Goal: Information Seeking & Learning: Learn about a topic

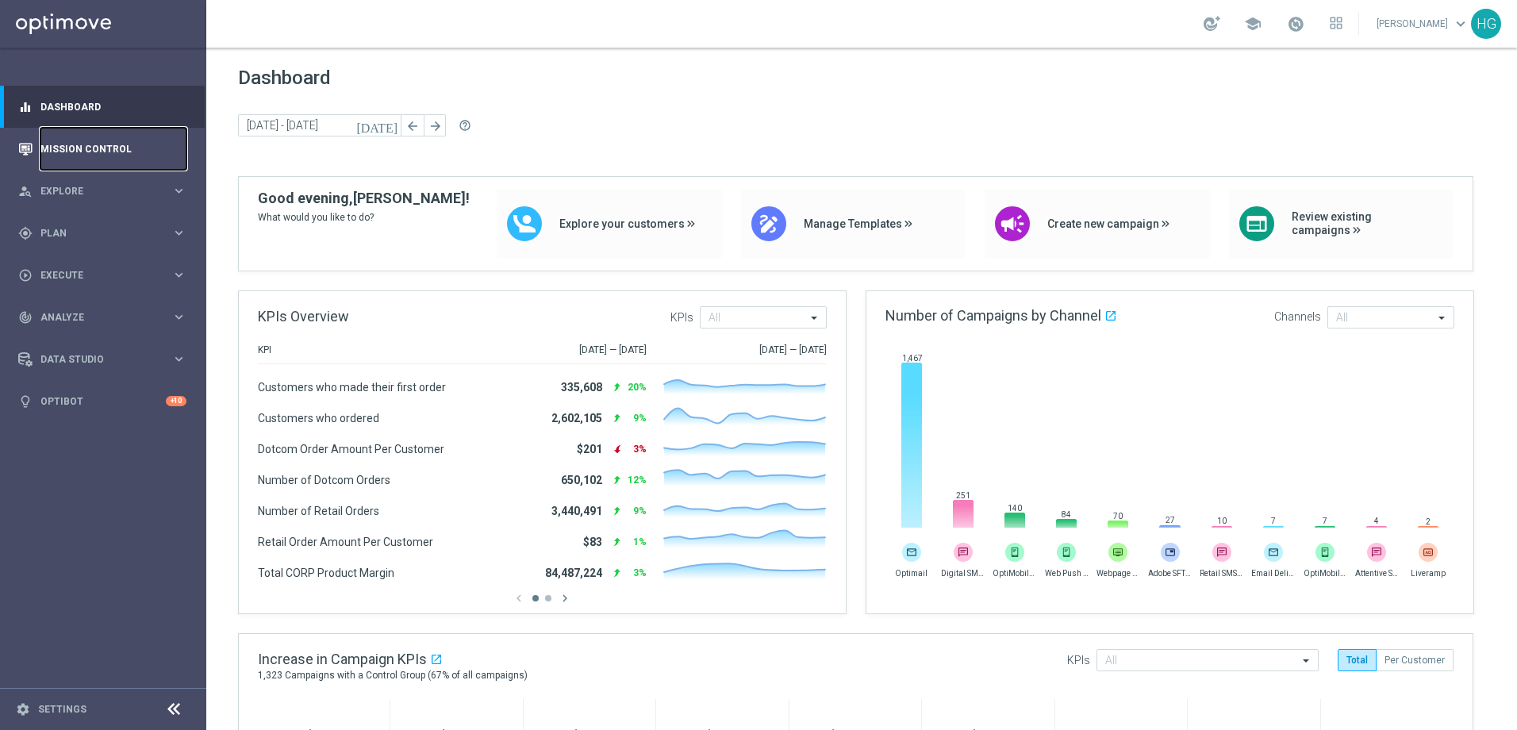
click at [77, 156] on link "Mission Control" at bounding box center [113, 149] width 146 height 42
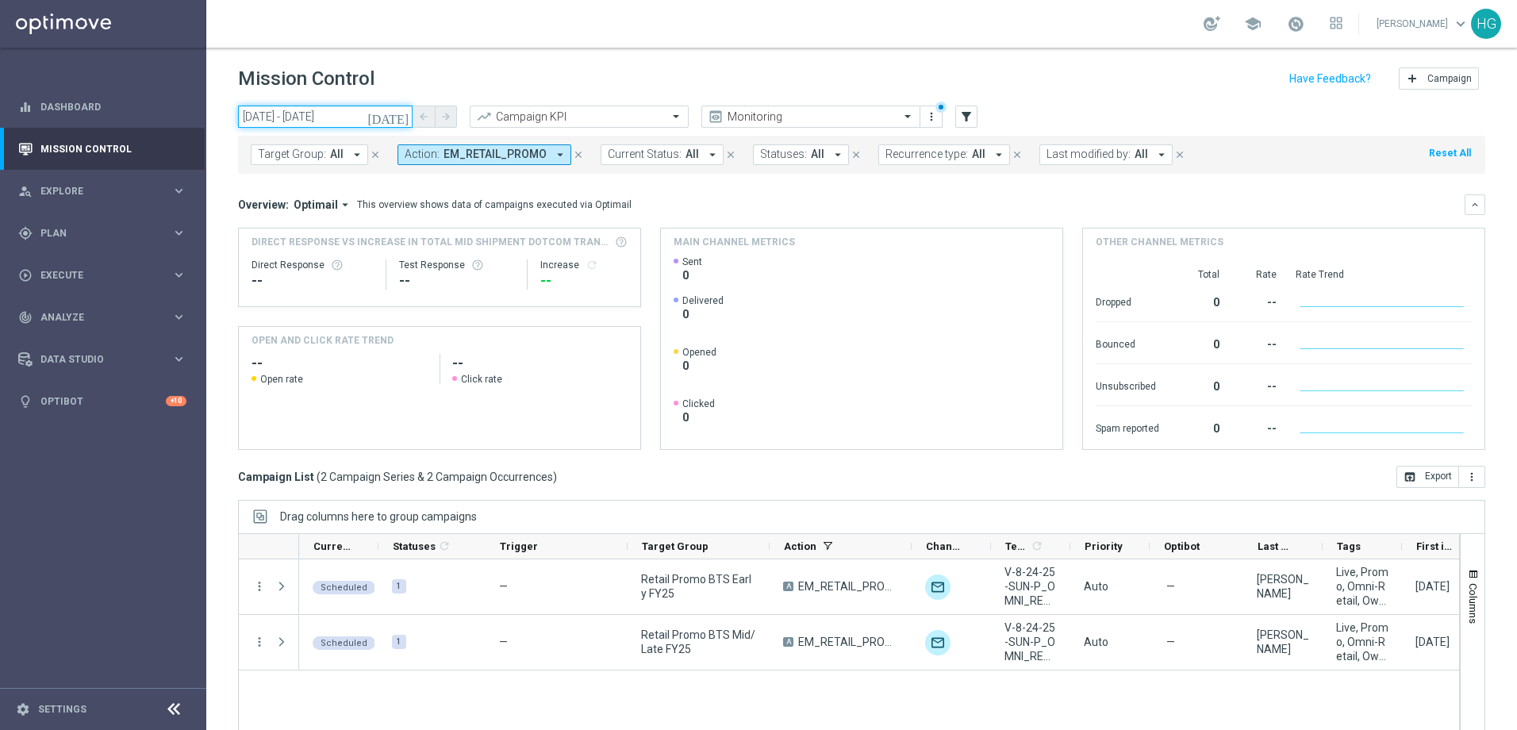
click at [311, 114] on input "29 Aug 2025 - 29 Aug 2025" at bounding box center [325, 117] width 175 height 22
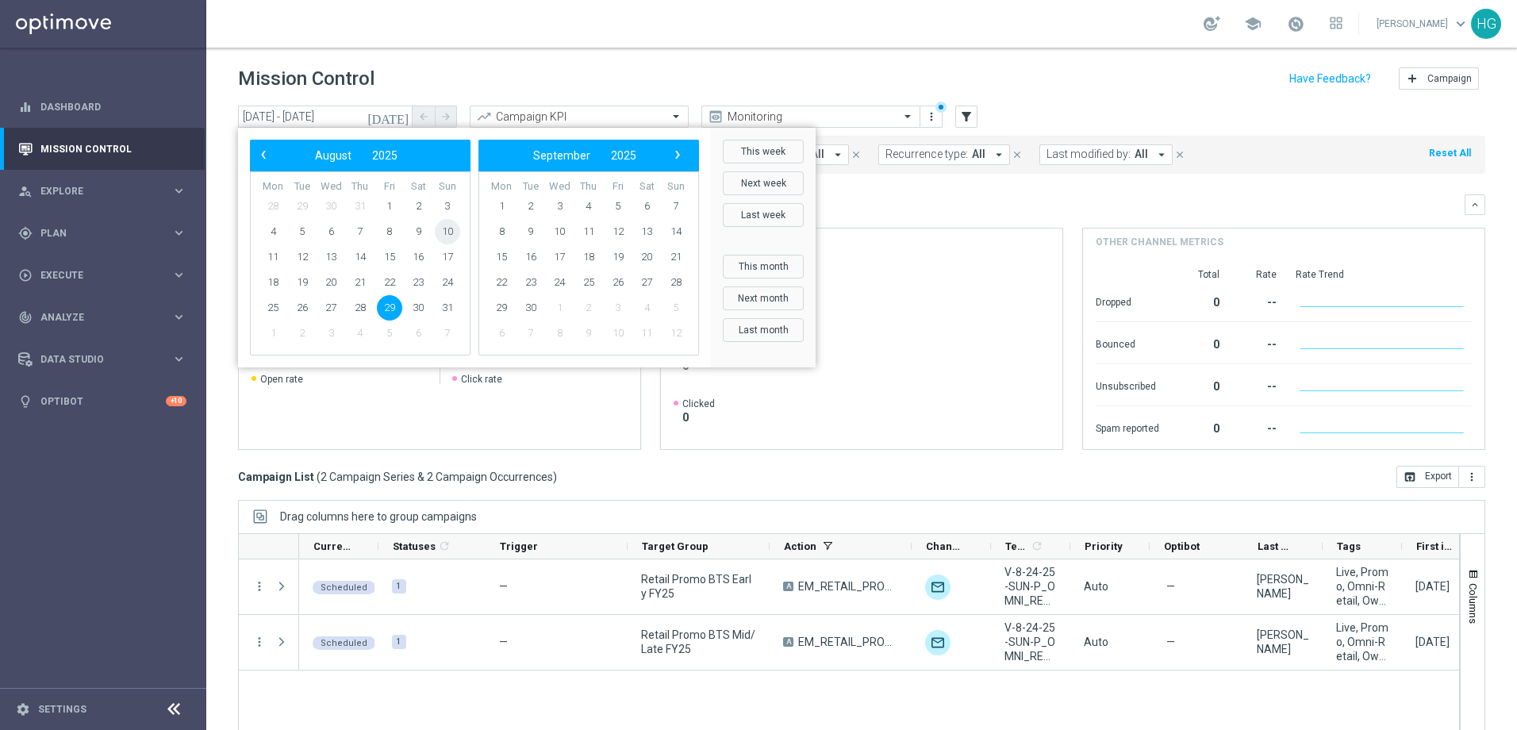
click at [446, 231] on span "10" at bounding box center [447, 231] width 25 height 25
type input "10 Aug 2025 - 10 Aug 2025"
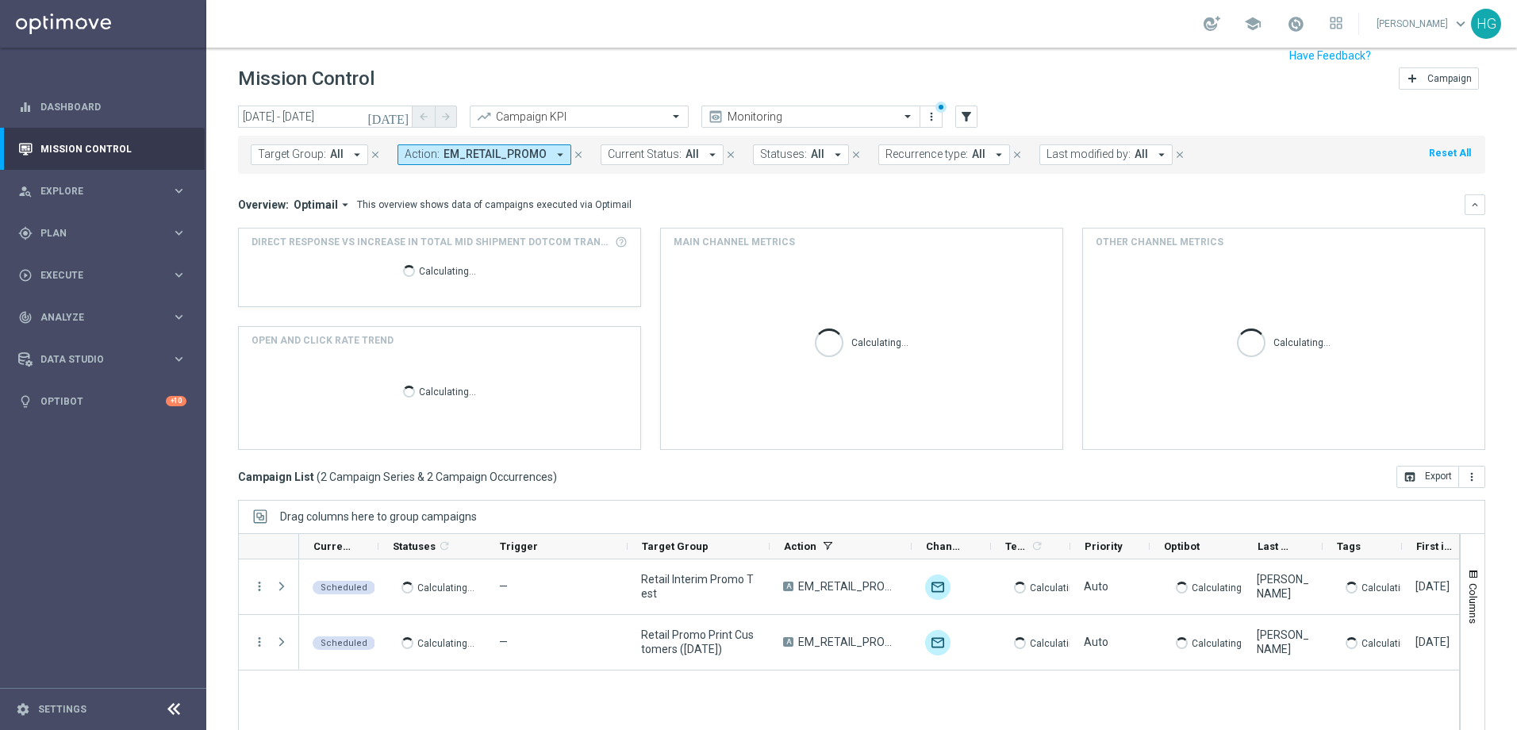
scroll to position [63, 0]
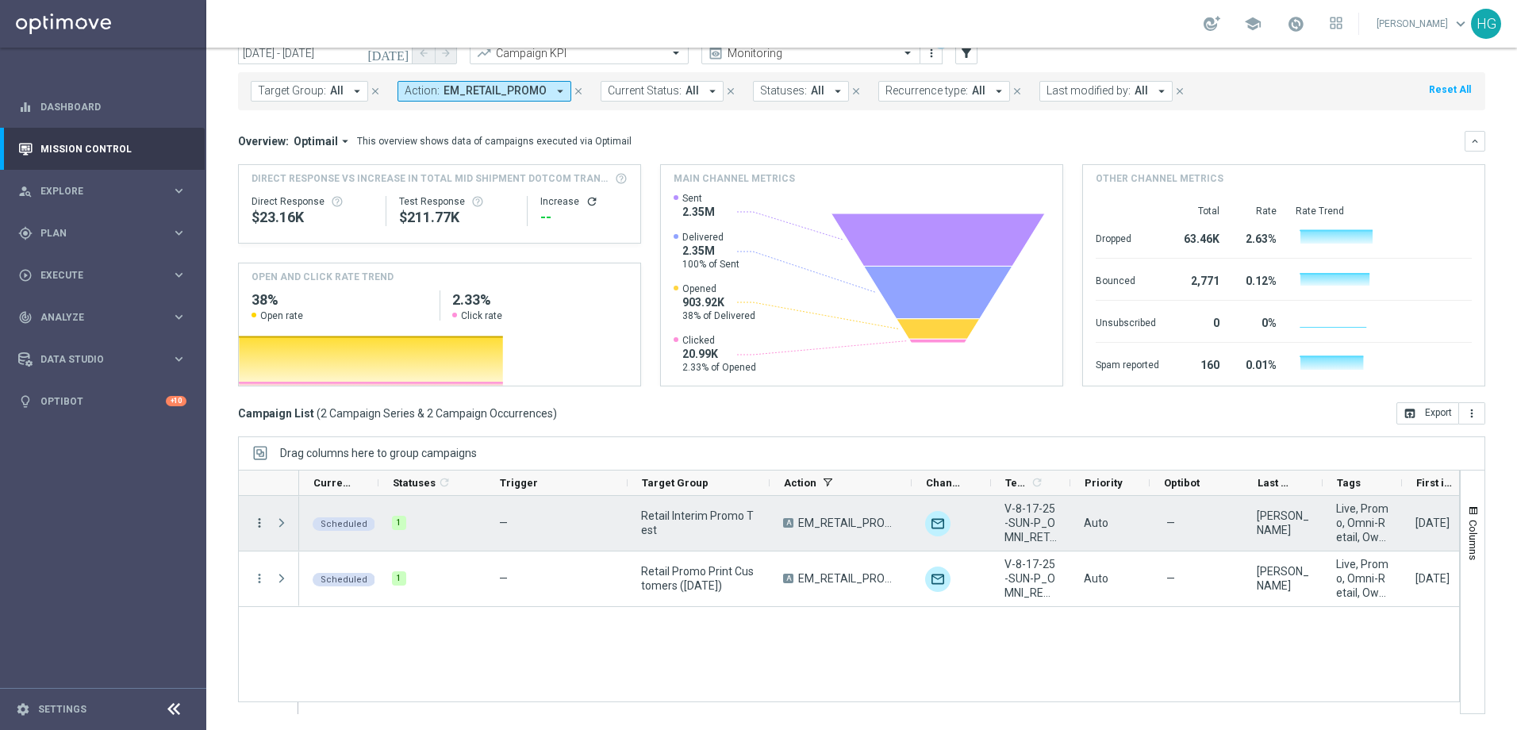
click at [259, 524] on icon "more_vert" at bounding box center [259, 523] width 14 height 14
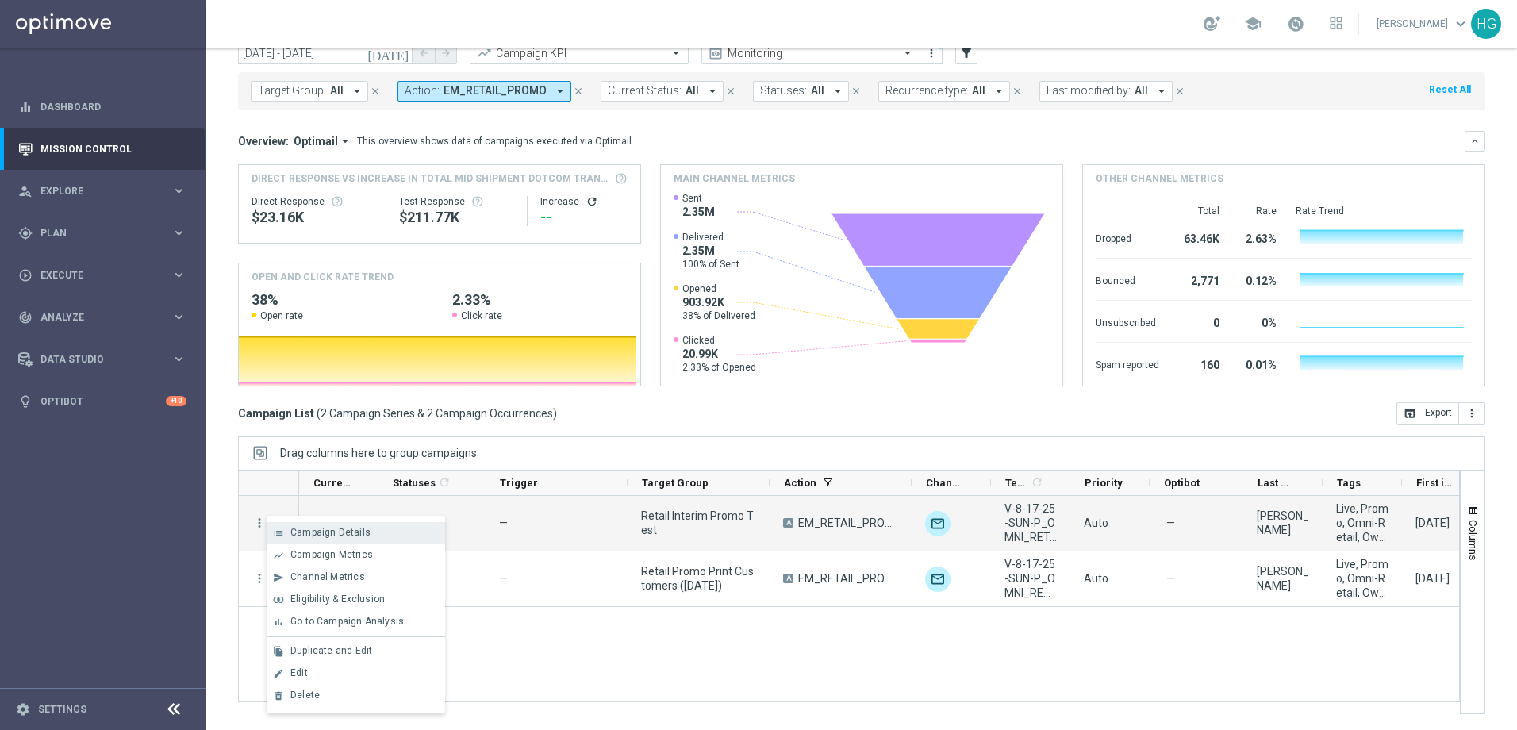
click at [312, 536] on span "Campaign Details" at bounding box center [330, 532] width 80 height 11
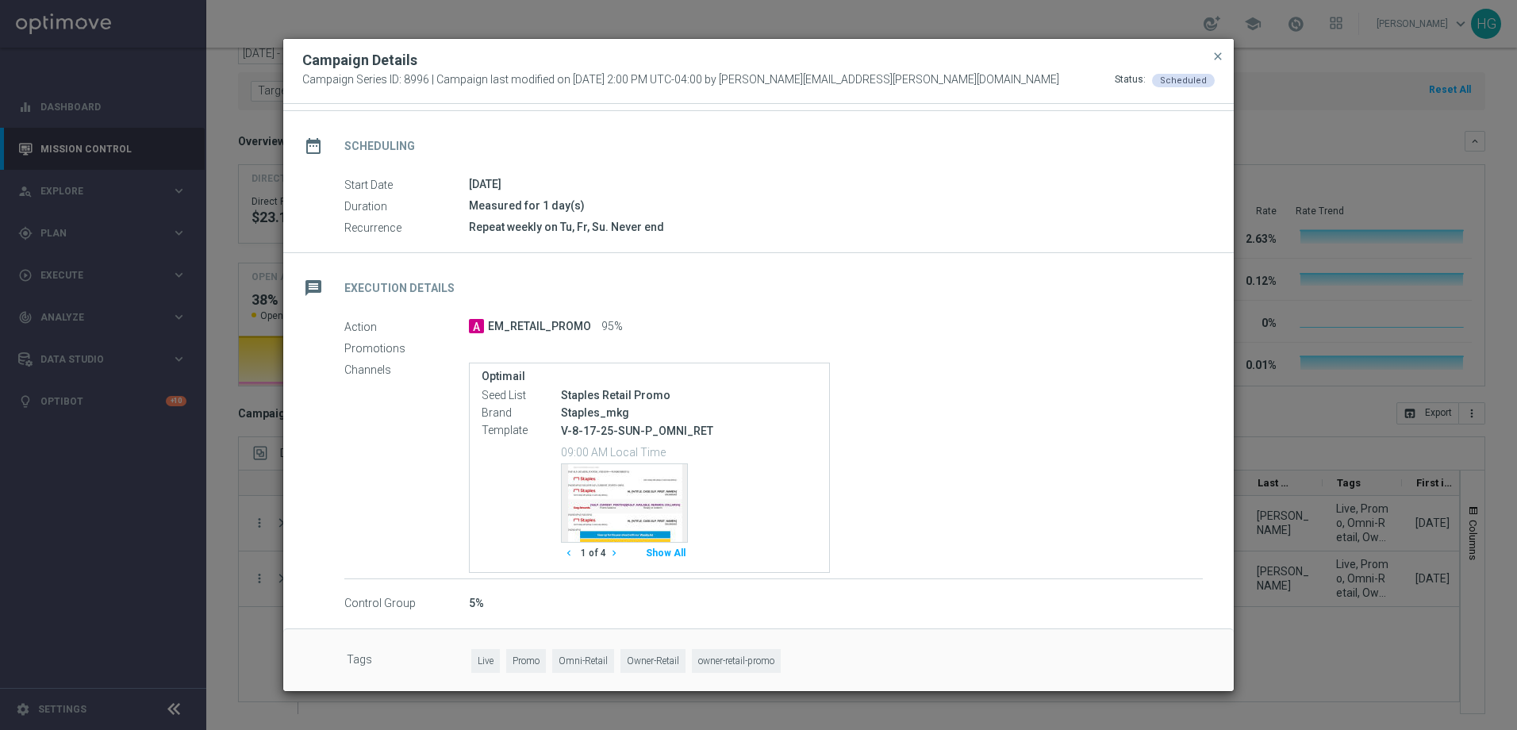
scroll to position [119, 0]
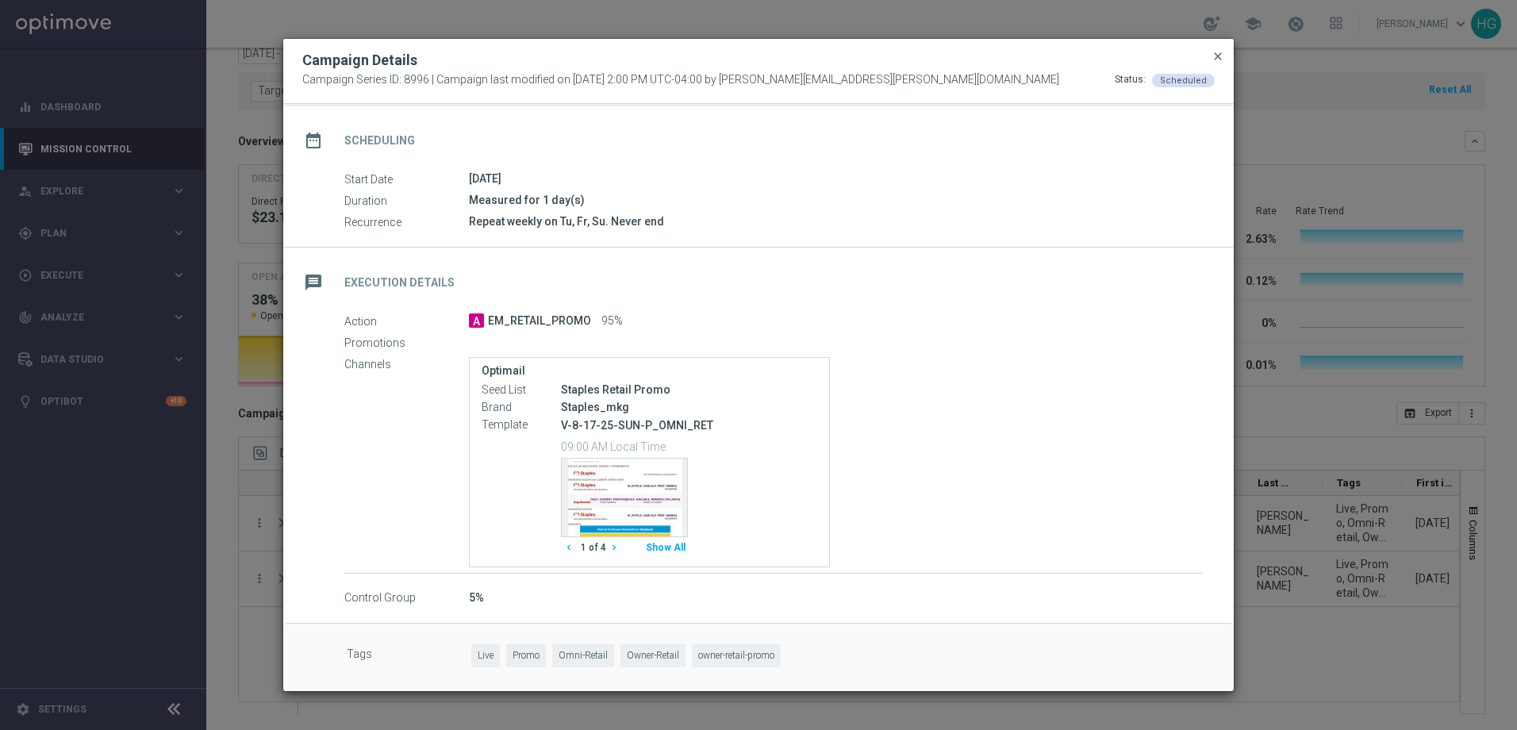
click at [1218, 58] on span "close" at bounding box center [1218, 56] width 13 height 13
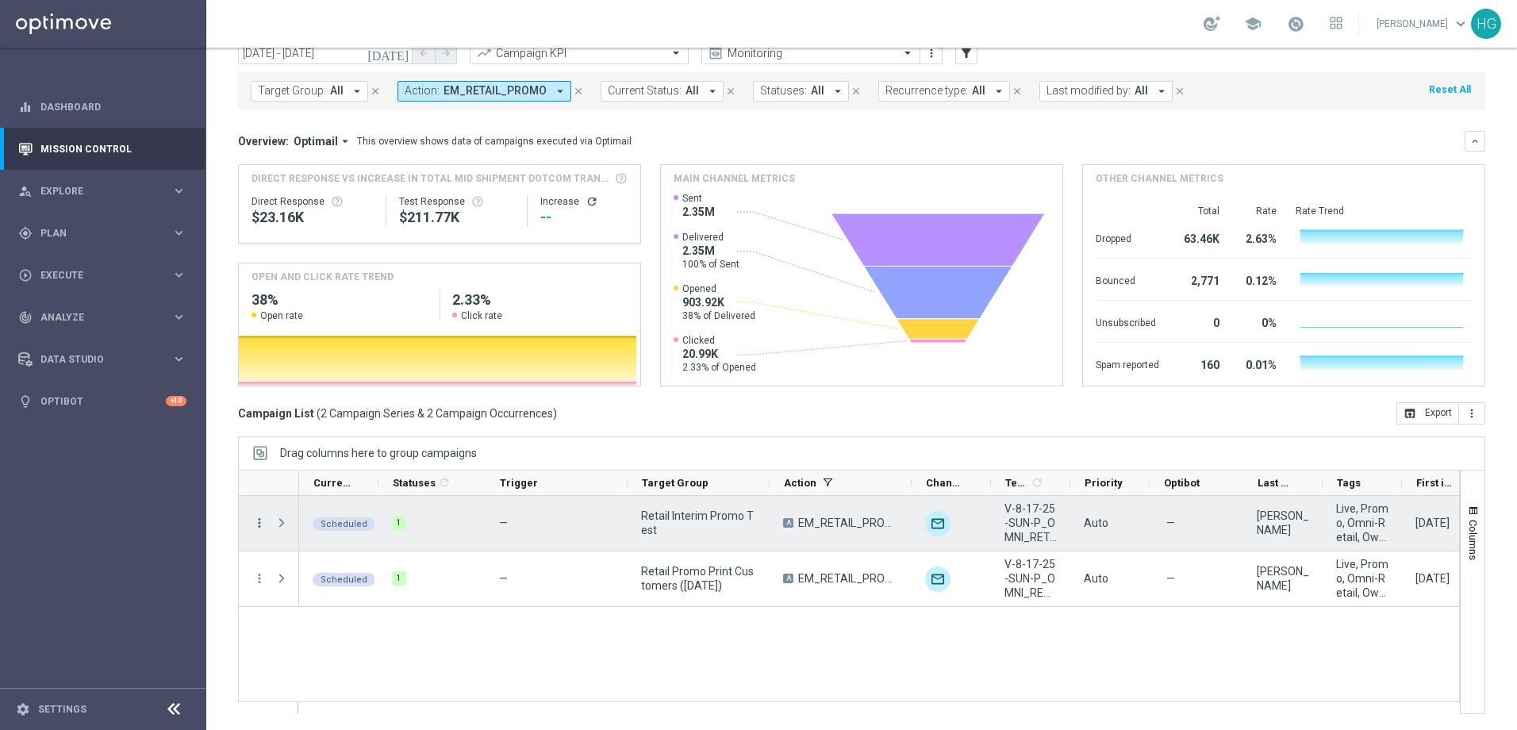
click at [260, 527] on icon "more_vert" at bounding box center [259, 523] width 14 height 14
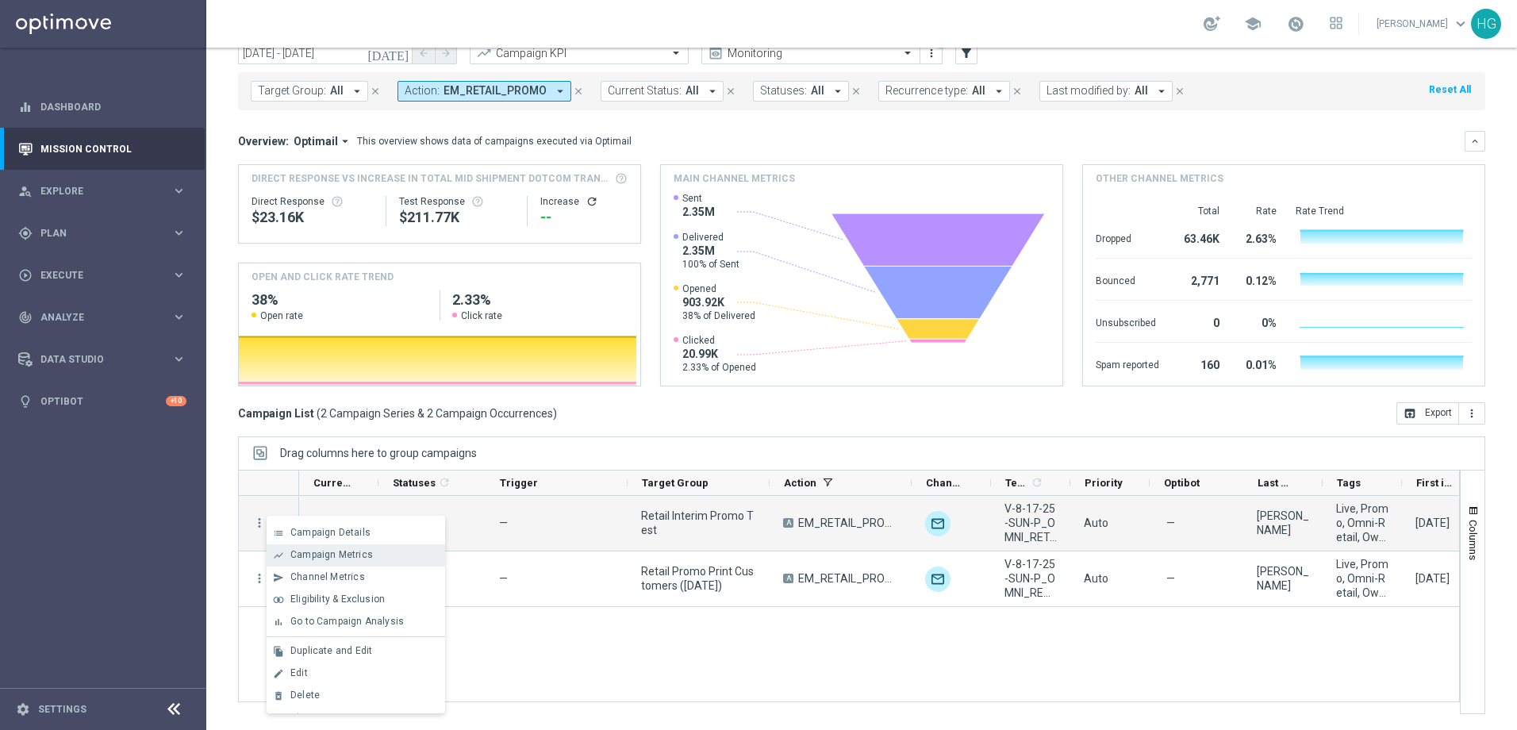
click at [340, 552] on span "Campaign Metrics" at bounding box center [331, 554] width 83 height 11
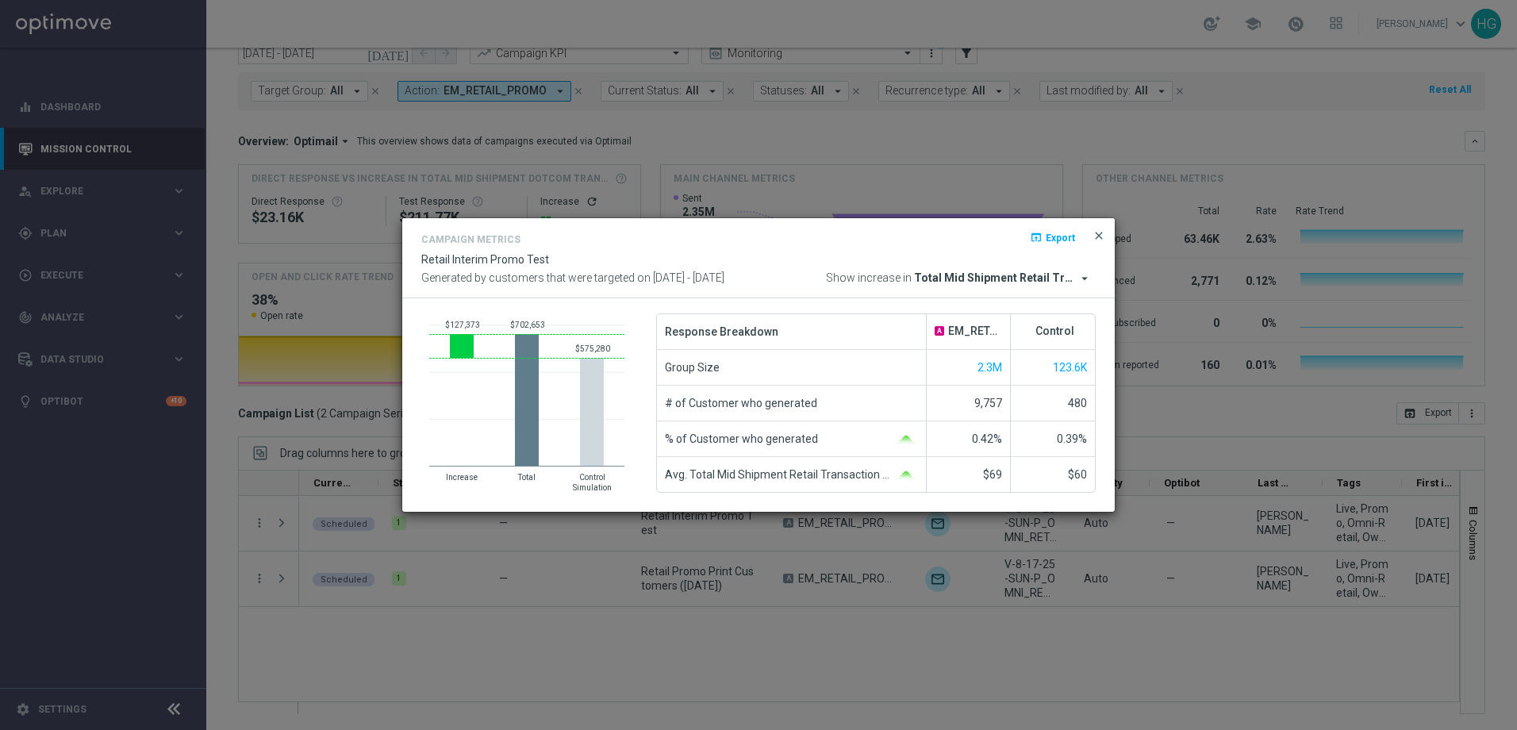
click at [1099, 235] on span "close" at bounding box center [1099, 235] width 13 height 13
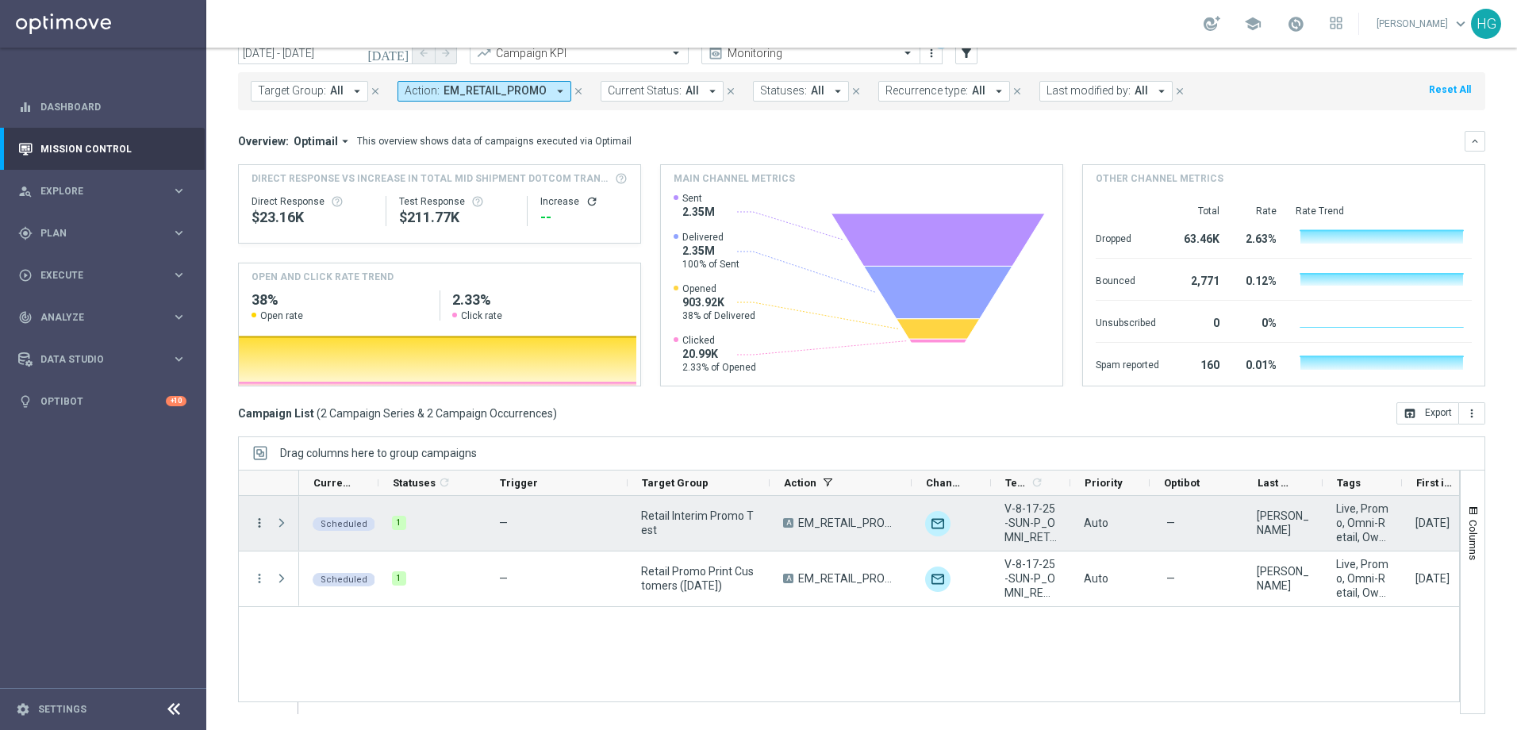
click at [258, 519] on icon "more_vert" at bounding box center [259, 523] width 14 height 14
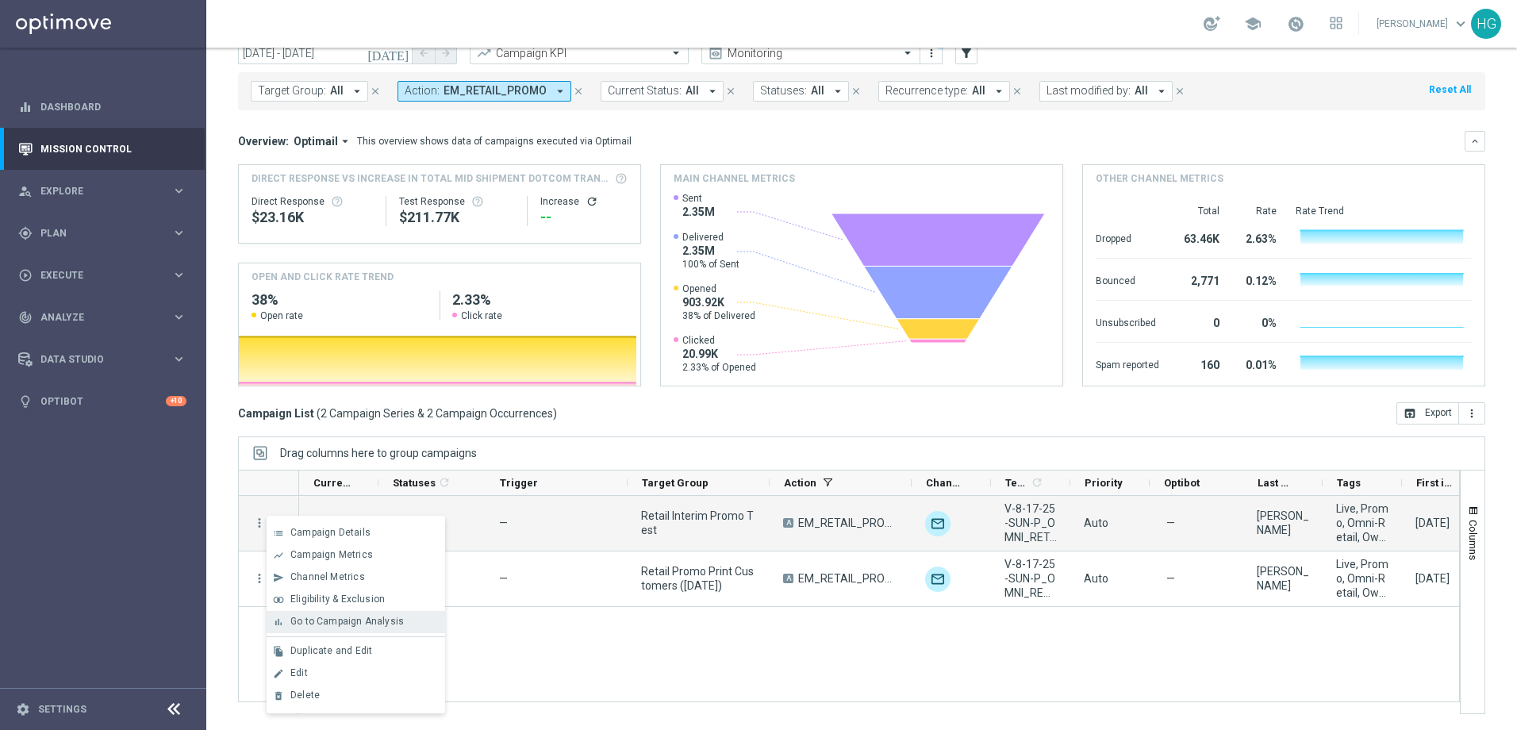
click at [360, 627] on span "Go to Campaign Analysis" at bounding box center [346, 621] width 113 height 11
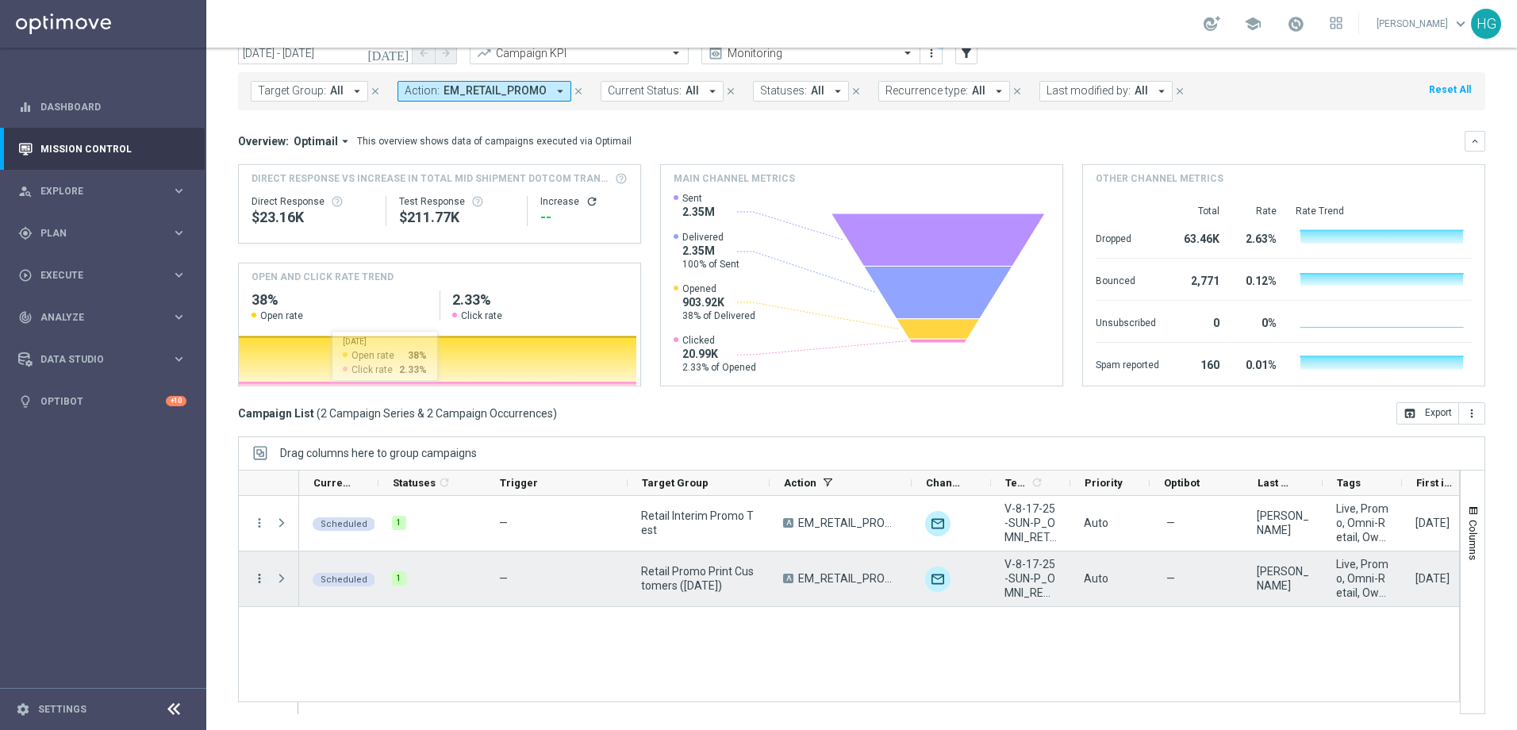
click at [266, 578] on icon "more_vert" at bounding box center [259, 578] width 14 height 14
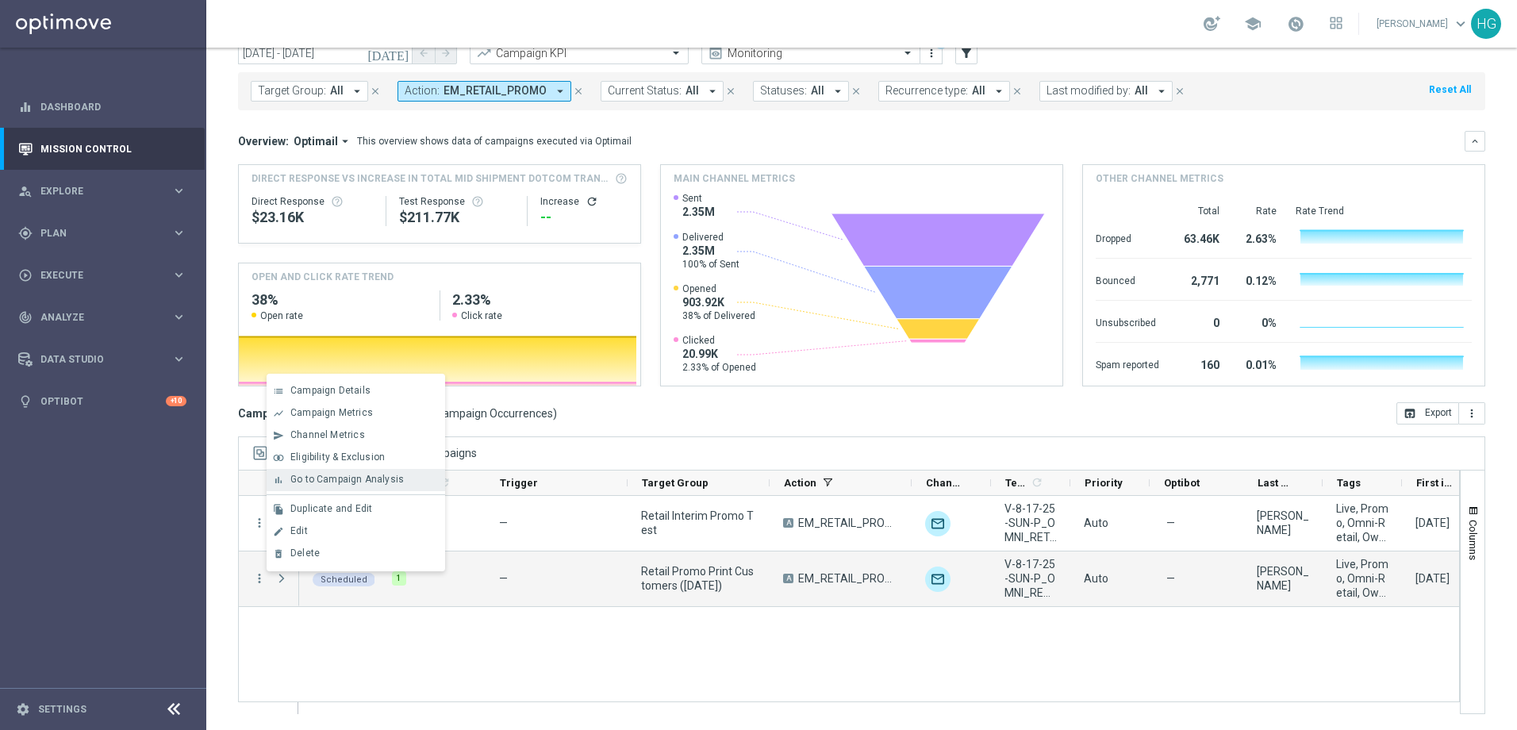
click at [338, 480] on span "Go to Campaign Analysis" at bounding box center [346, 479] width 113 height 11
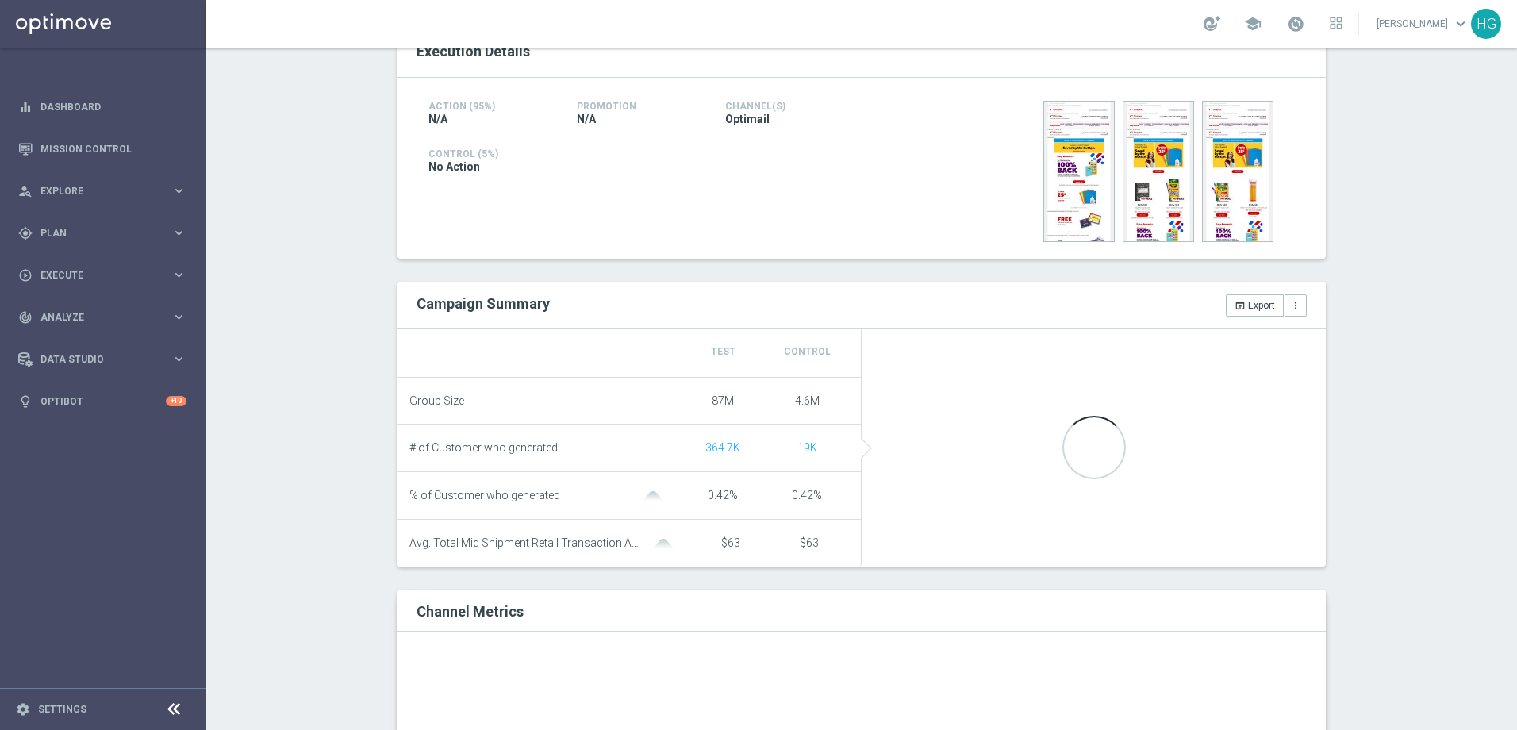
scroll to position [521, 0]
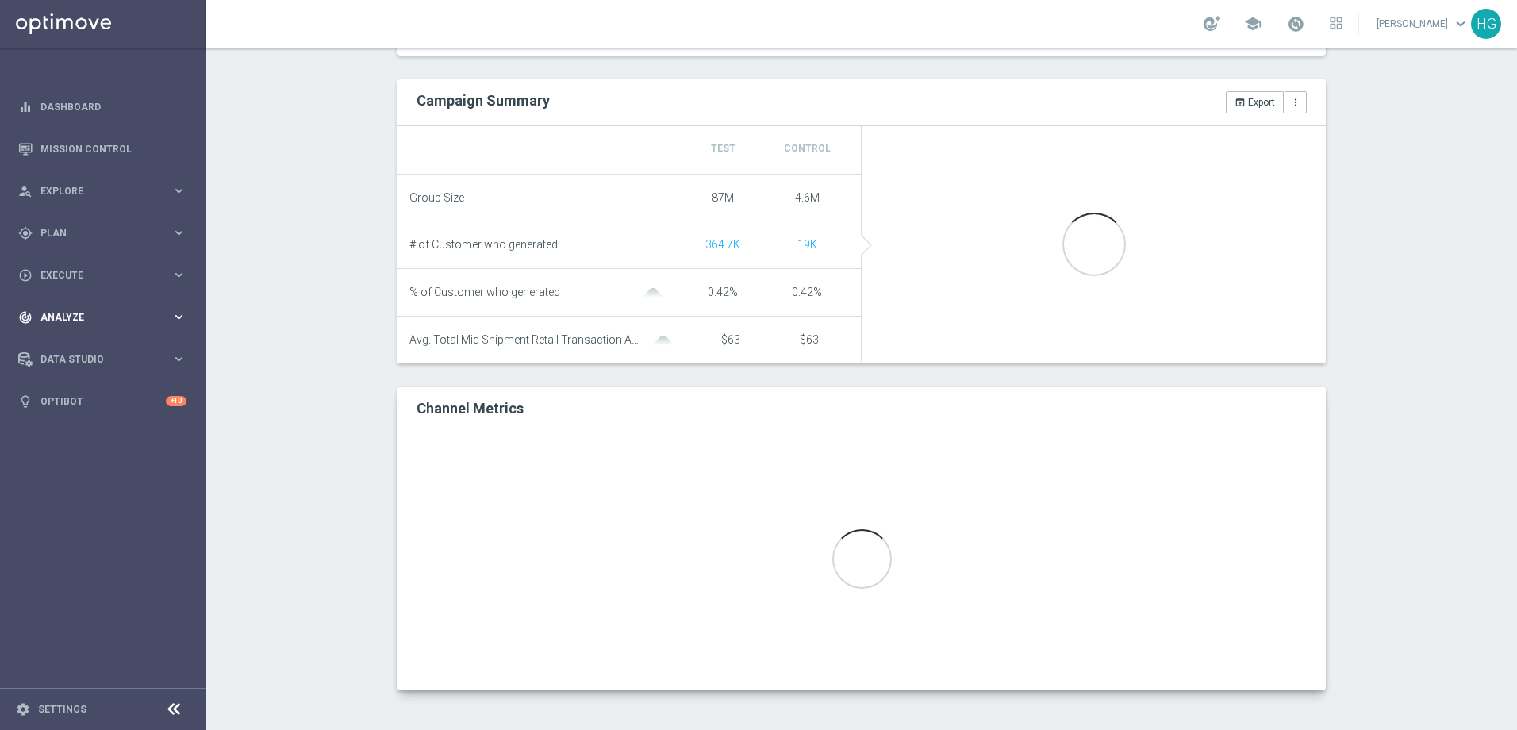
click at [178, 321] on icon "keyboard_arrow_right" at bounding box center [178, 317] width 15 height 15
click at [67, 471] on span "BI Studio" at bounding box center [98, 469] width 113 height 10
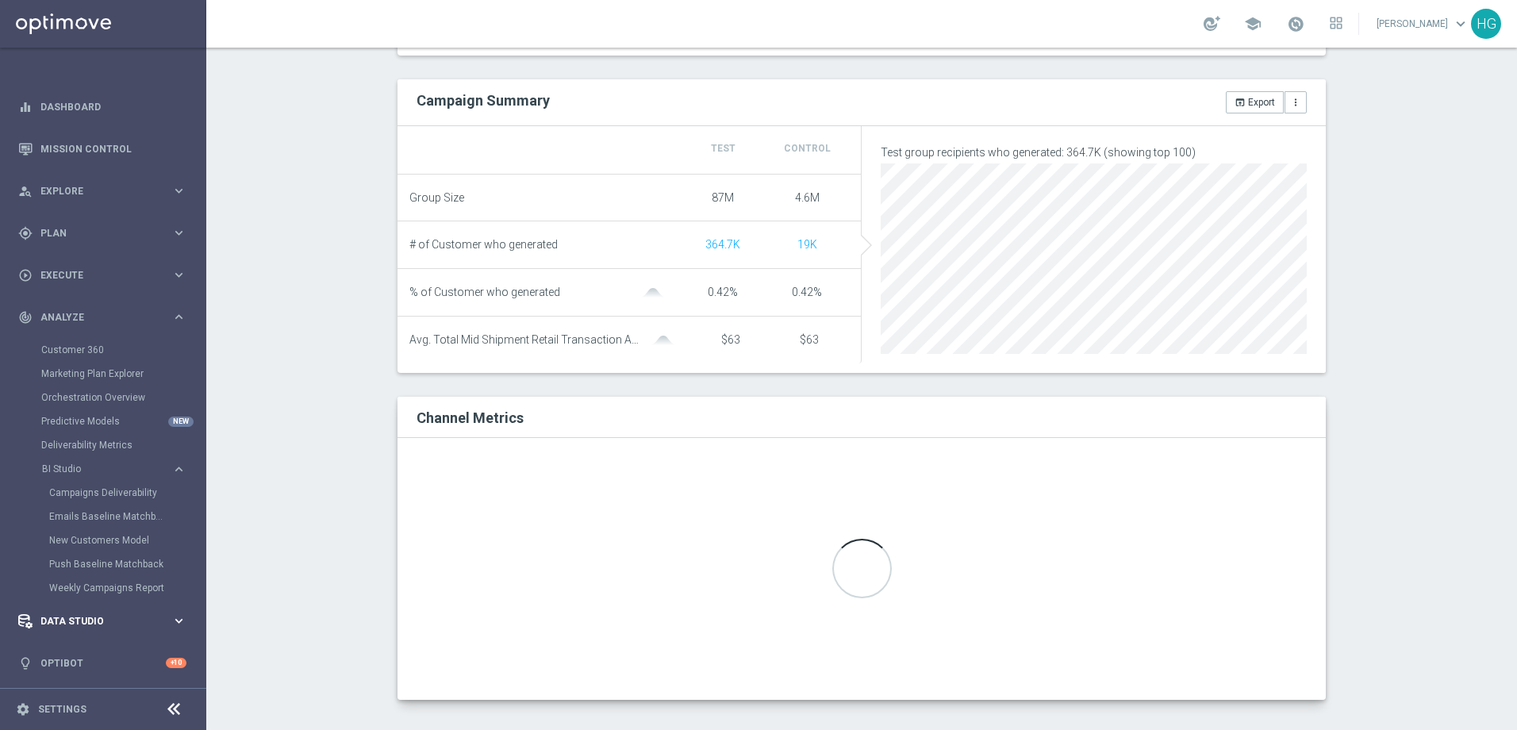
click at [90, 622] on span "Data Studio" at bounding box center [105, 622] width 131 height 10
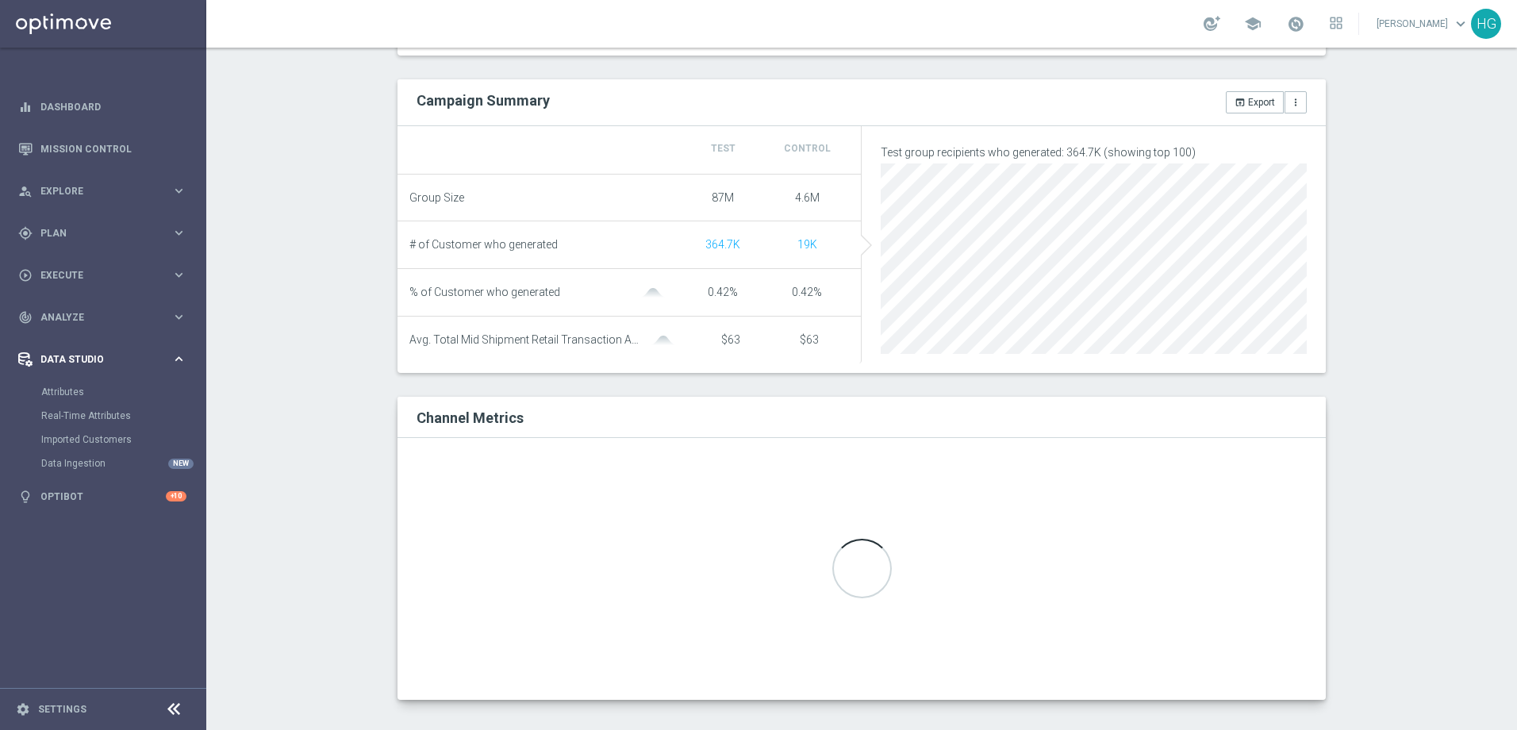
click at [70, 360] on span "Data Studio" at bounding box center [105, 360] width 131 height 10
click at [79, 315] on span "Analyze" at bounding box center [105, 318] width 131 height 10
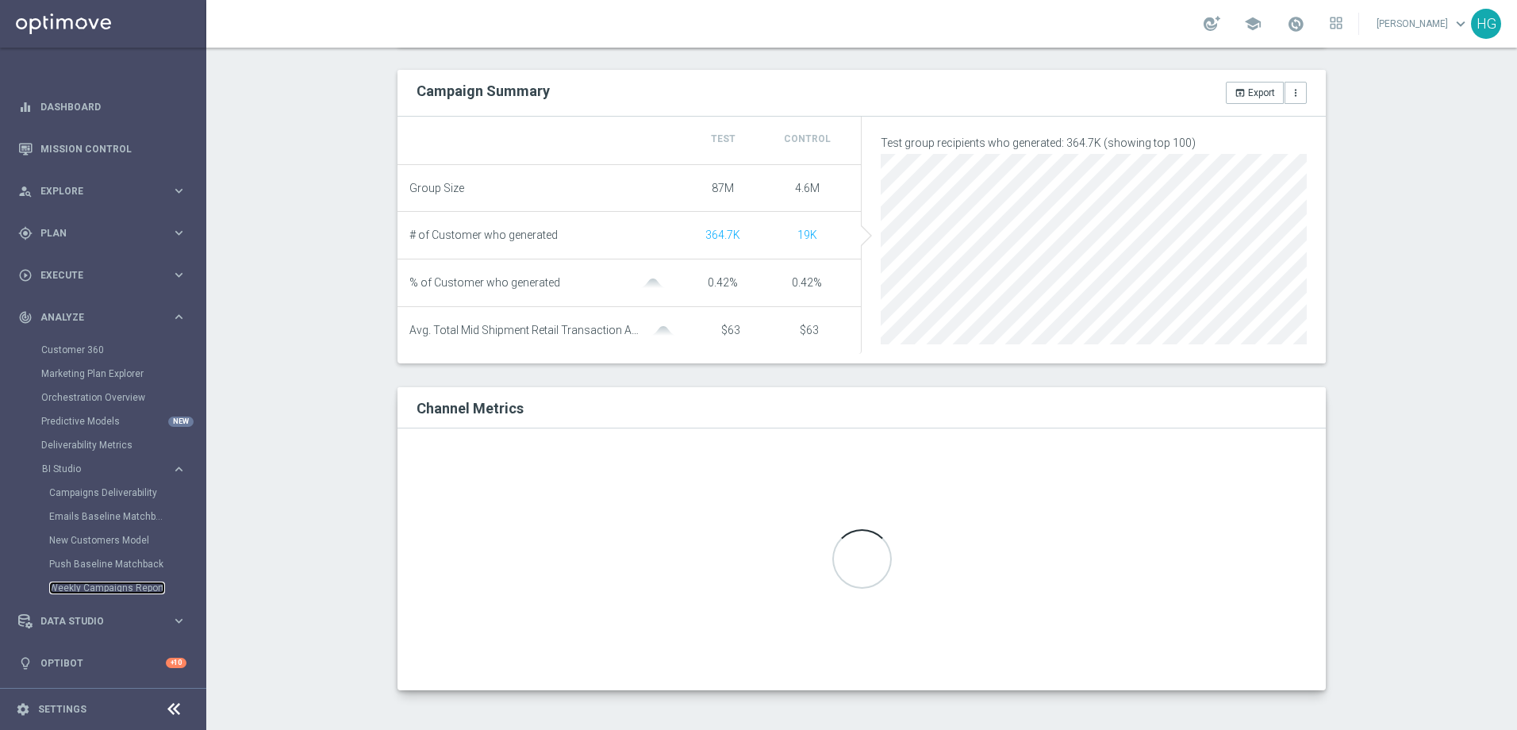
scroll to position [140, 0]
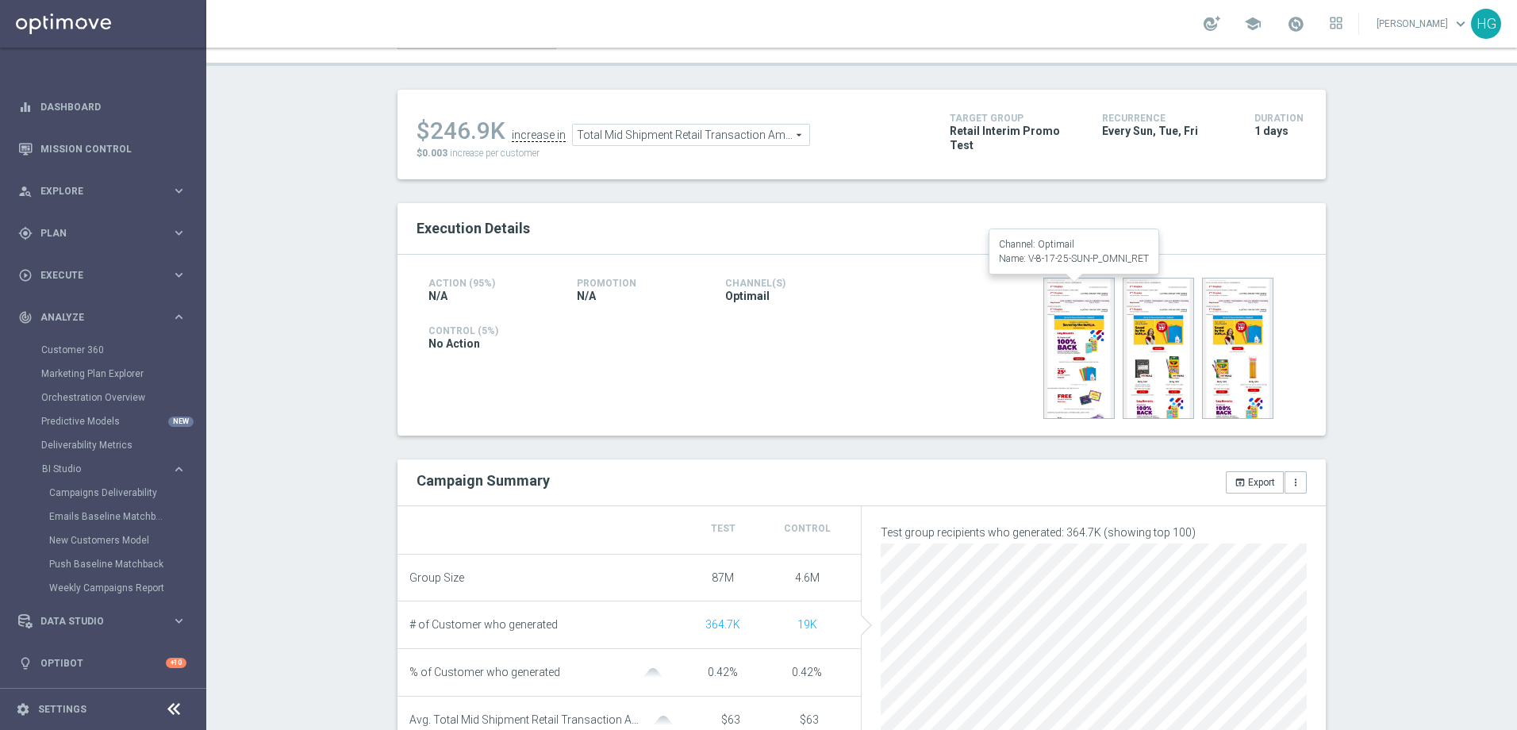
click at [1075, 383] on img at bounding box center [1079, 348] width 71 height 141
click at [1344, 345] on div "Test/Control Campaign Analysis This page presents all relevant information abou…" at bounding box center [861, 389] width 1311 height 683
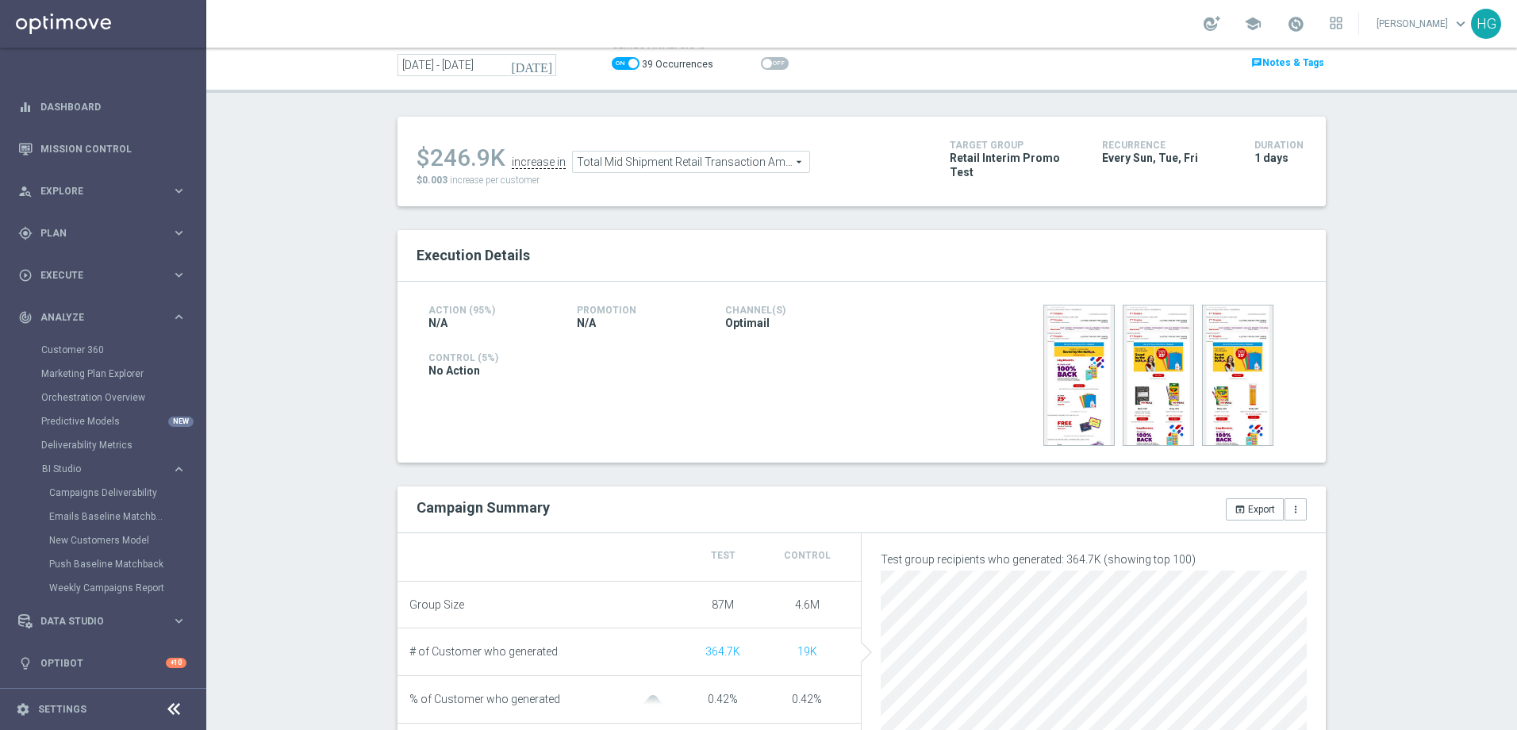
scroll to position [0, 0]
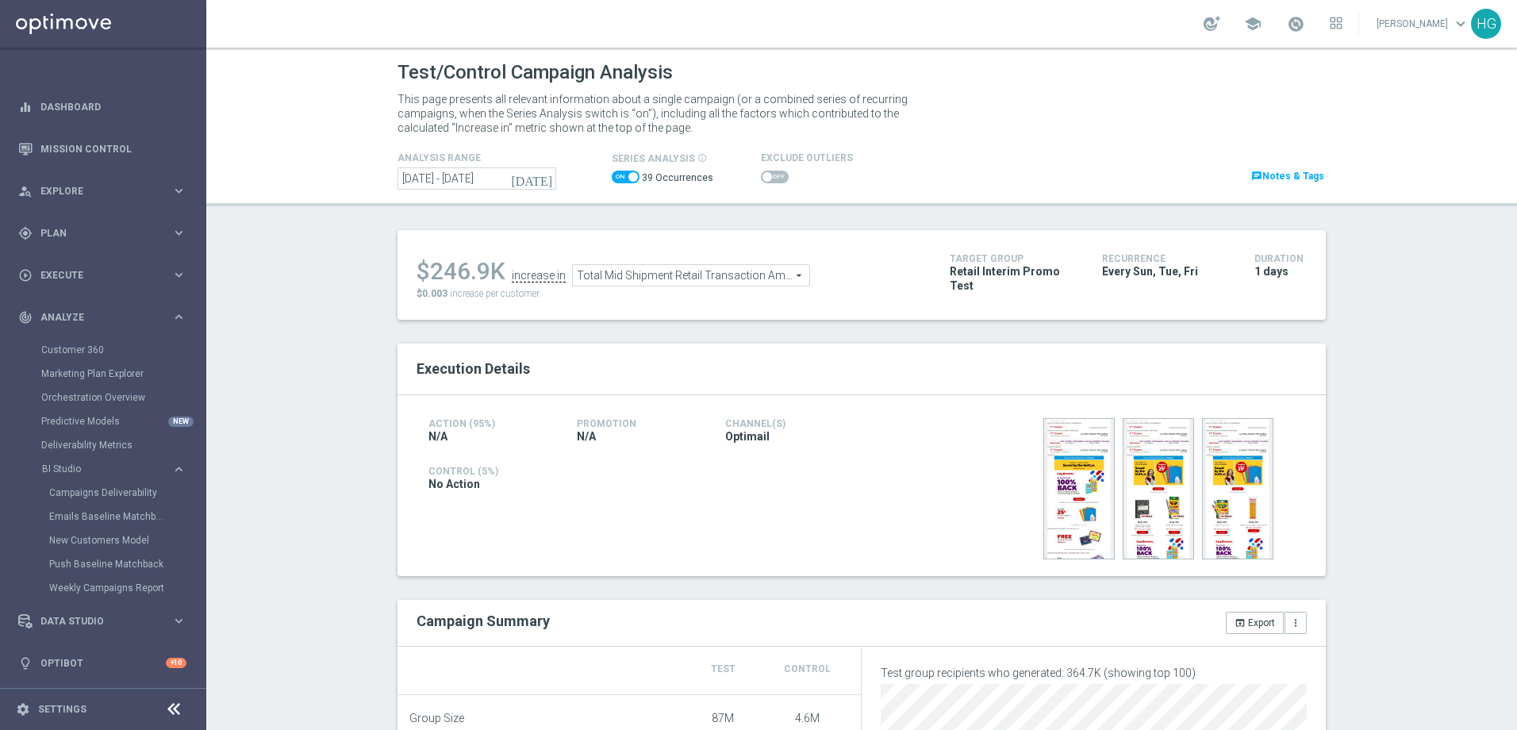
click at [545, 184] on icon "[DATE]" at bounding box center [532, 178] width 43 height 14
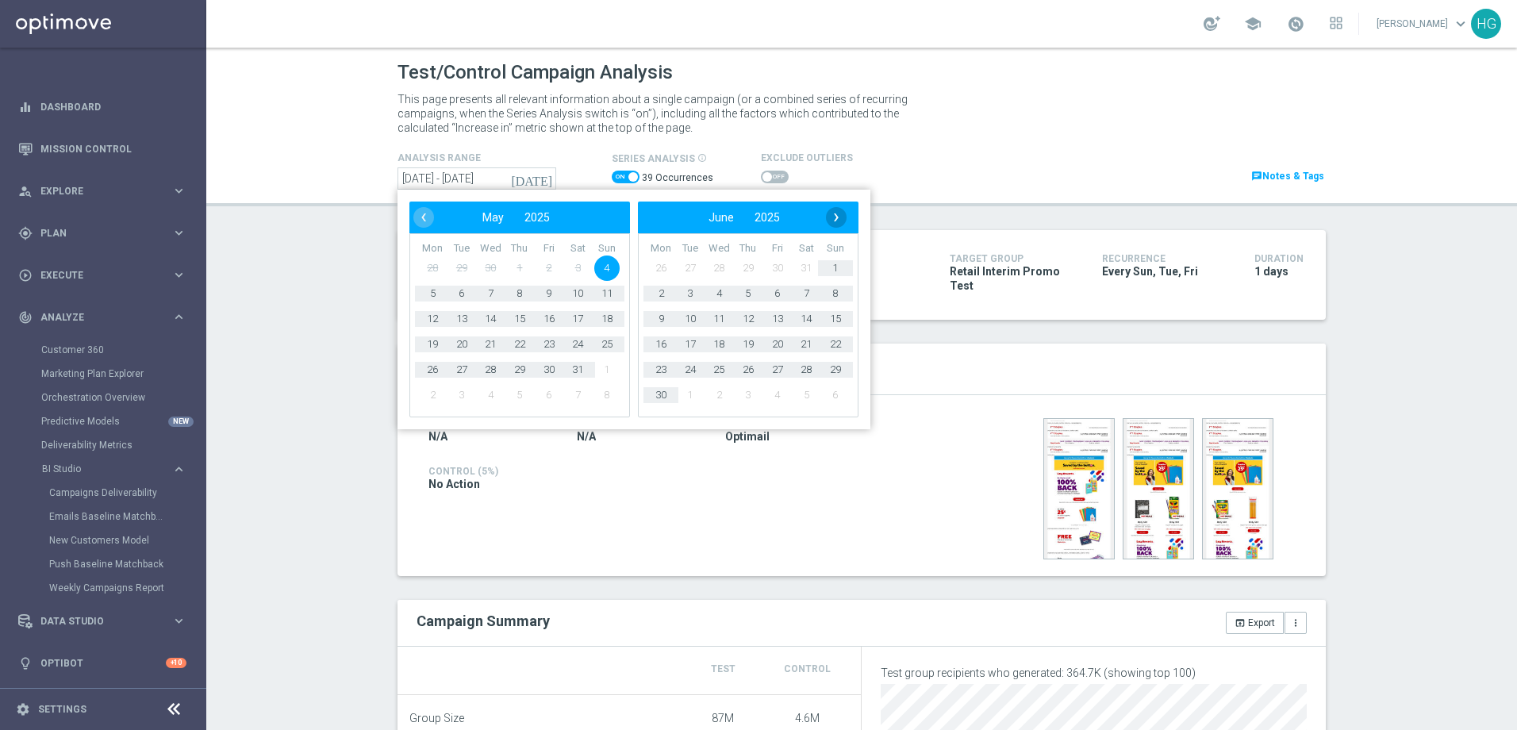
click at [828, 216] on span "›" at bounding box center [836, 217] width 21 height 21
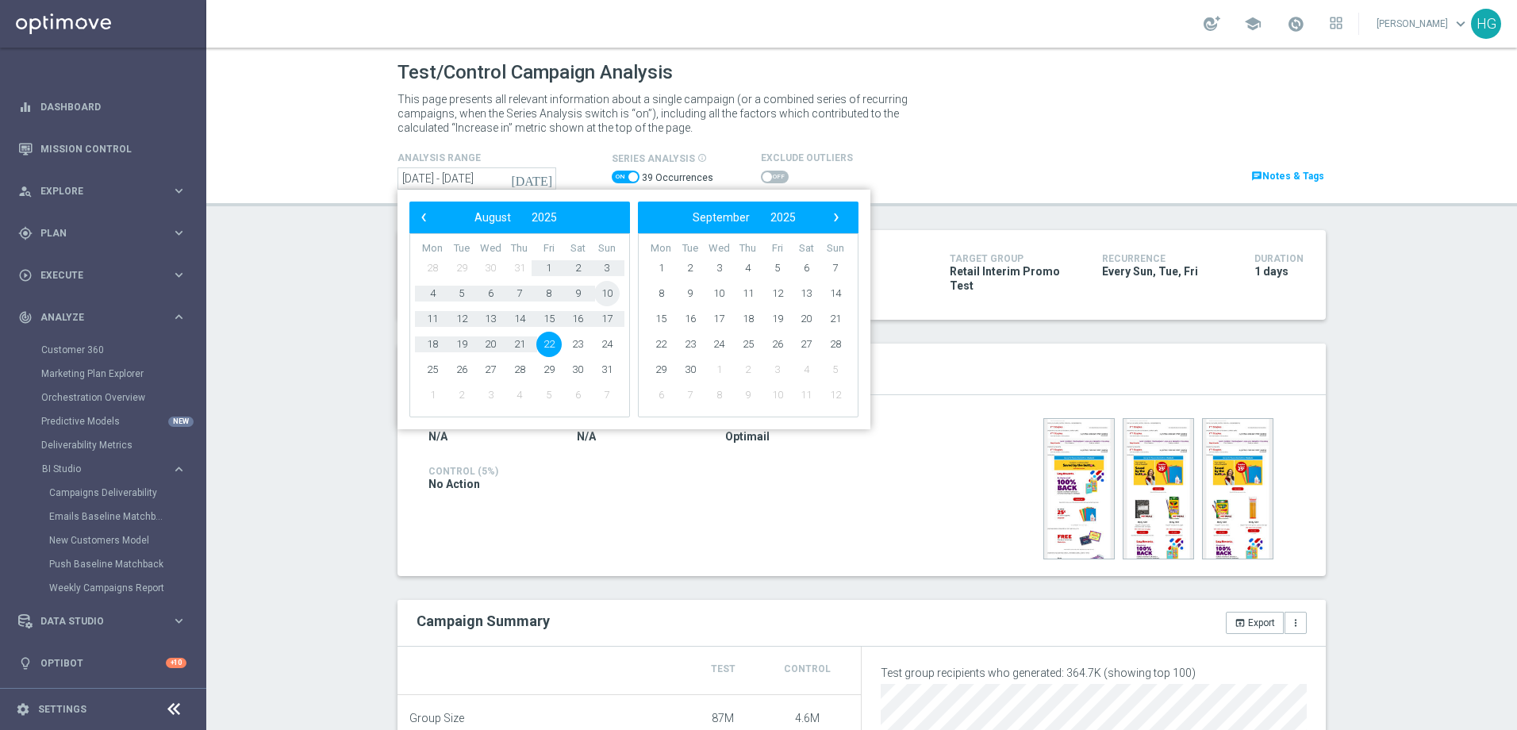
click at [608, 295] on span "10" at bounding box center [606, 293] width 25 height 25
click at [571, 320] on span "16" at bounding box center [577, 318] width 25 height 25
type input "[DATE] - [DATE]"
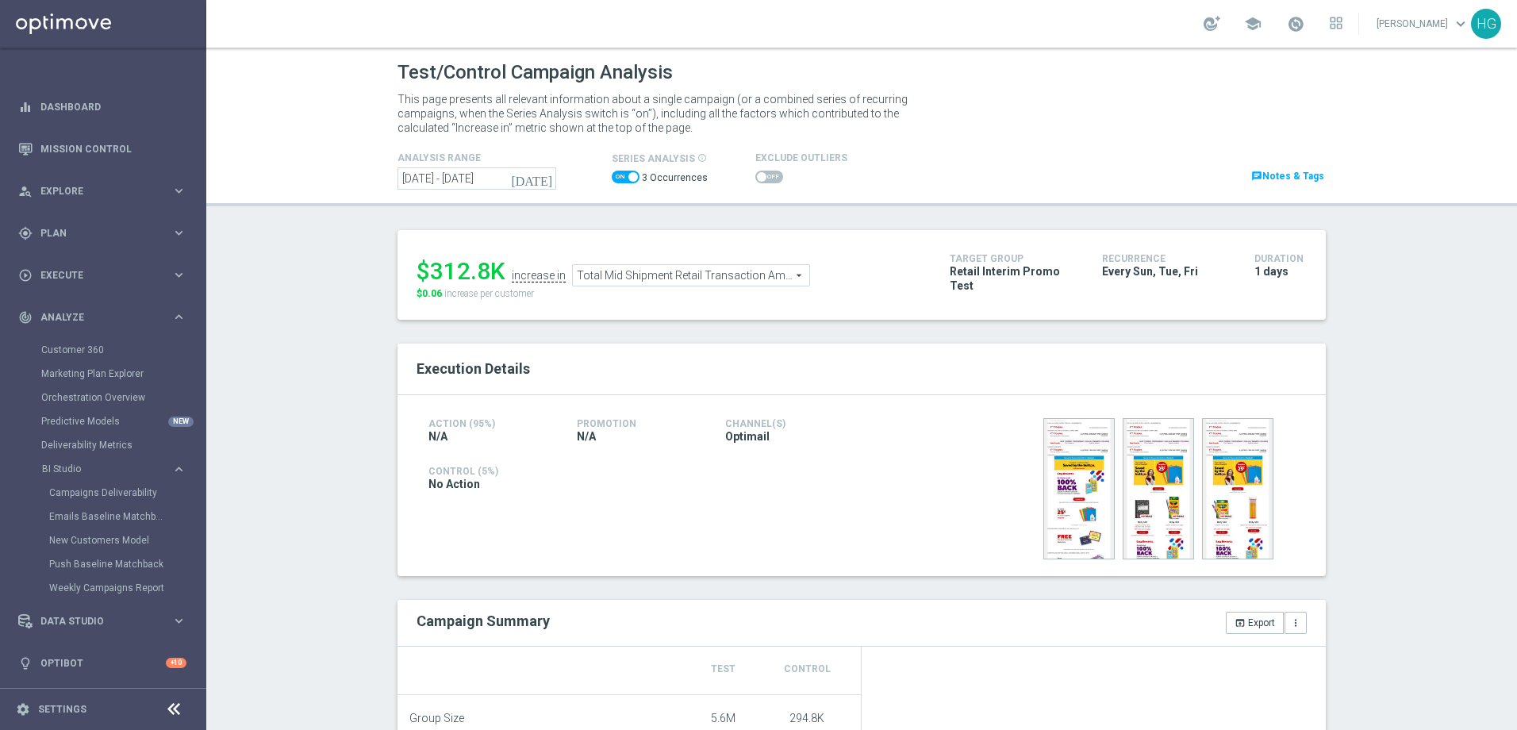
click at [300, 339] on div "Test/Control Campaign Analysis This page presents all relevant information abou…" at bounding box center [861, 389] width 1311 height 683
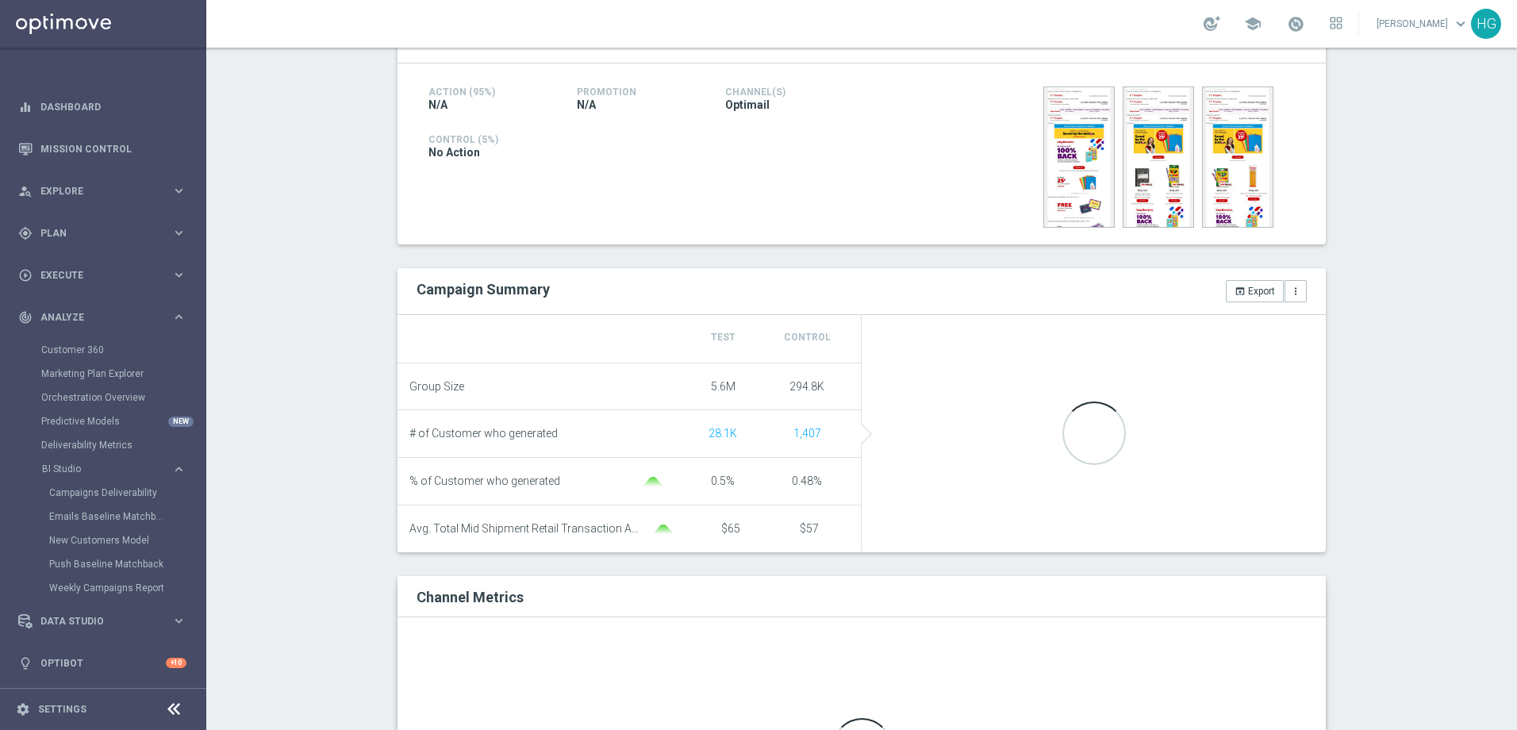
scroll to position [159, 0]
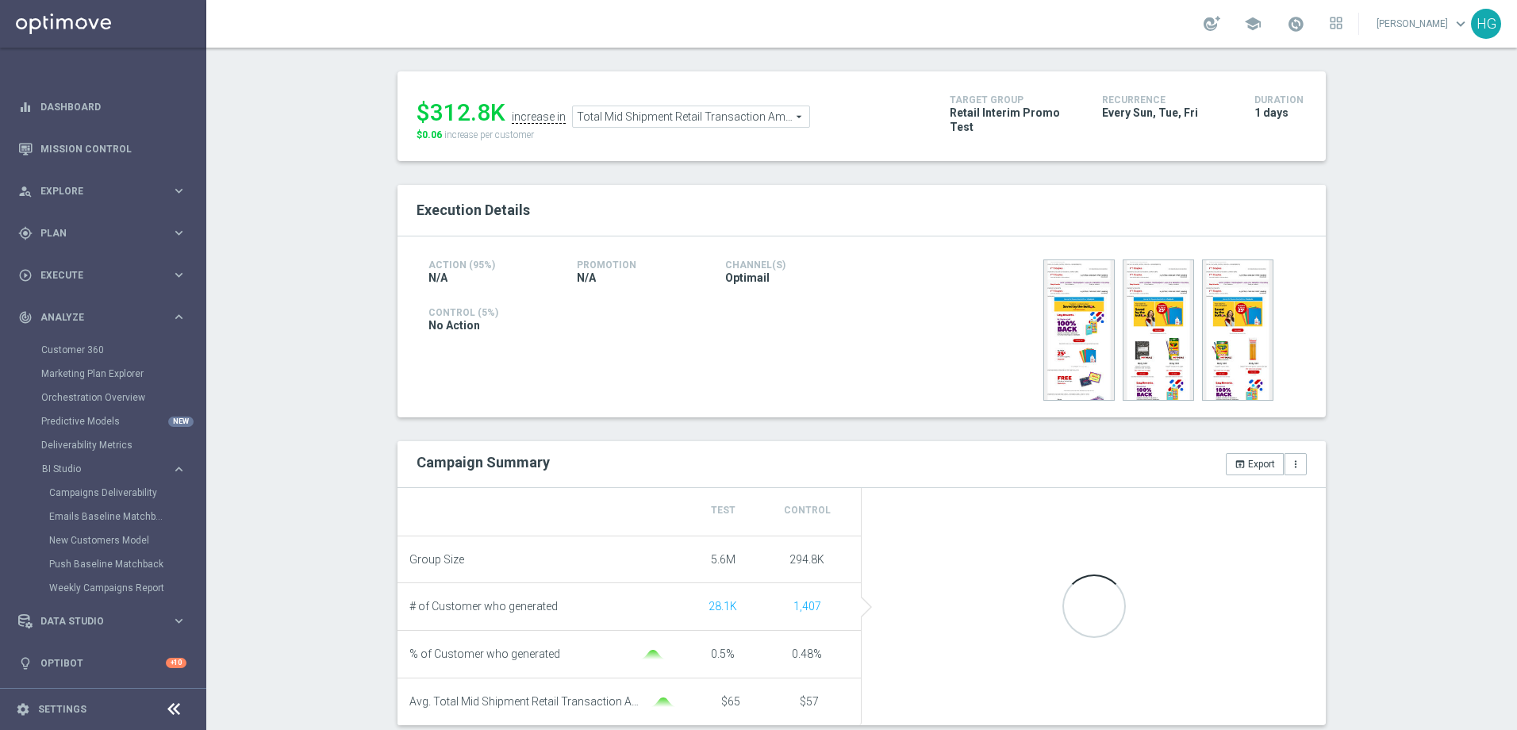
click at [1377, 275] on div "Test/Control Campaign Analysis This page presents all relevant information abou…" at bounding box center [861, 389] width 1311 height 683
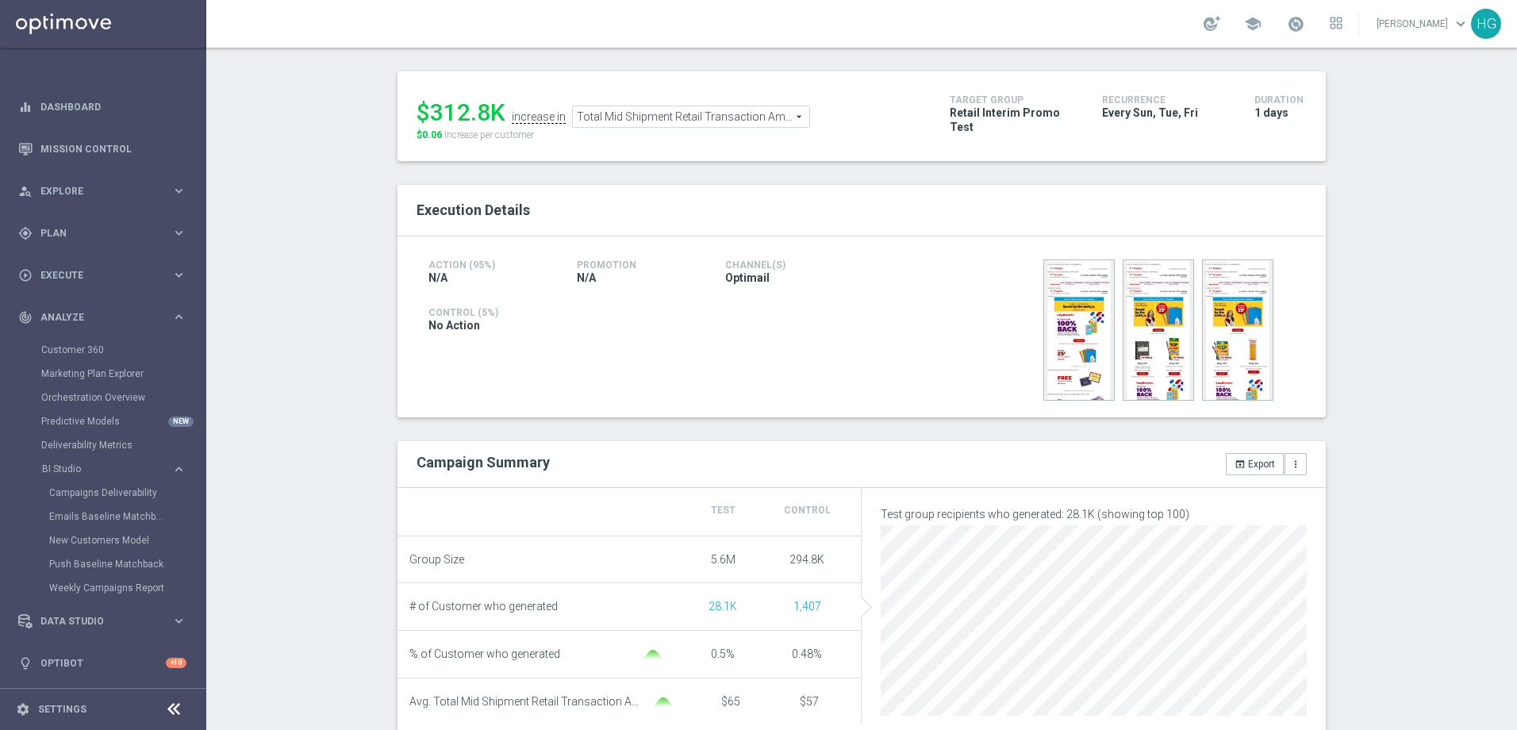
click at [1410, 565] on div "Test/Control Campaign Analysis This page presents all relevant information abou…" at bounding box center [861, 389] width 1311 height 683
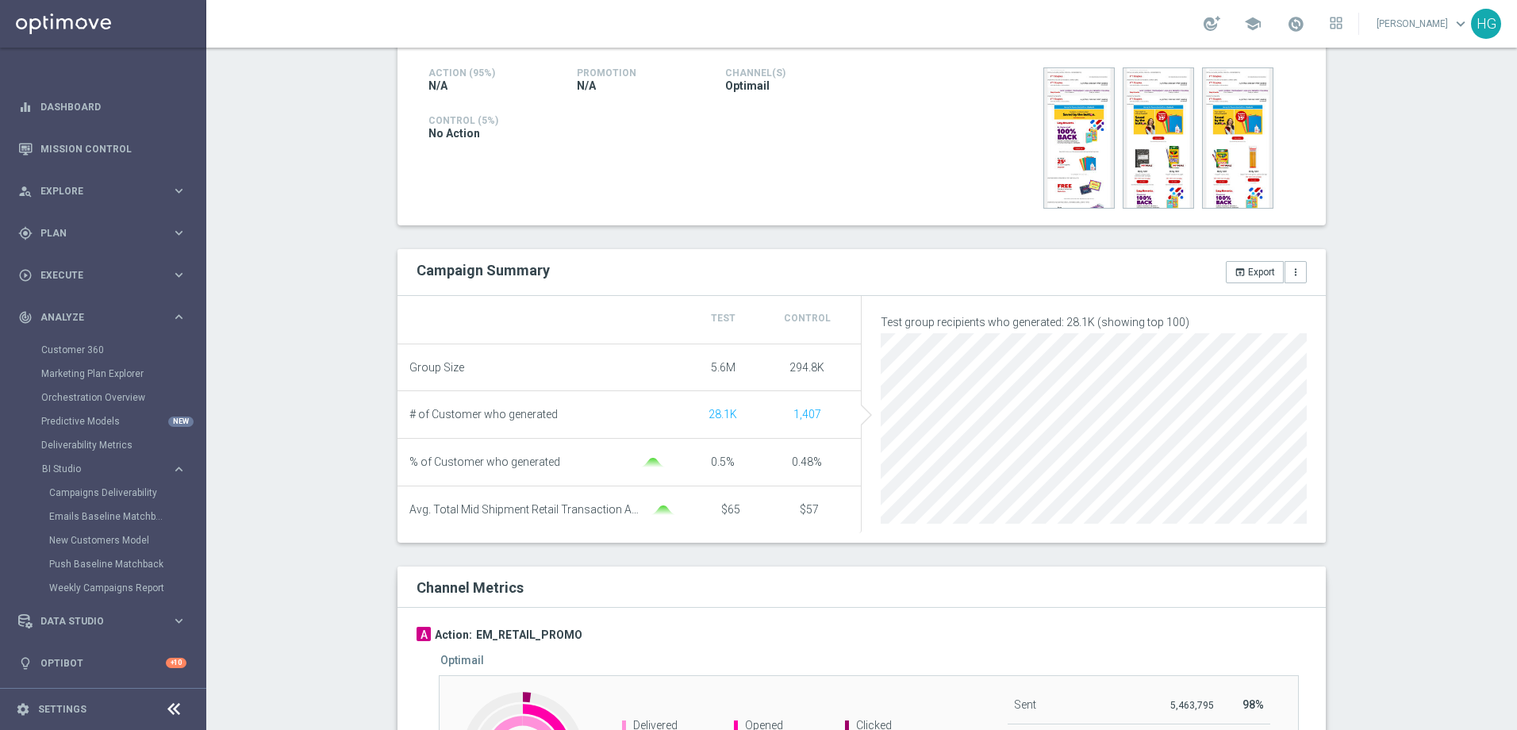
scroll to position [538, 0]
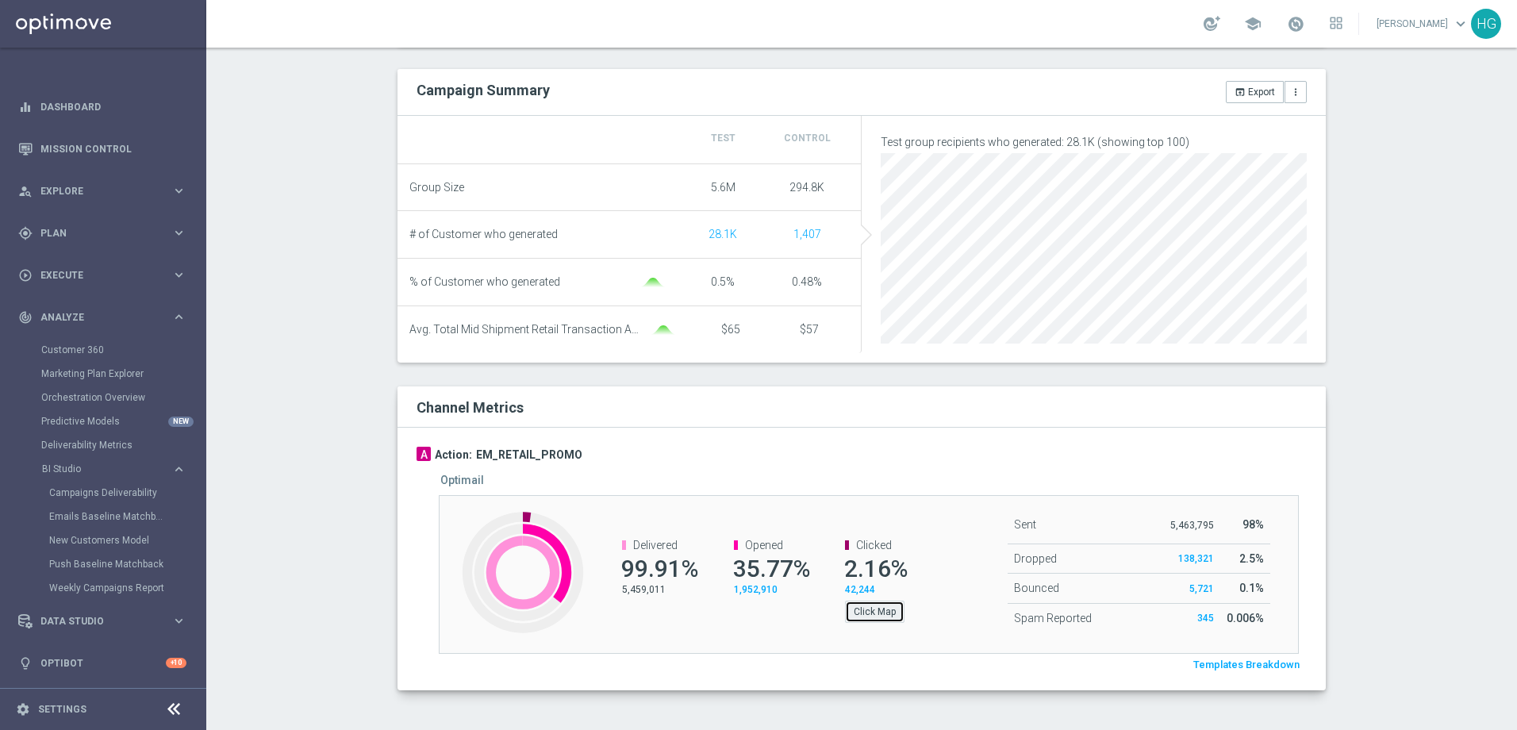
click at [872, 610] on button "Click Map" at bounding box center [875, 612] width 60 height 22
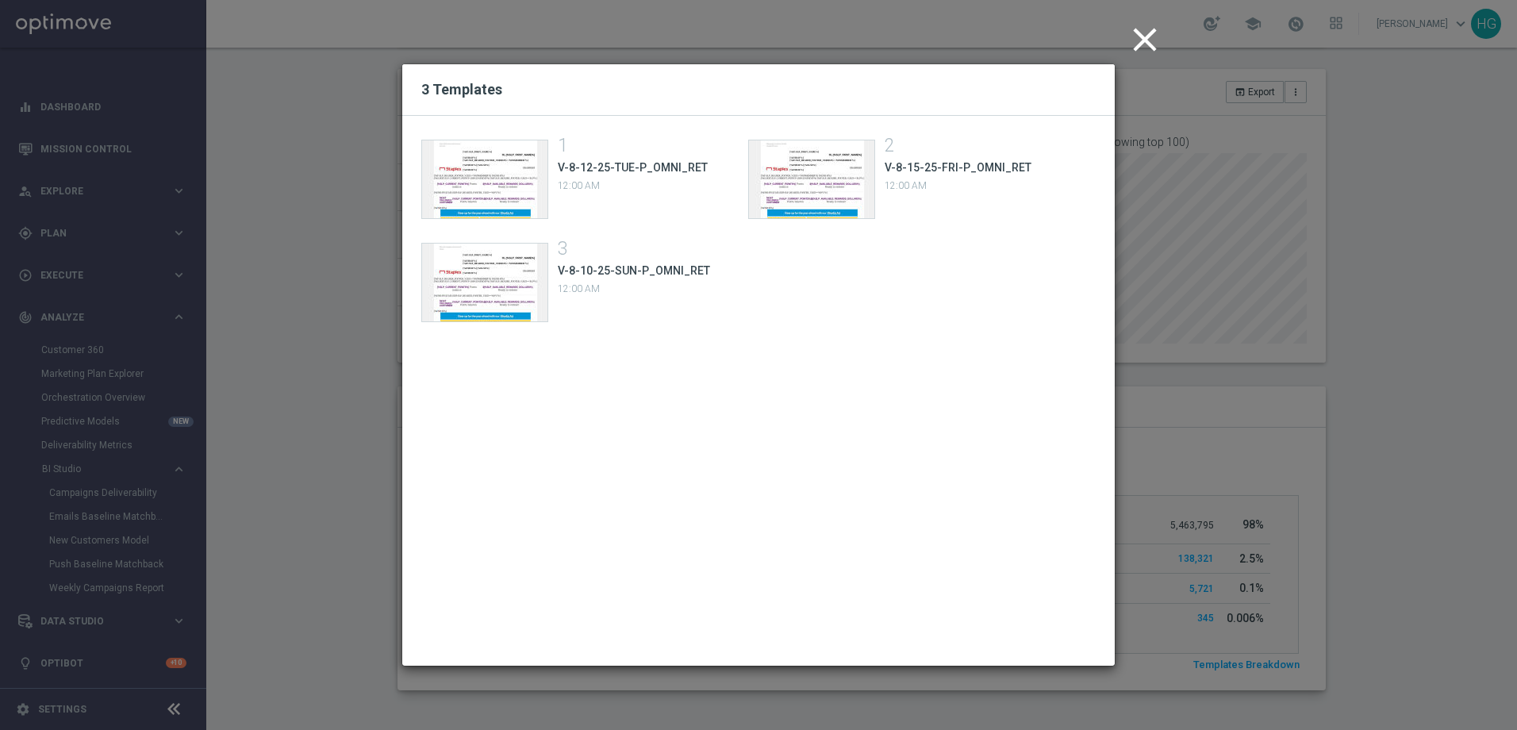
click at [636, 270] on span "V-8-10-25-SUN-P_OMNI_RET" at bounding box center [634, 270] width 152 height 13
click at [506, 291] on div "Template preview" at bounding box center [484, 283] width 125 height 78
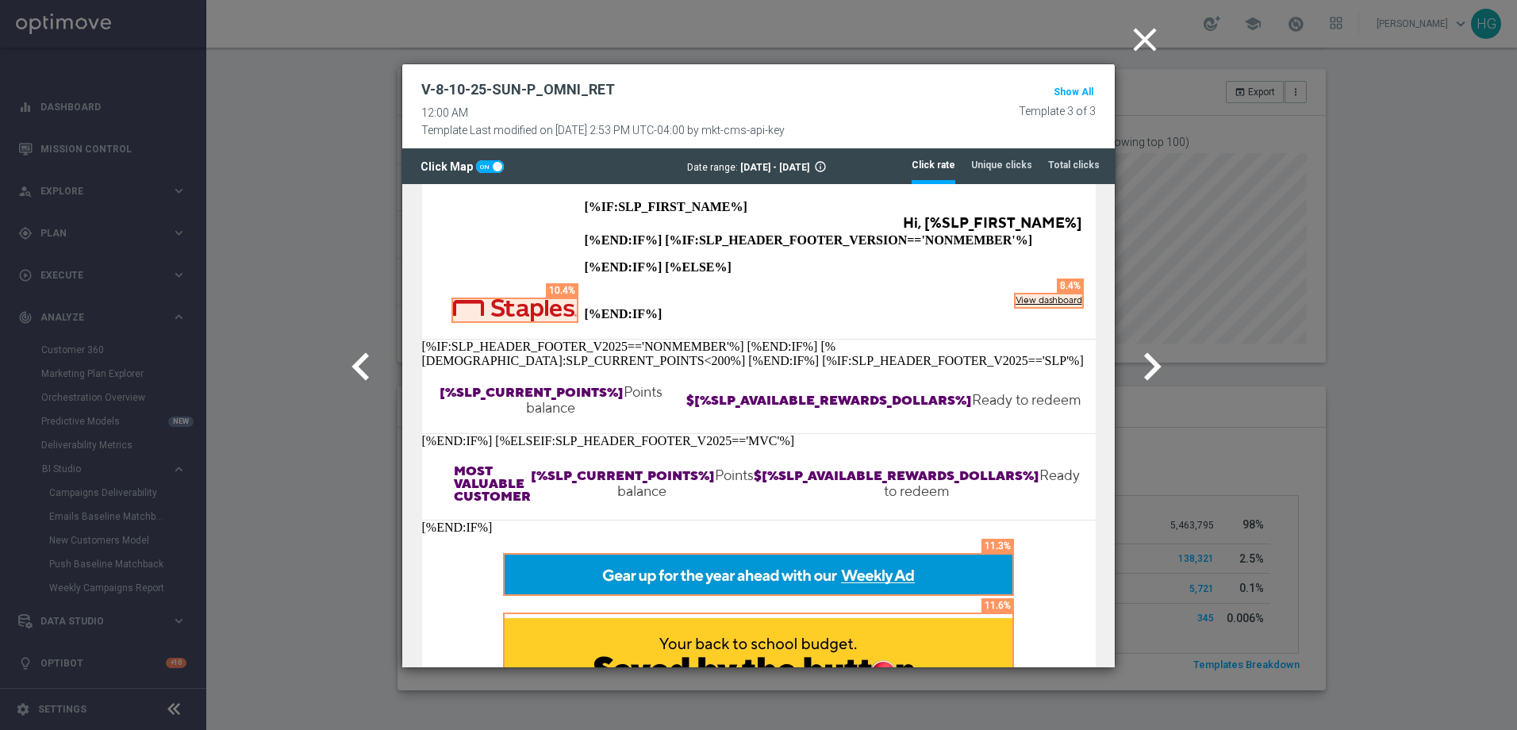
scroll to position [0, 0]
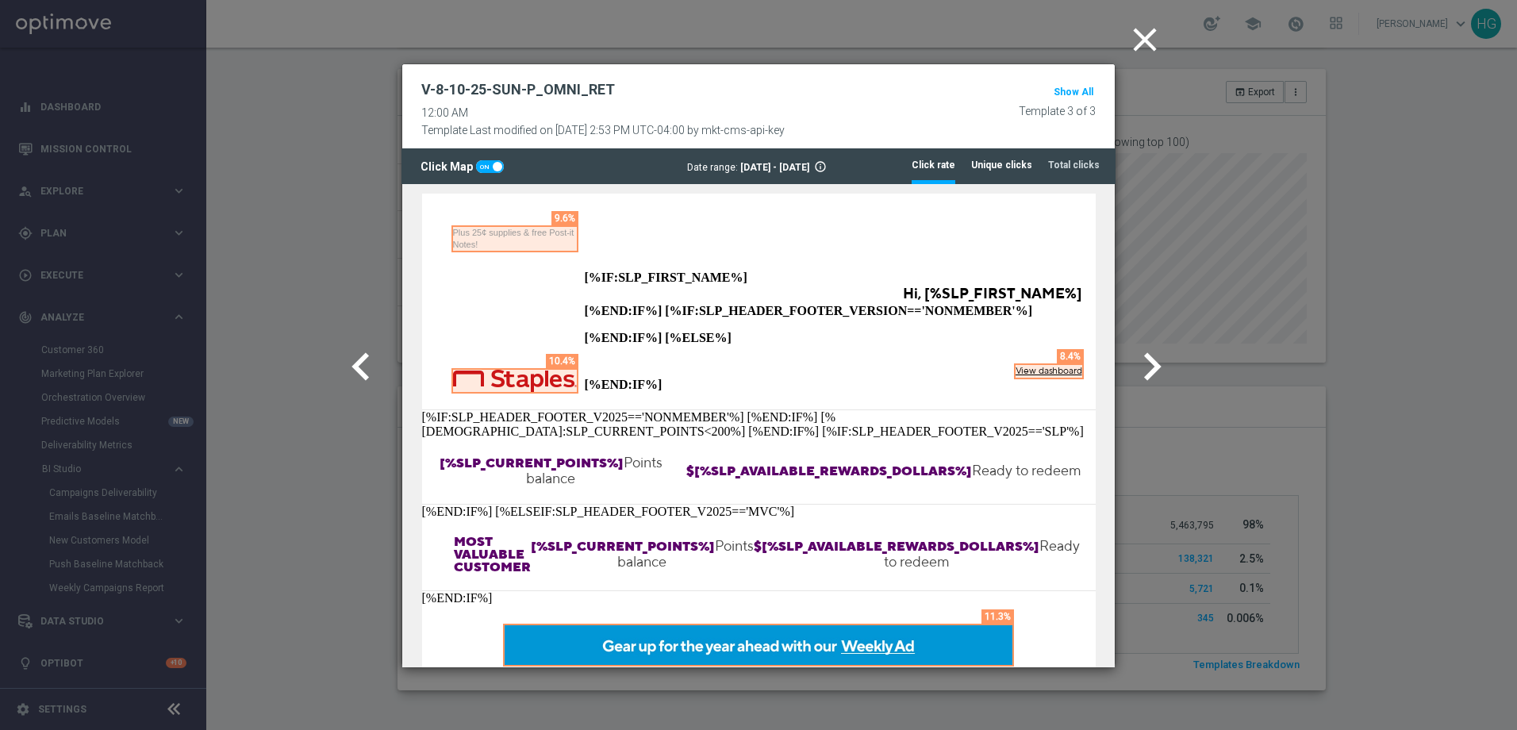
click at [1026, 170] on tab-header "Unique clicks" at bounding box center [1001, 165] width 61 height 13
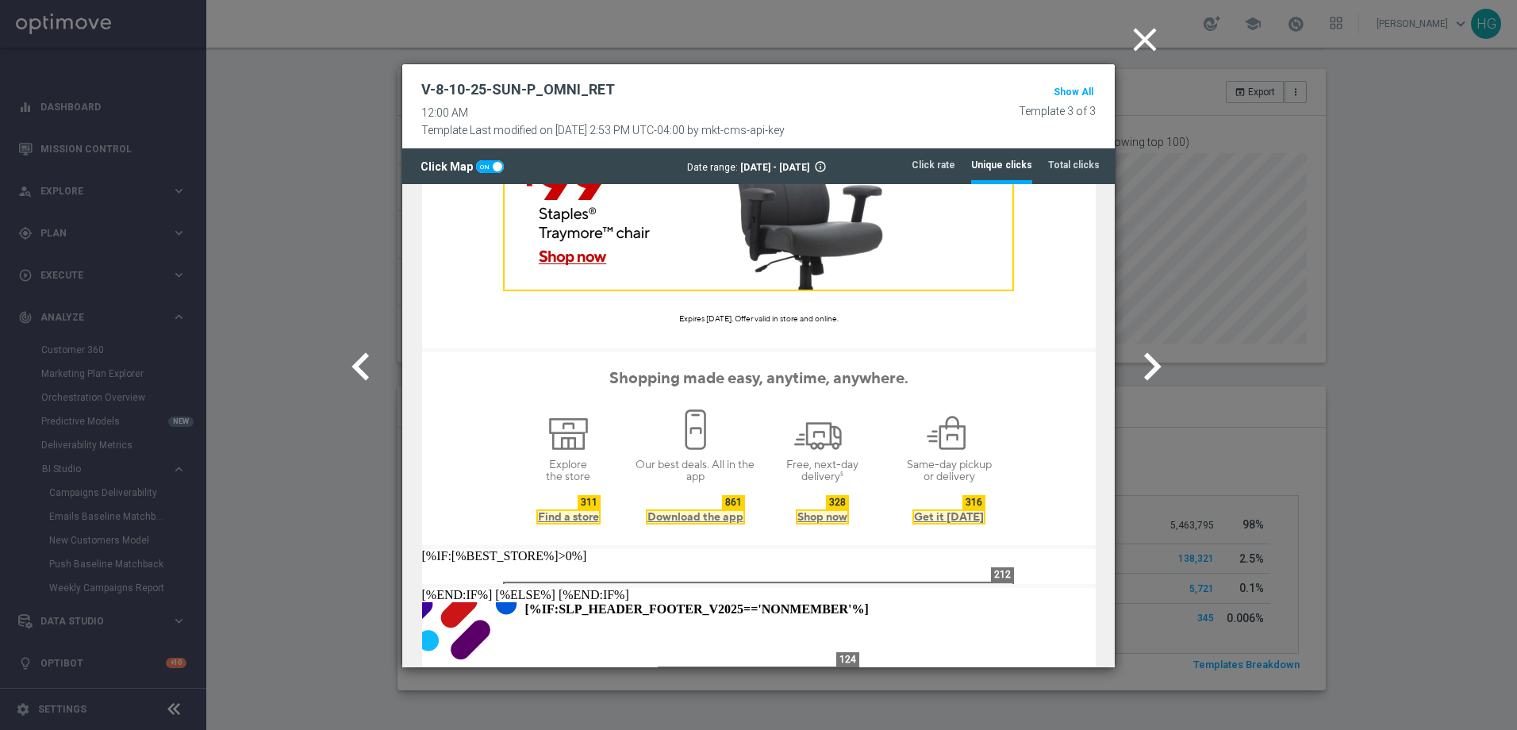
scroll to position [3651, 0]
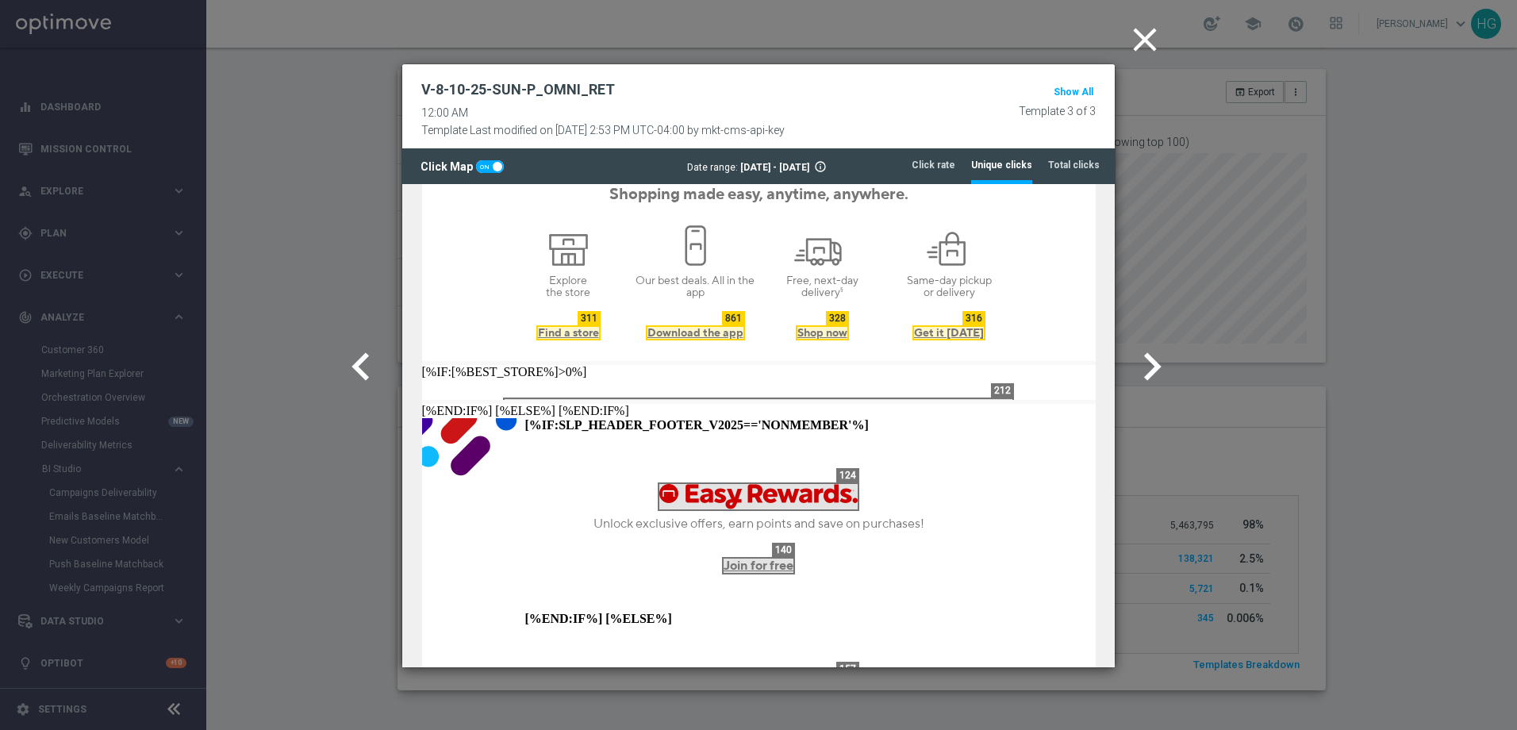
drag, startPoint x: 1144, startPoint y: 44, endPoint x: 1134, endPoint y: 50, distance: 12.1
click at [1144, 44] on icon "close" at bounding box center [1145, 40] width 40 height 40
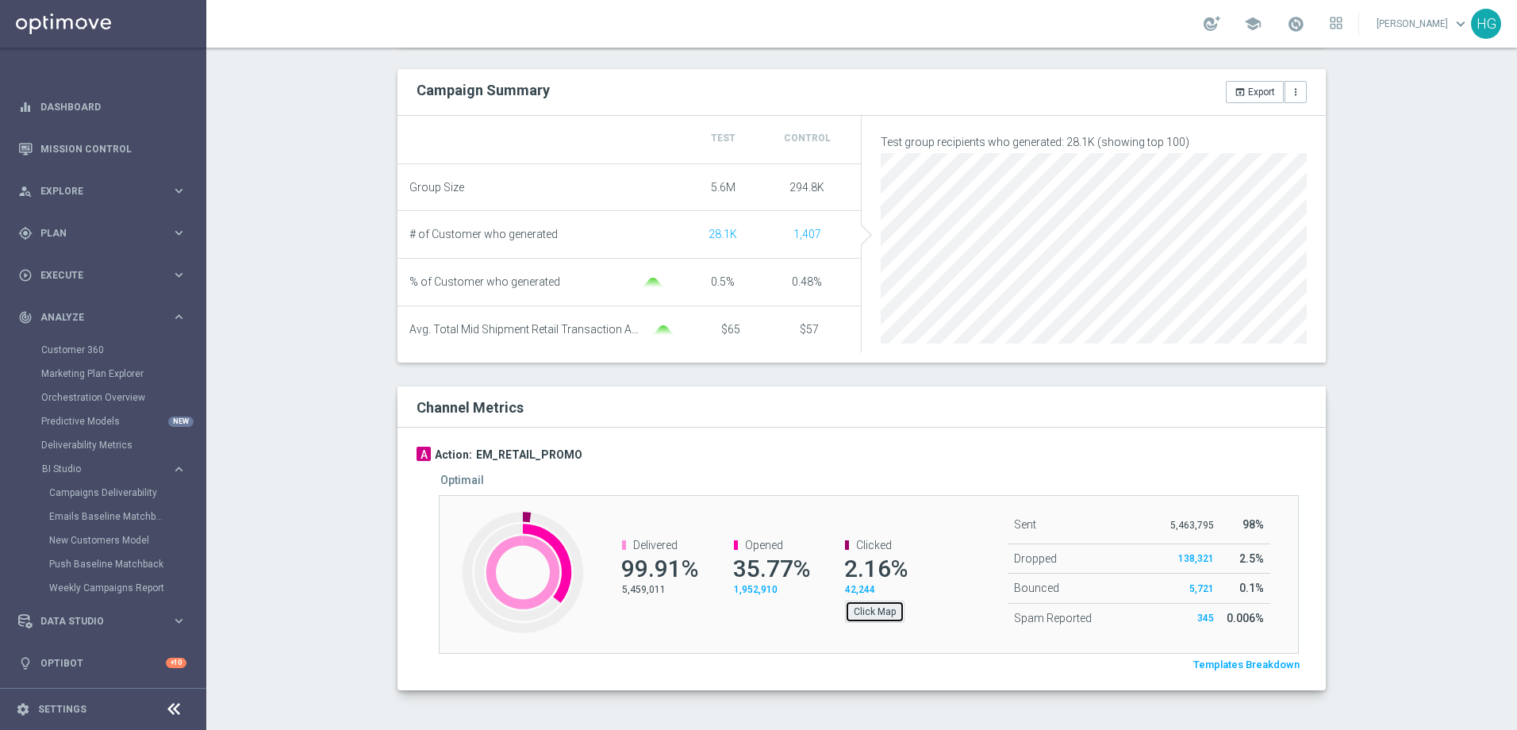
click at [883, 613] on button "Click Map" at bounding box center [875, 612] width 60 height 22
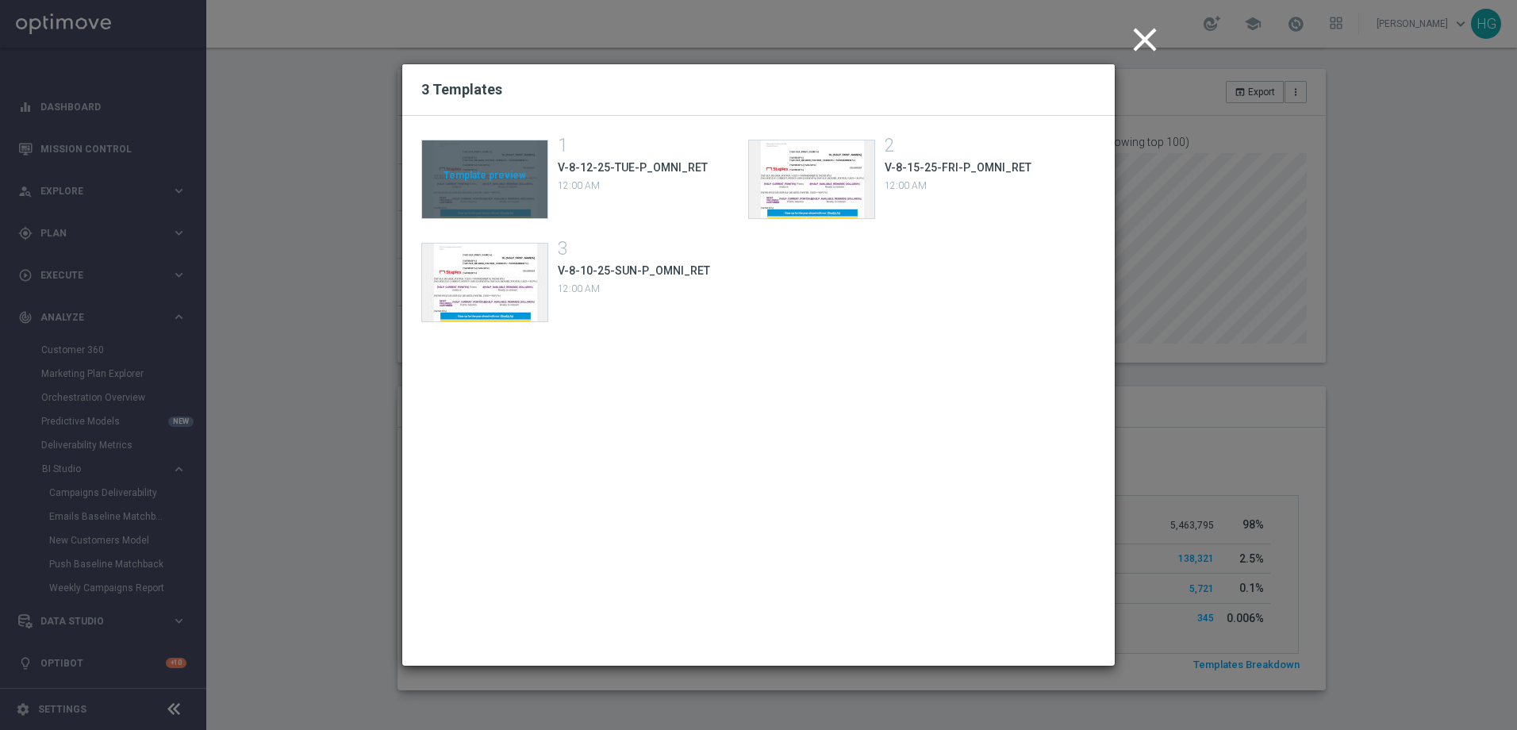
click at [489, 179] on div "Template preview" at bounding box center [484, 179] width 125 height 78
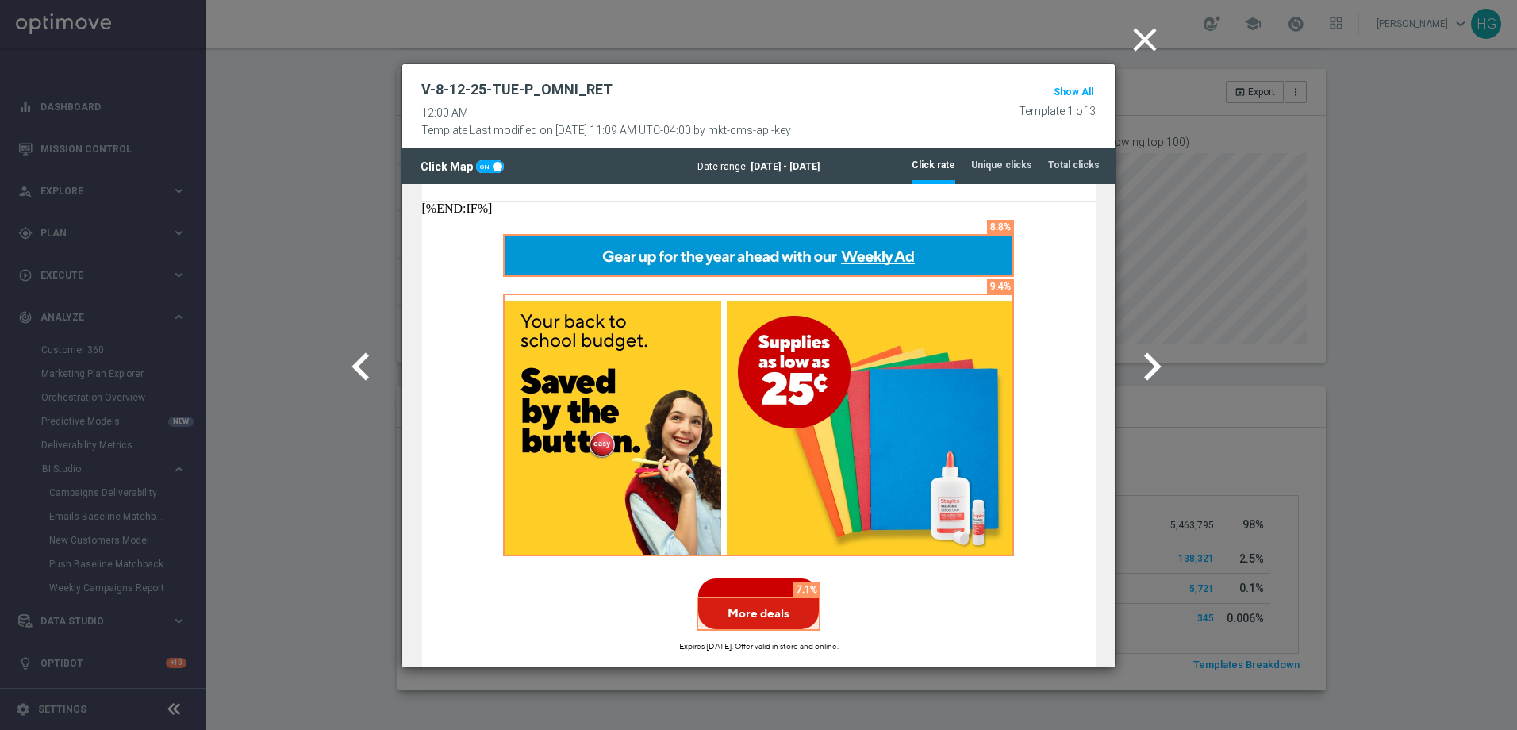
scroll to position [159, 0]
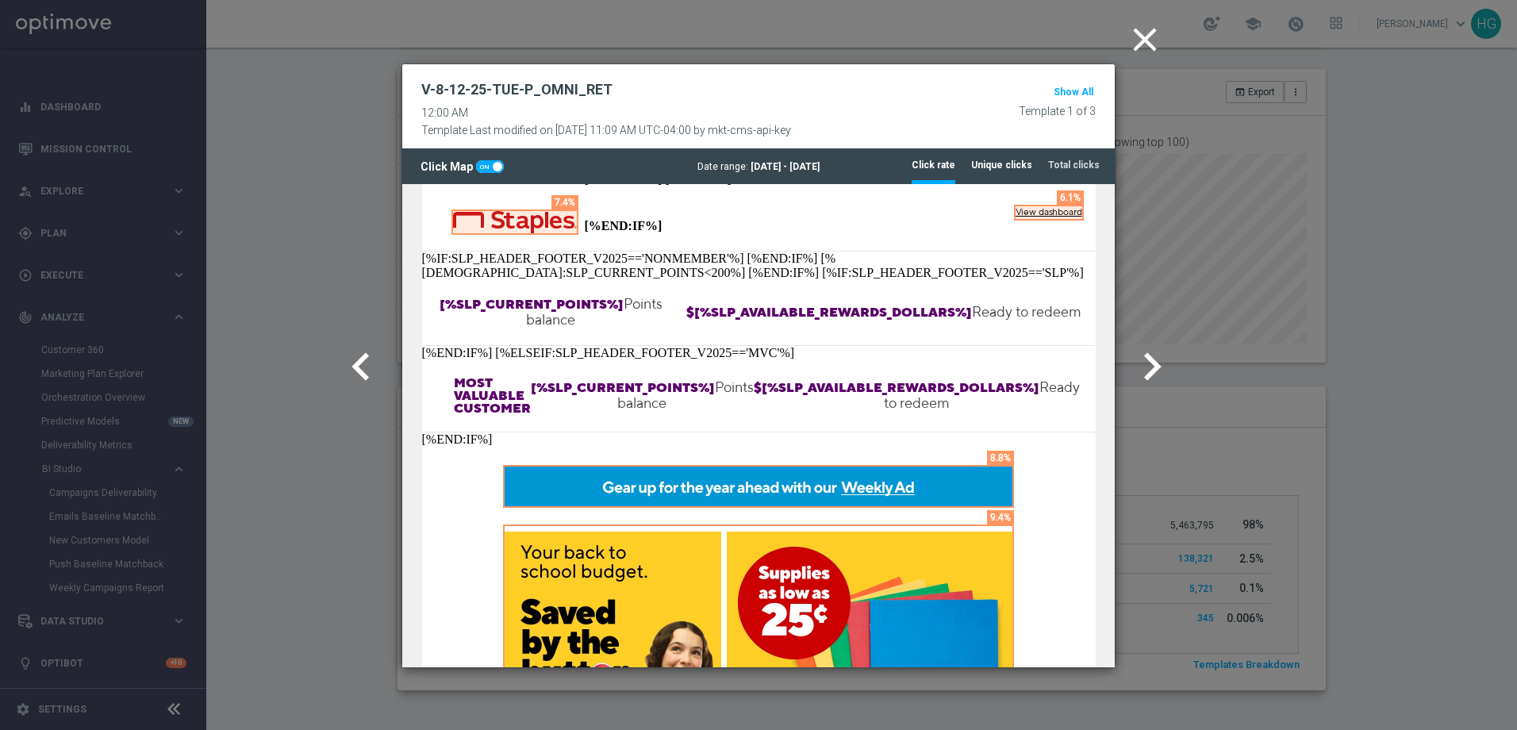
click at [1017, 160] on tab-header "Unique clicks" at bounding box center [1001, 165] width 61 height 13
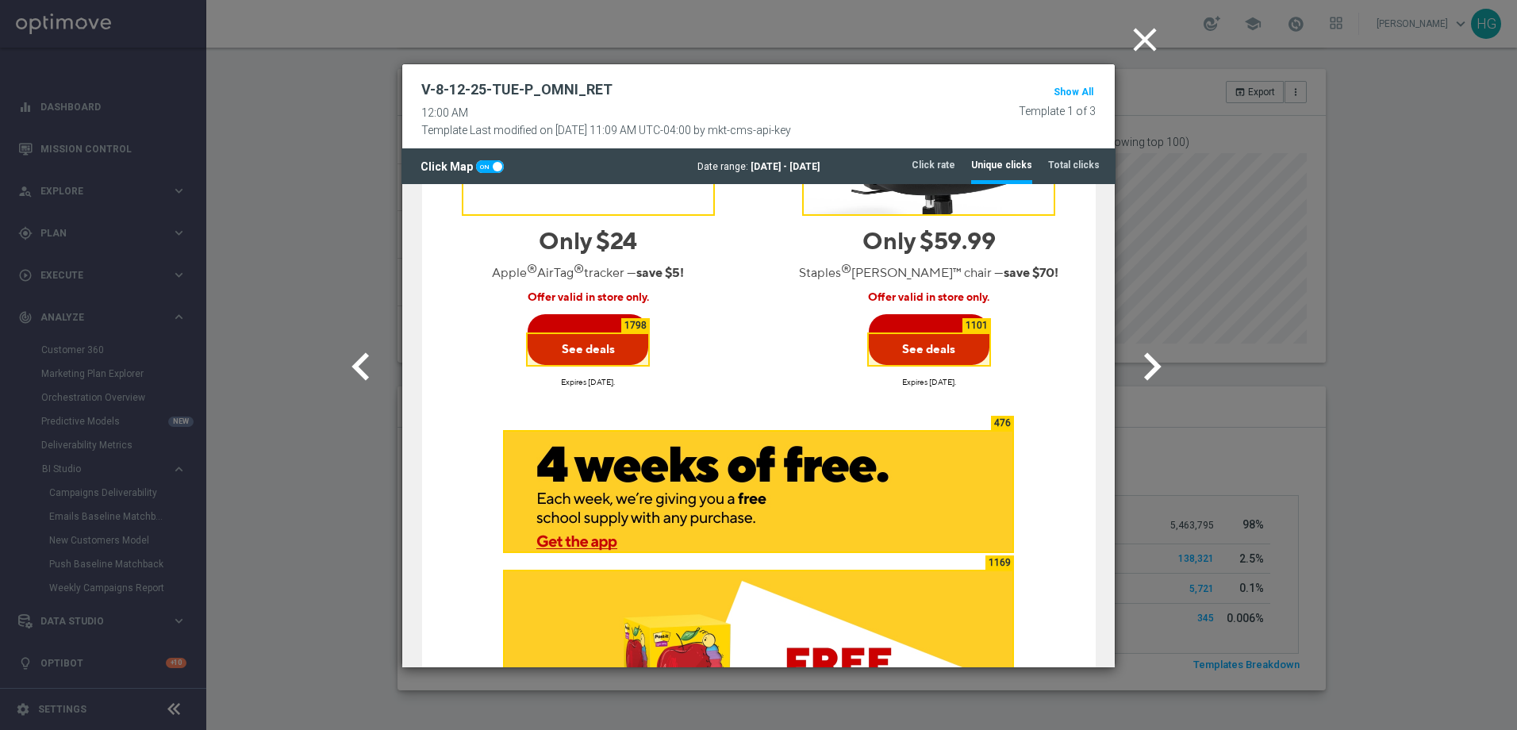
scroll to position [1905, 0]
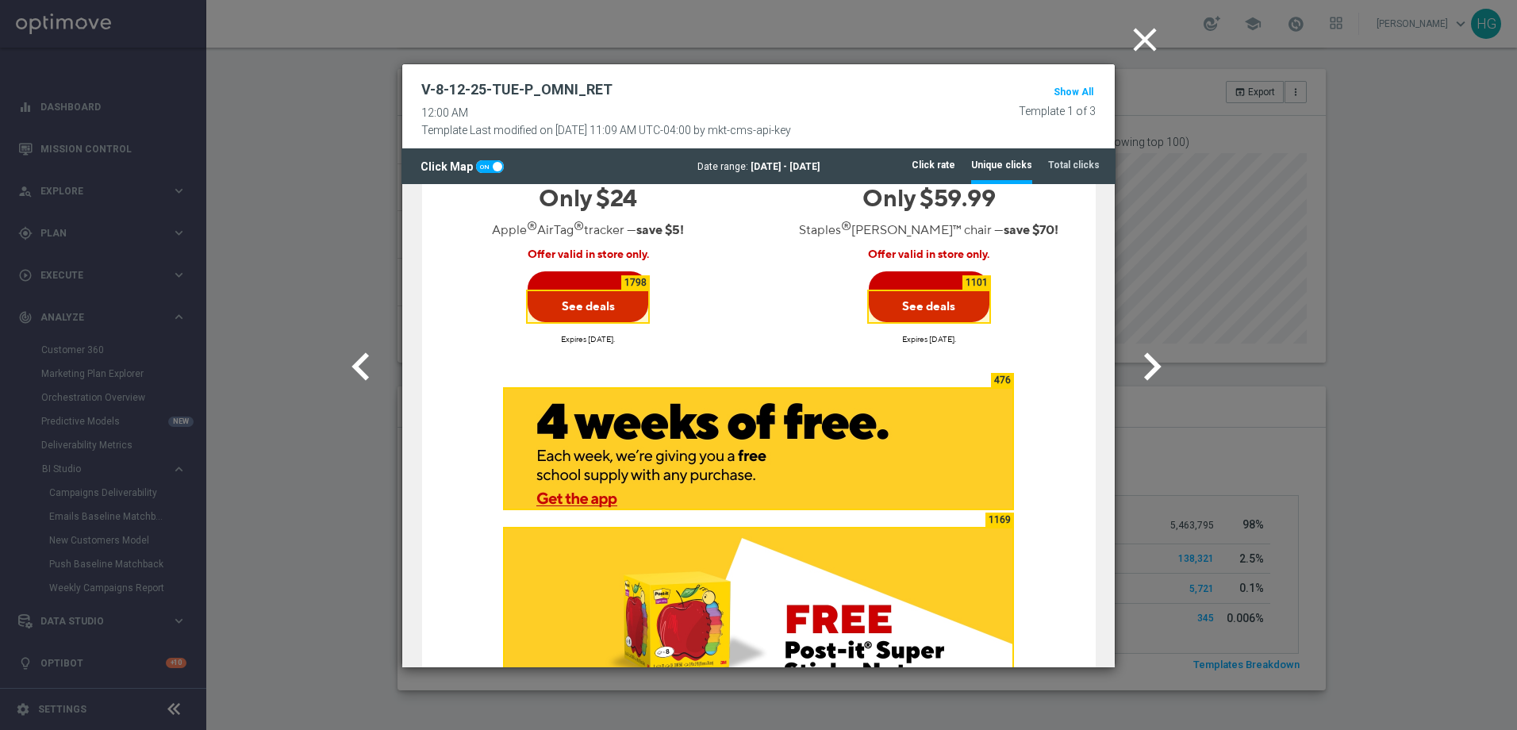
click at [956, 159] on tab-header "Click rate" at bounding box center [934, 165] width 44 height 13
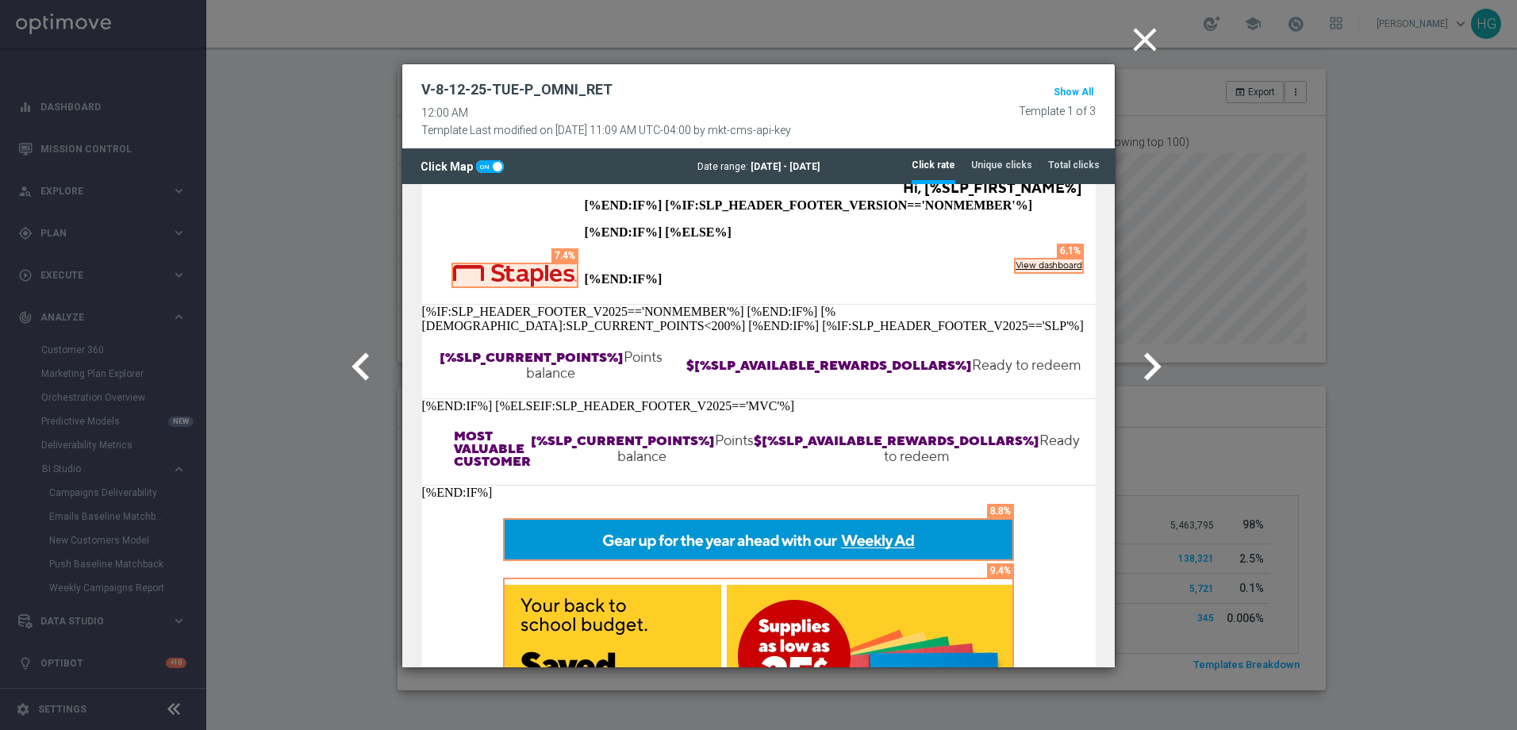
scroll to position [0, 0]
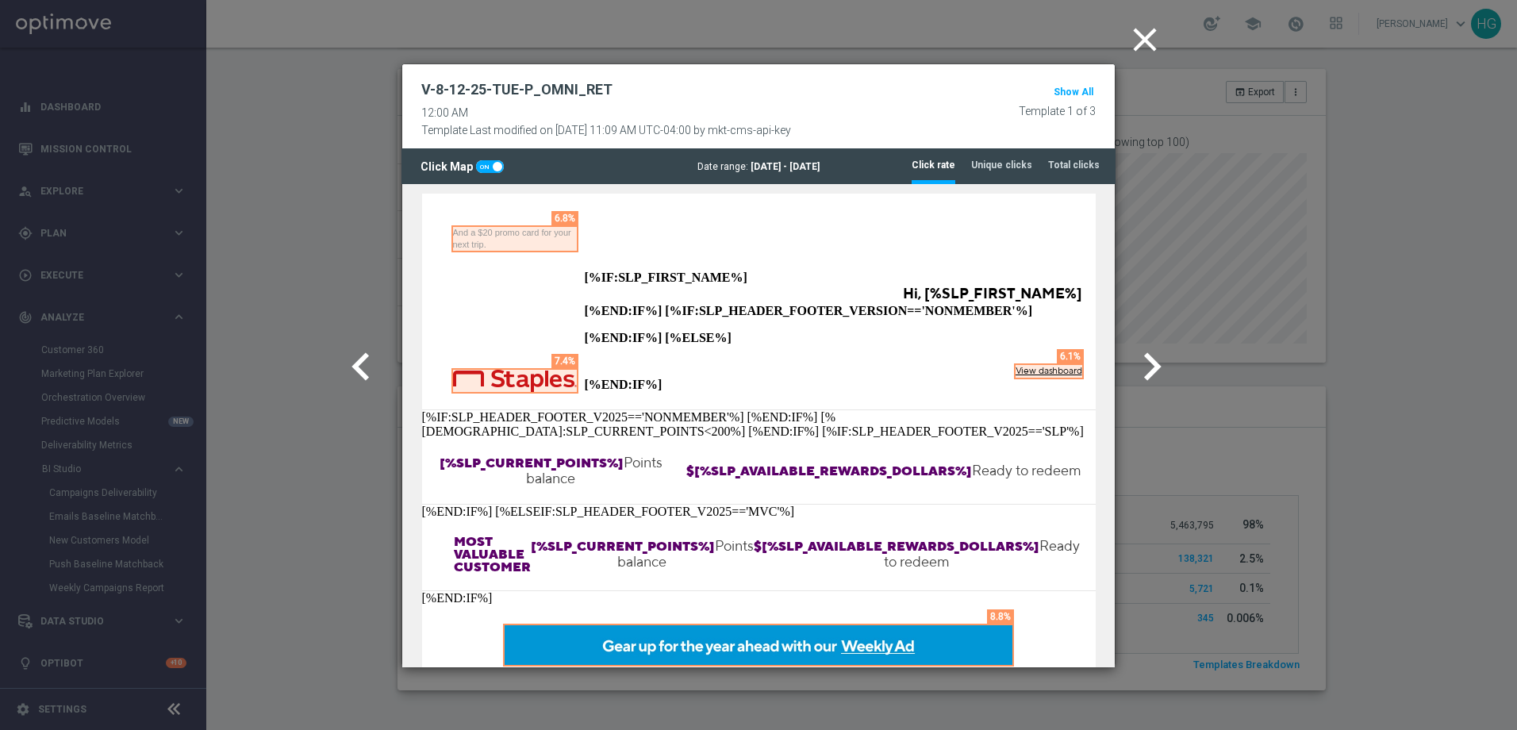
click at [1150, 368] on icon "chevron_right" at bounding box center [1153, 367] width 56 height 56
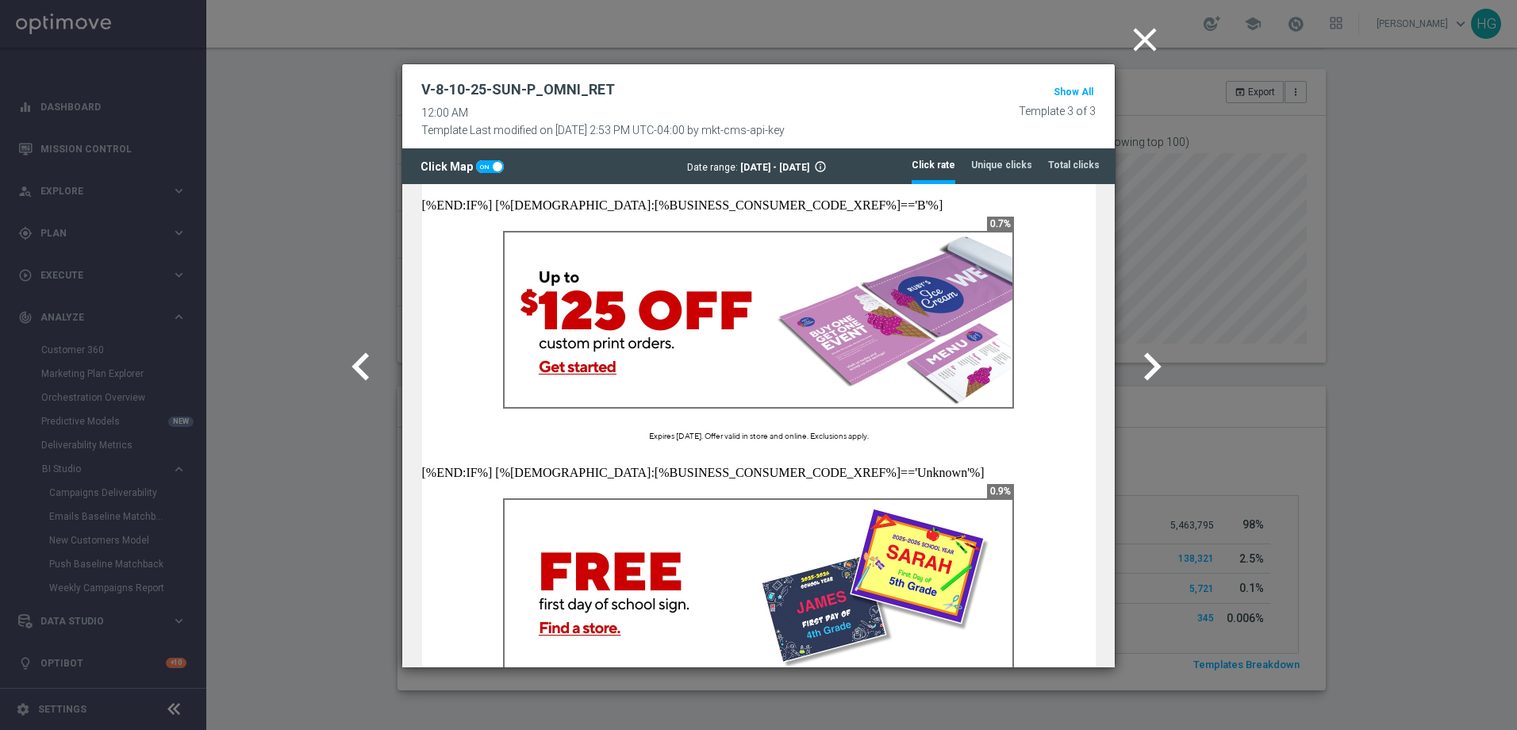
scroll to position [1508, 0]
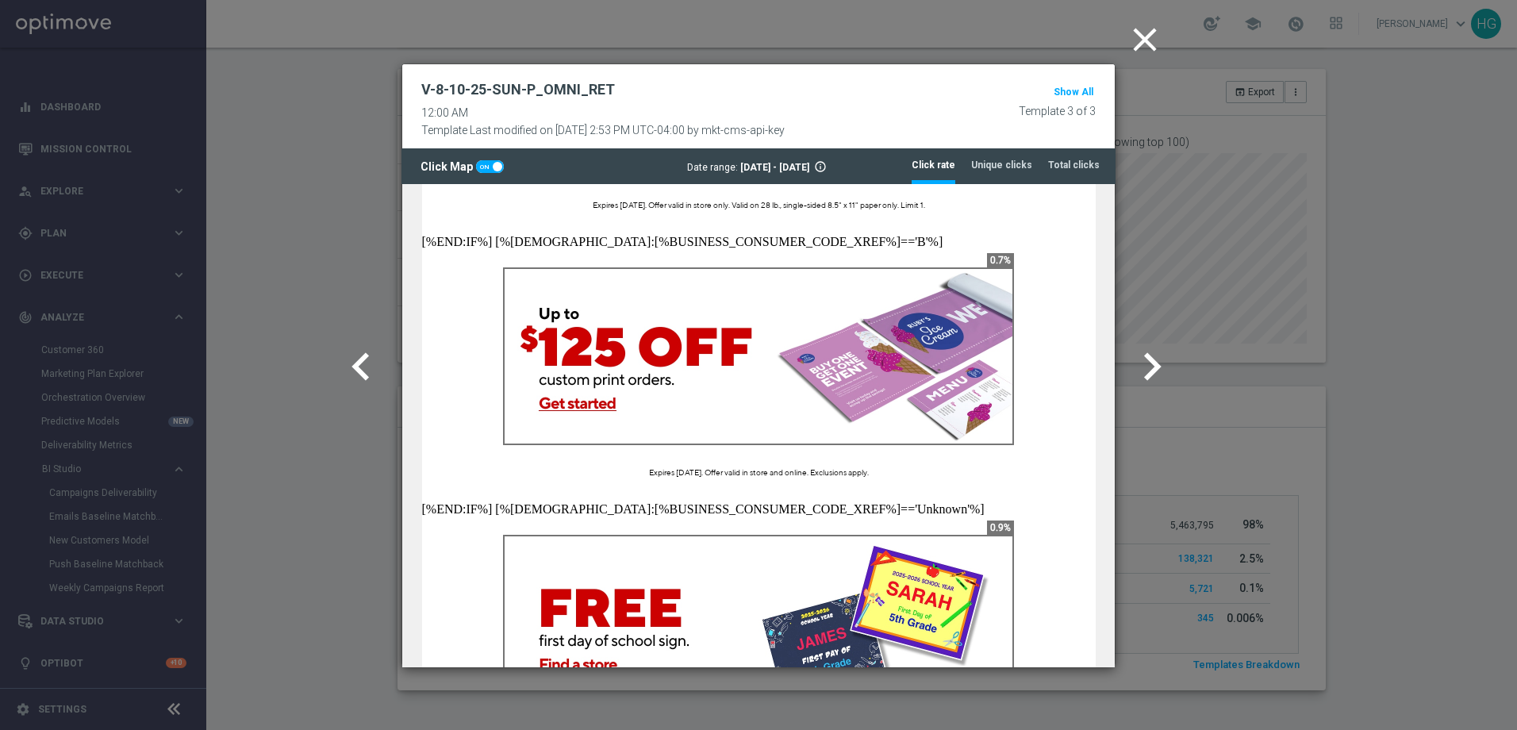
click at [1159, 368] on icon "chevron_right" at bounding box center [1153, 367] width 56 height 56
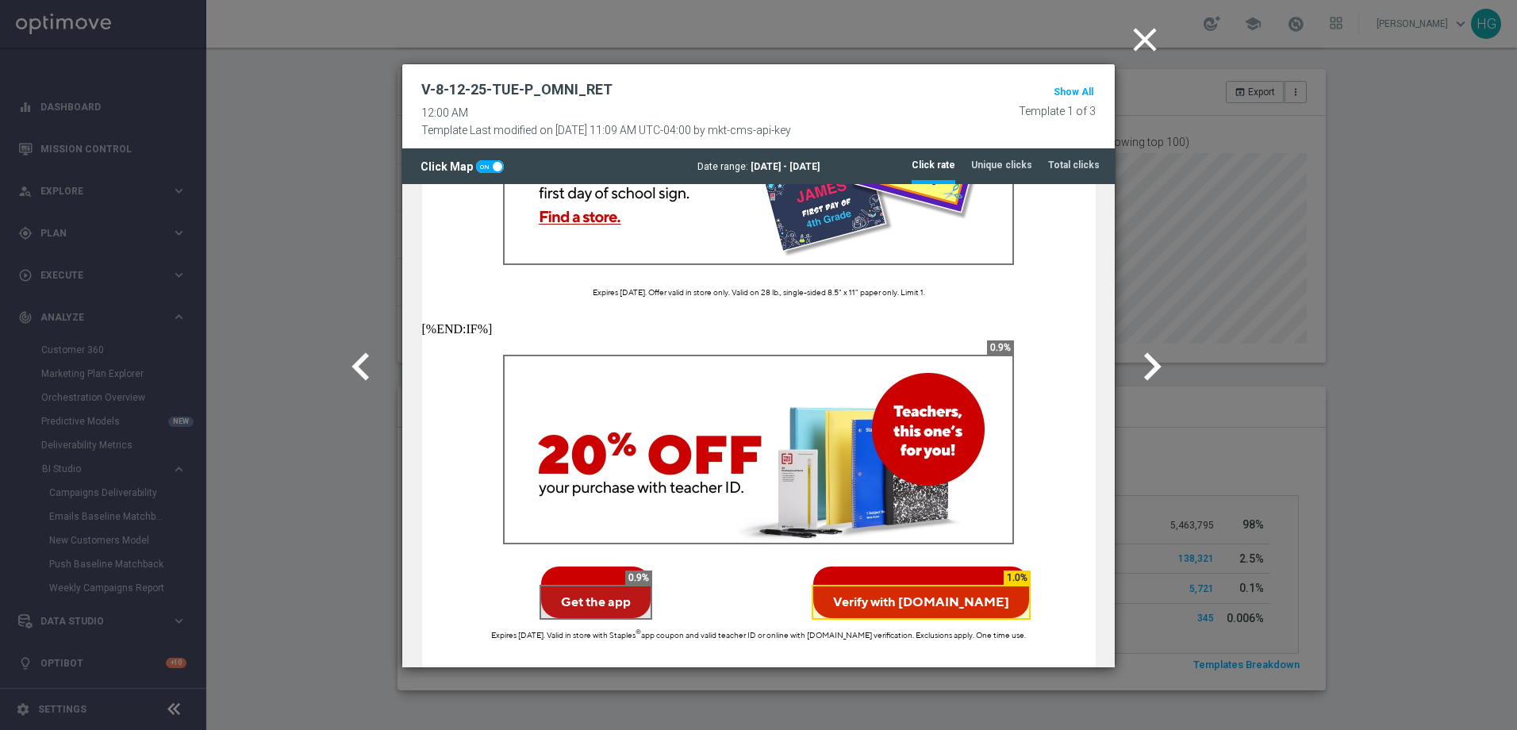
scroll to position [3968, 0]
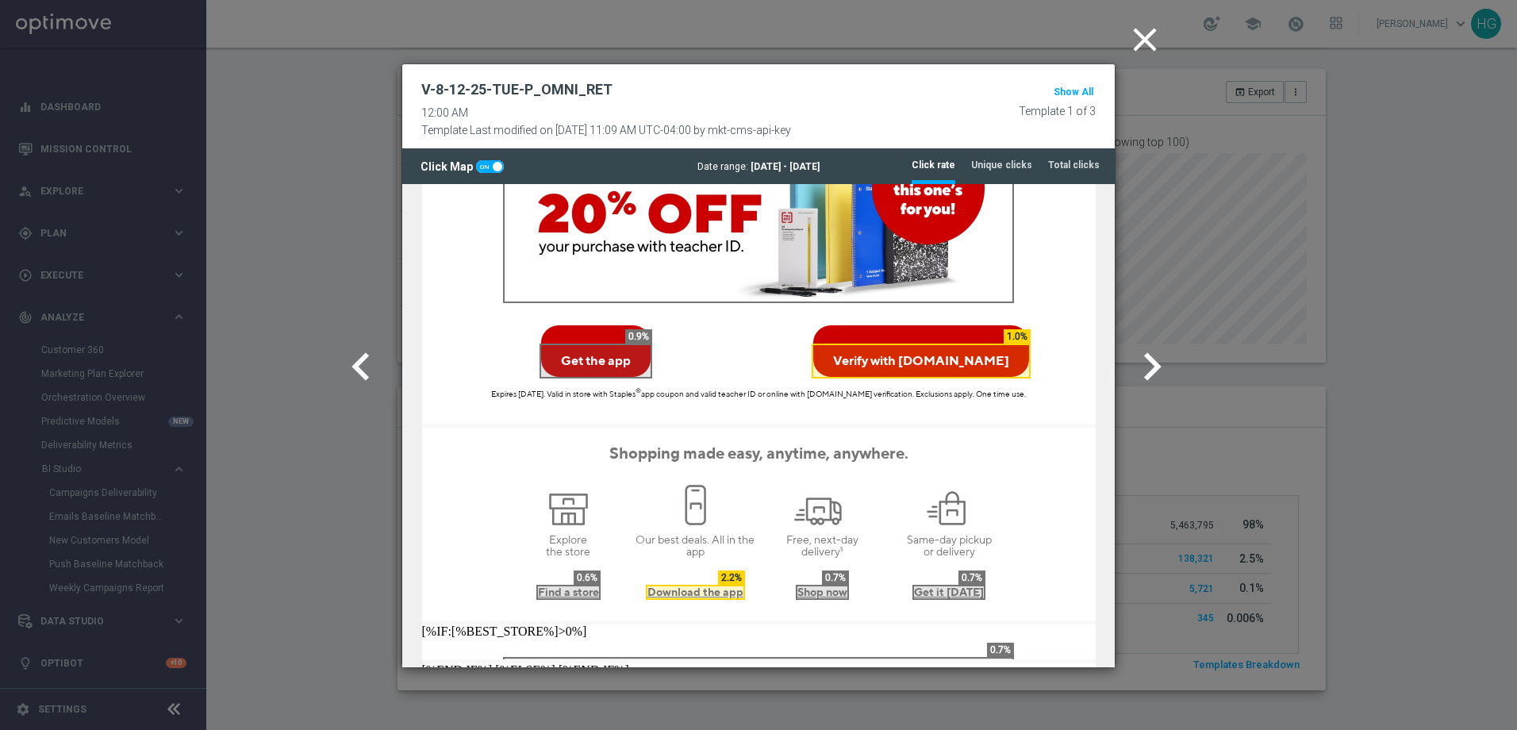
click at [1163, 356] on icon "chevron_right" at bounding box center [1153, 367] width 56 height 56
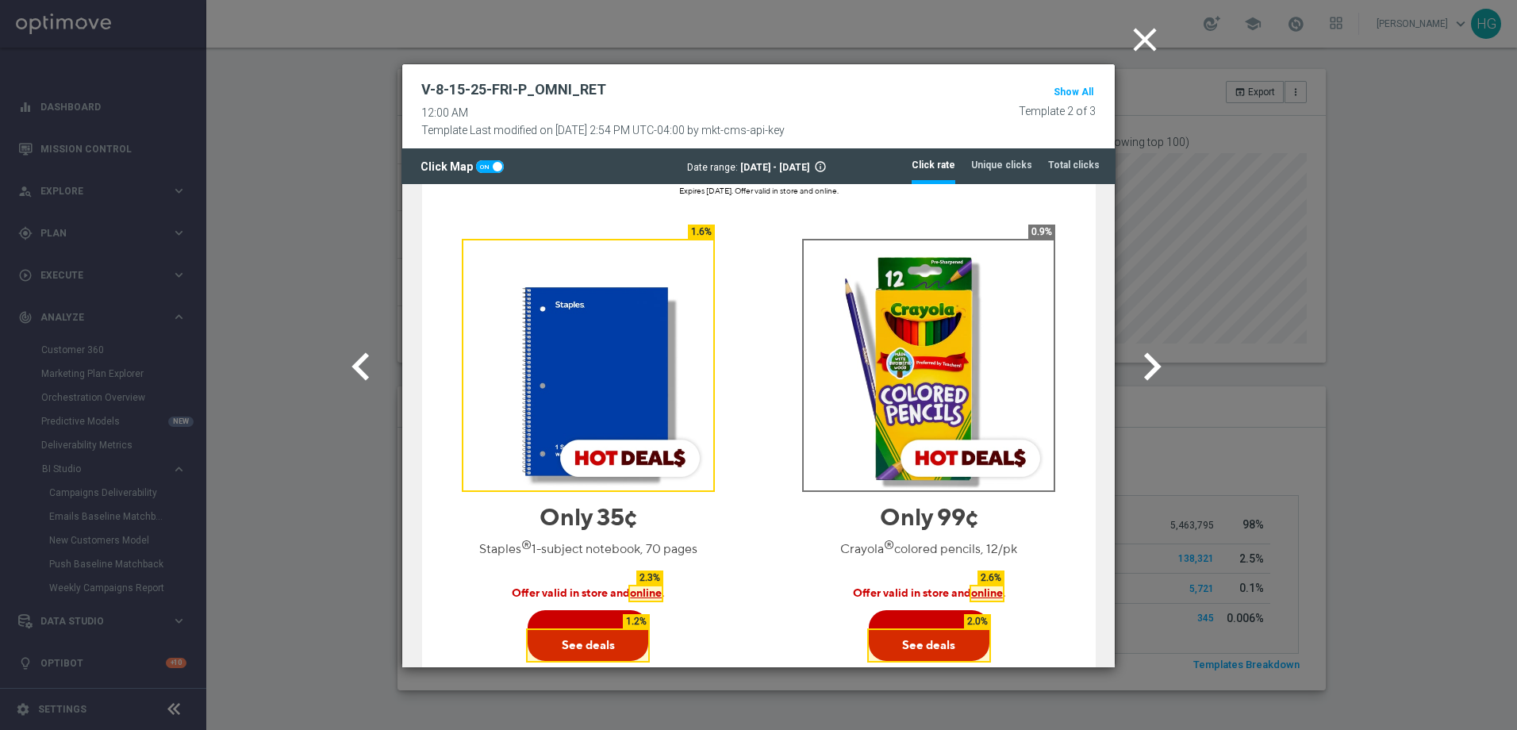
scroll to position [873, 0]
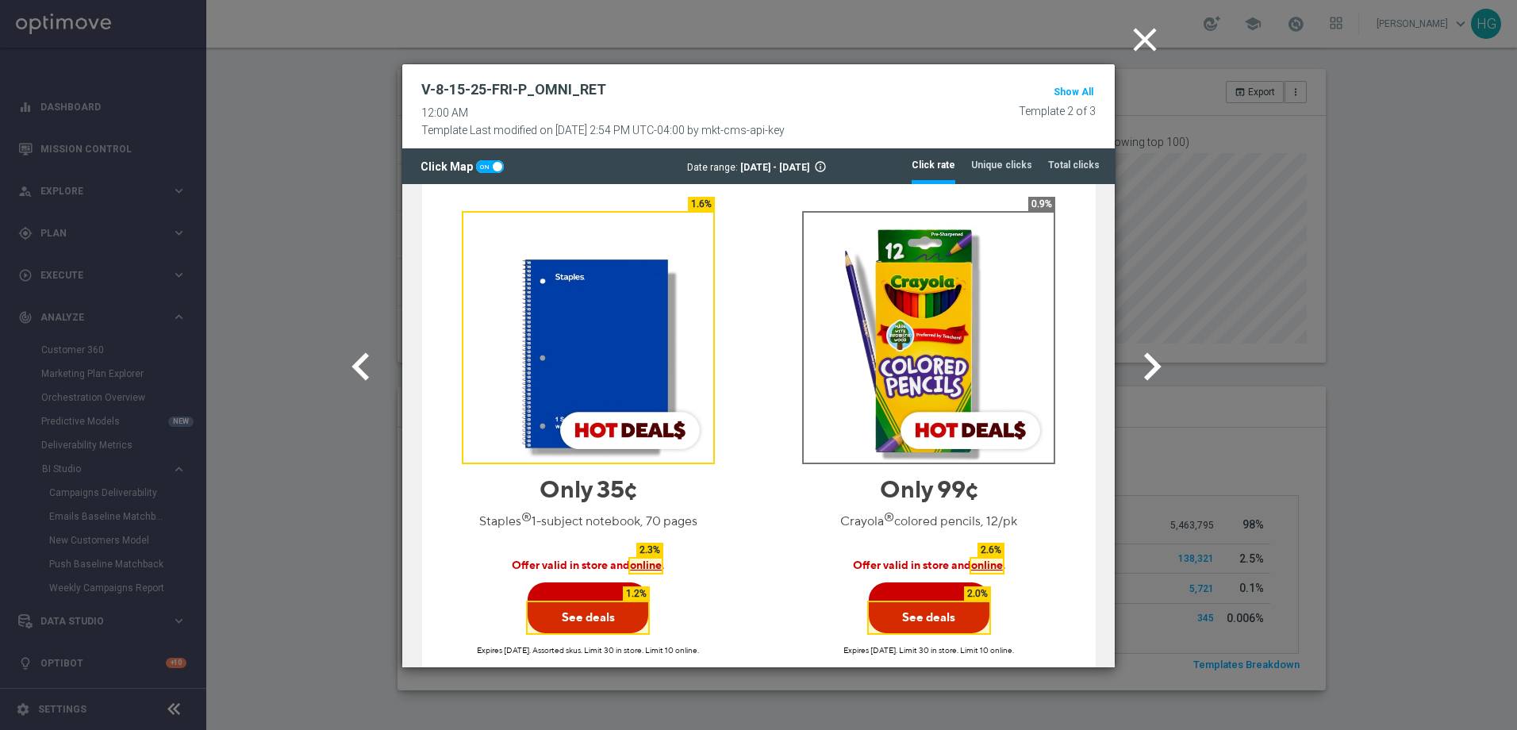
click at [1154, 378] on icon "chevron_right" at bounding box center [1153, 367] width 56 height 56
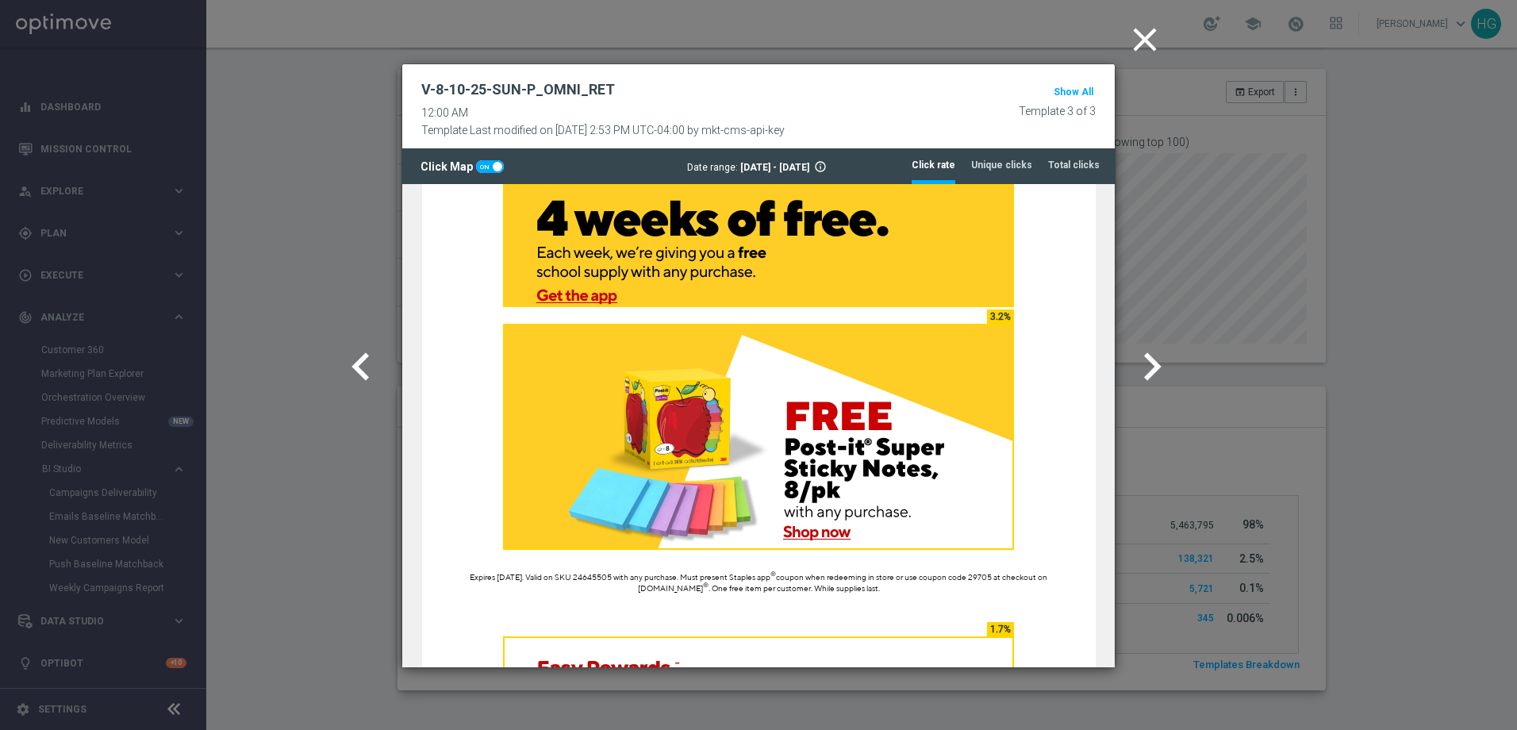
scroll to position [2619, 0]
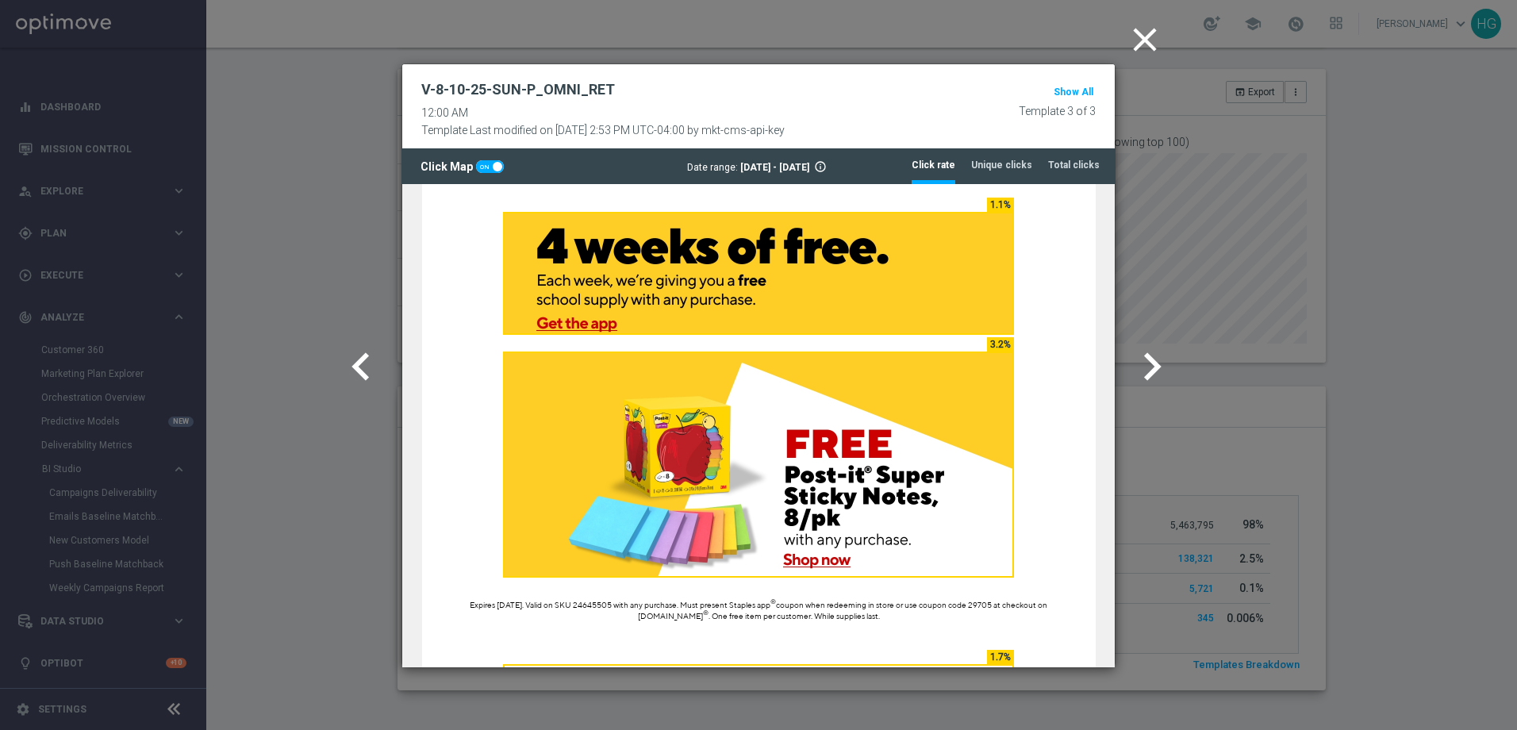
click at [1145, 365] on icon "chevron_right" at bounding box center [1153, 367] width 56 height 56
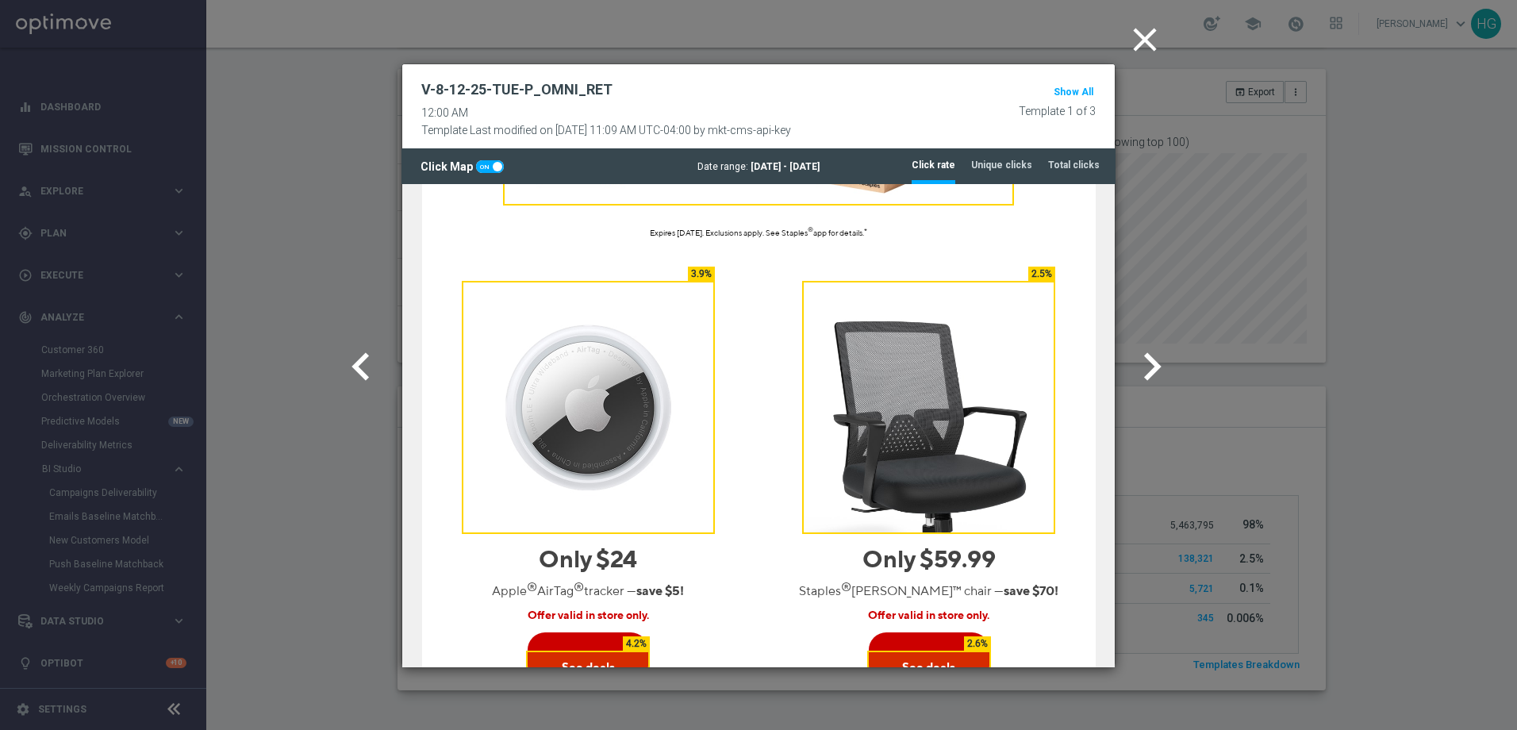
scroll to position [1587, 0]
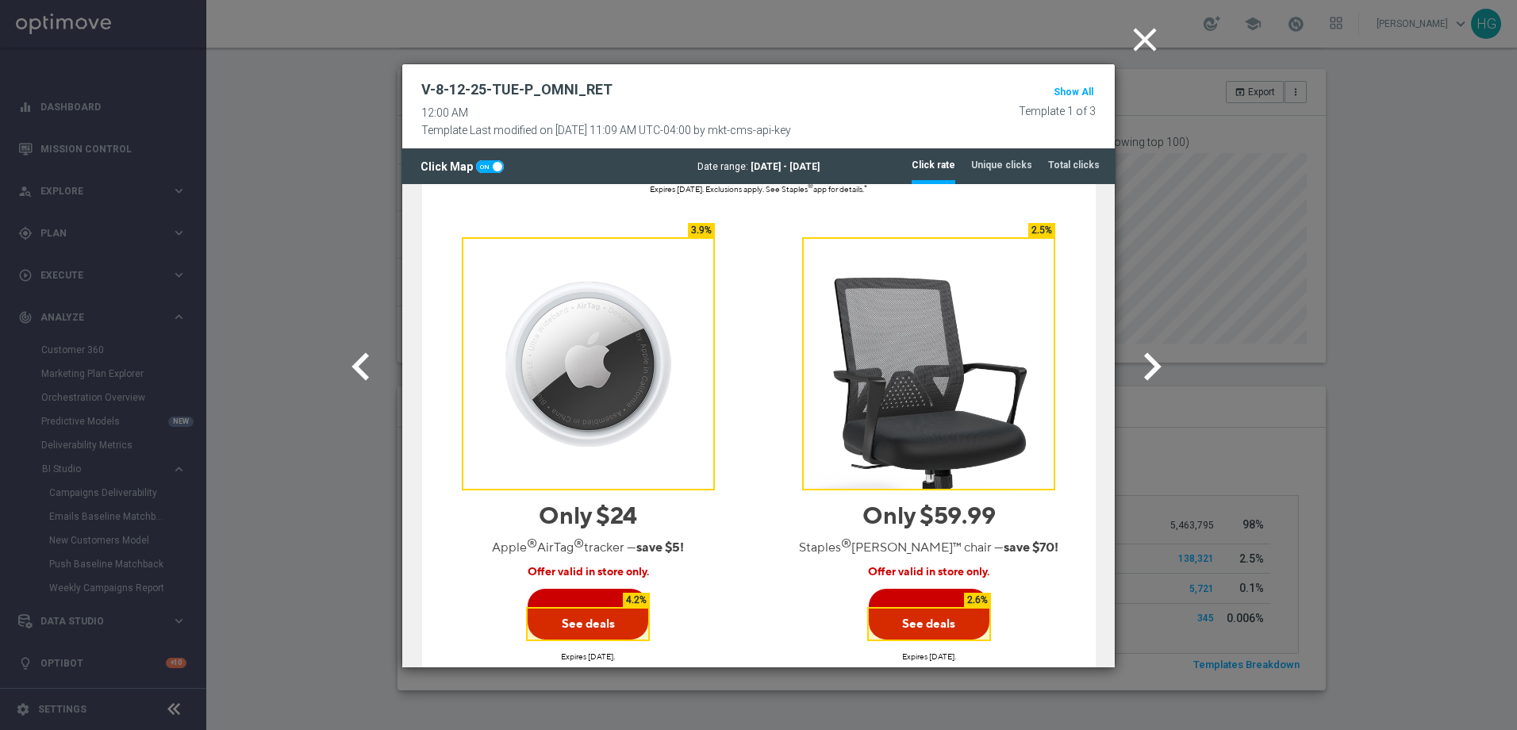
click at [1148, 371] on icon "chevron_right" at bounding box center [1153, 367] width 56 height 56
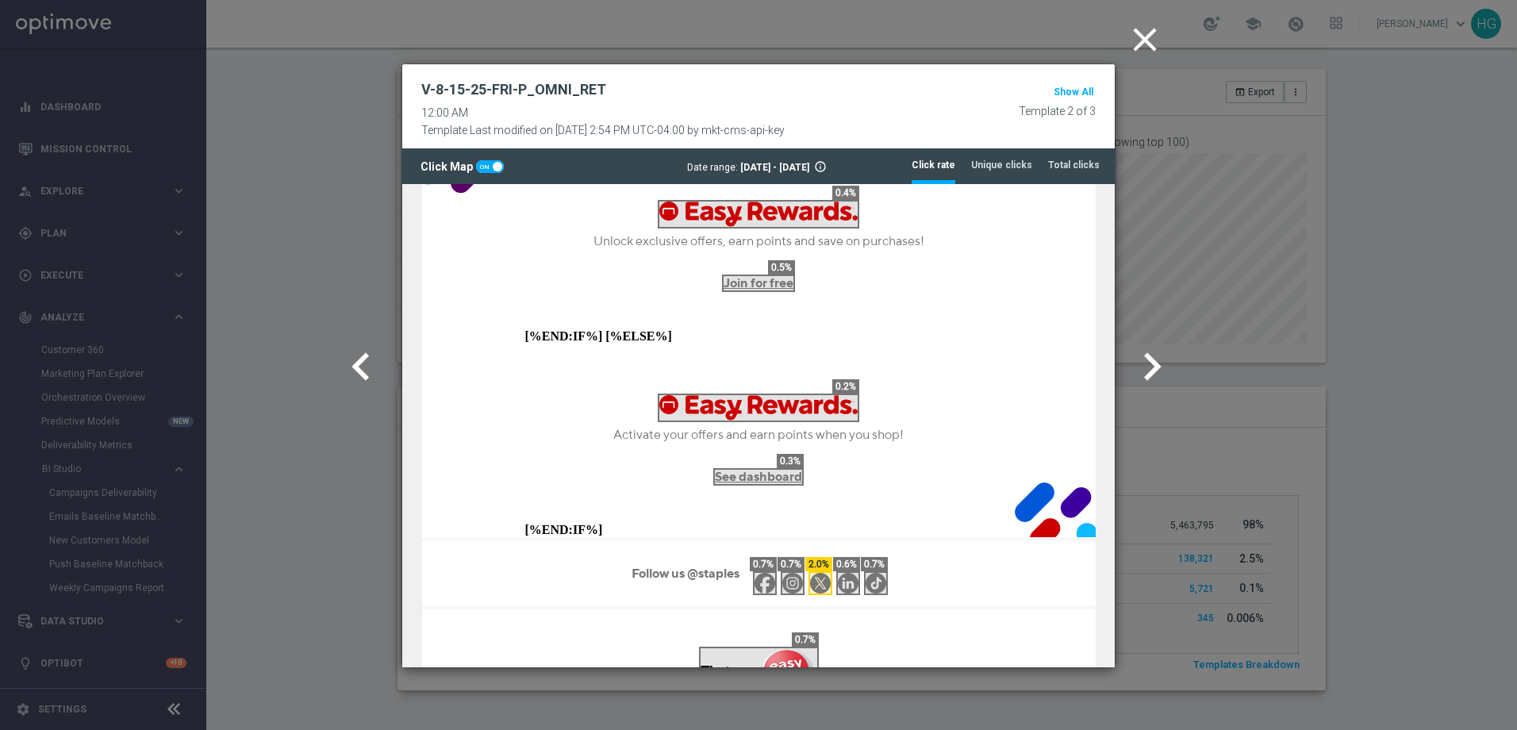
scroll to position [3889, 0]
click at [1144, 44] on icon "close" at bounding box center [1145, 40] width 40 height 40
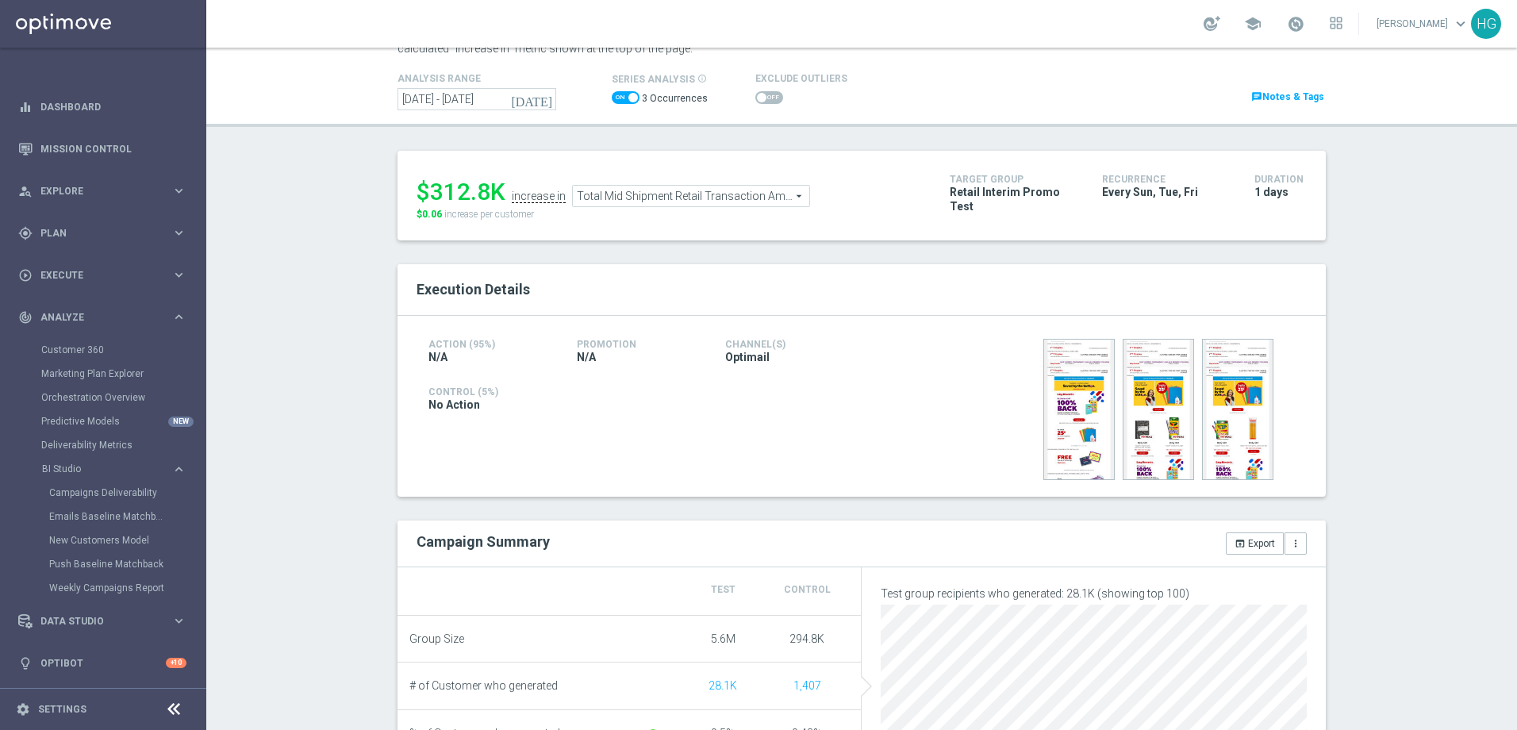
scroll to position [0, 0]
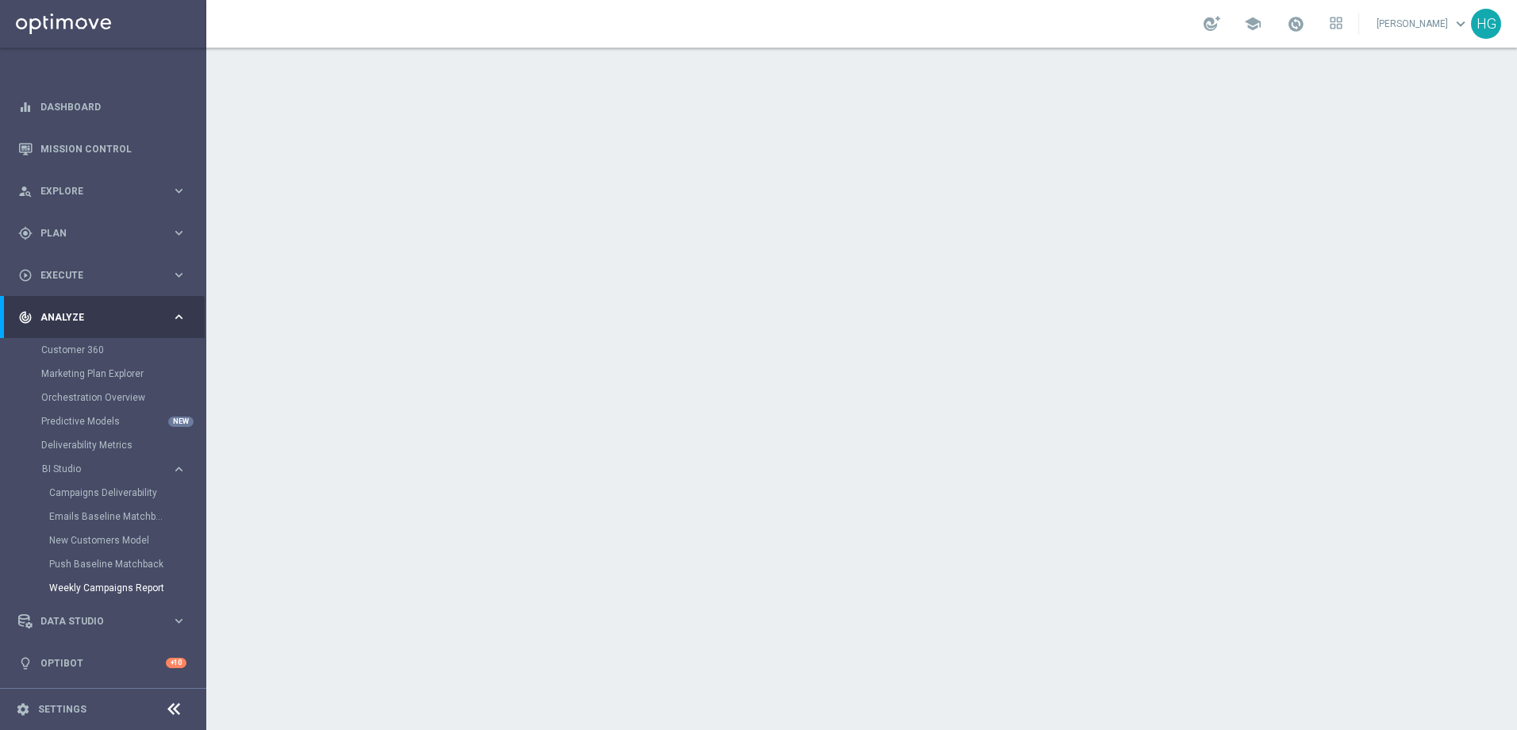
click at [191, 367] on div "Marketing Plan Explorer" at bounding box center [122, 374] width 163 height 24
click at [109, 521] on link "Emails Baseline Matchback" at bounding box center [107, 516] width 116 height 13
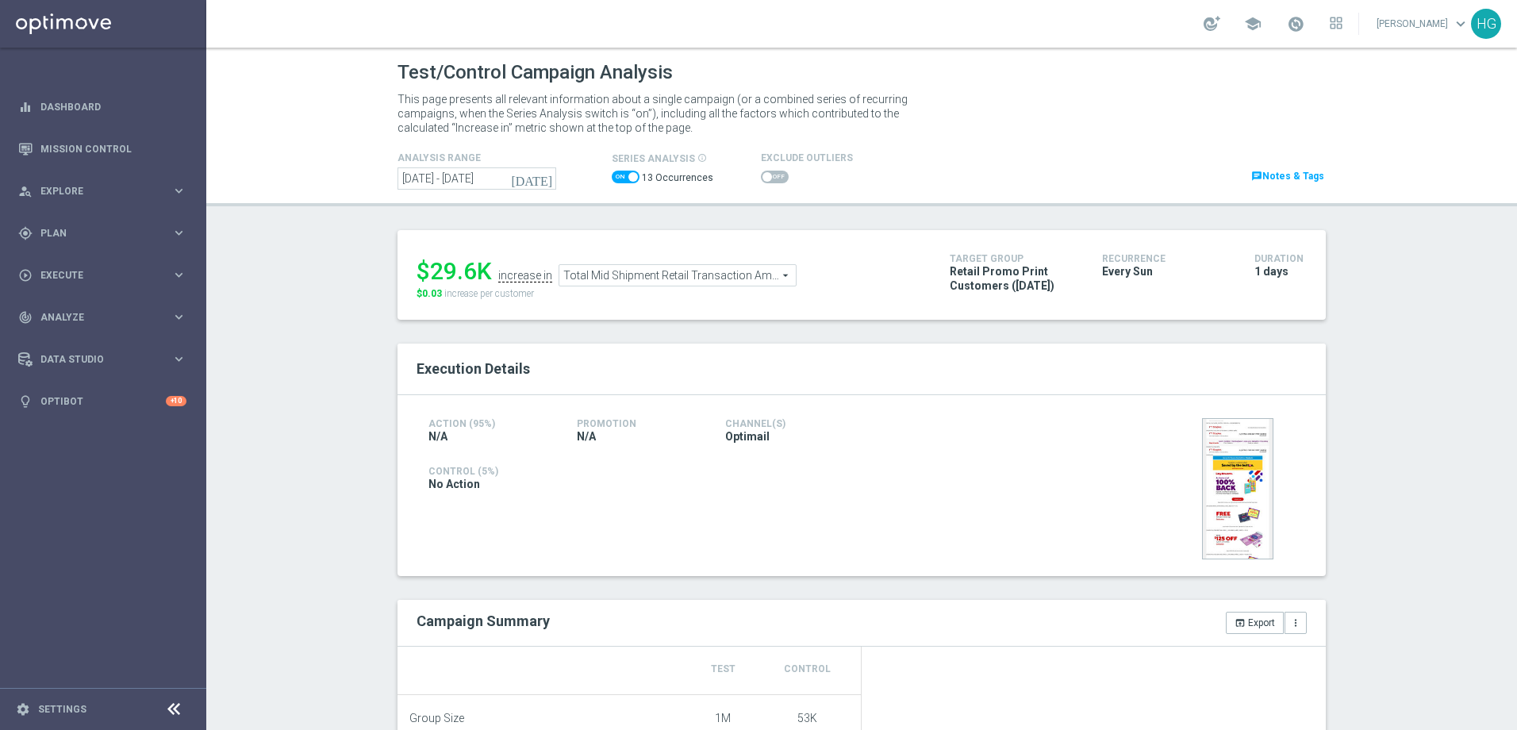
click at [537, 179] on icon "[DATE]" at bounding box center [532, 178] width 43 height 14
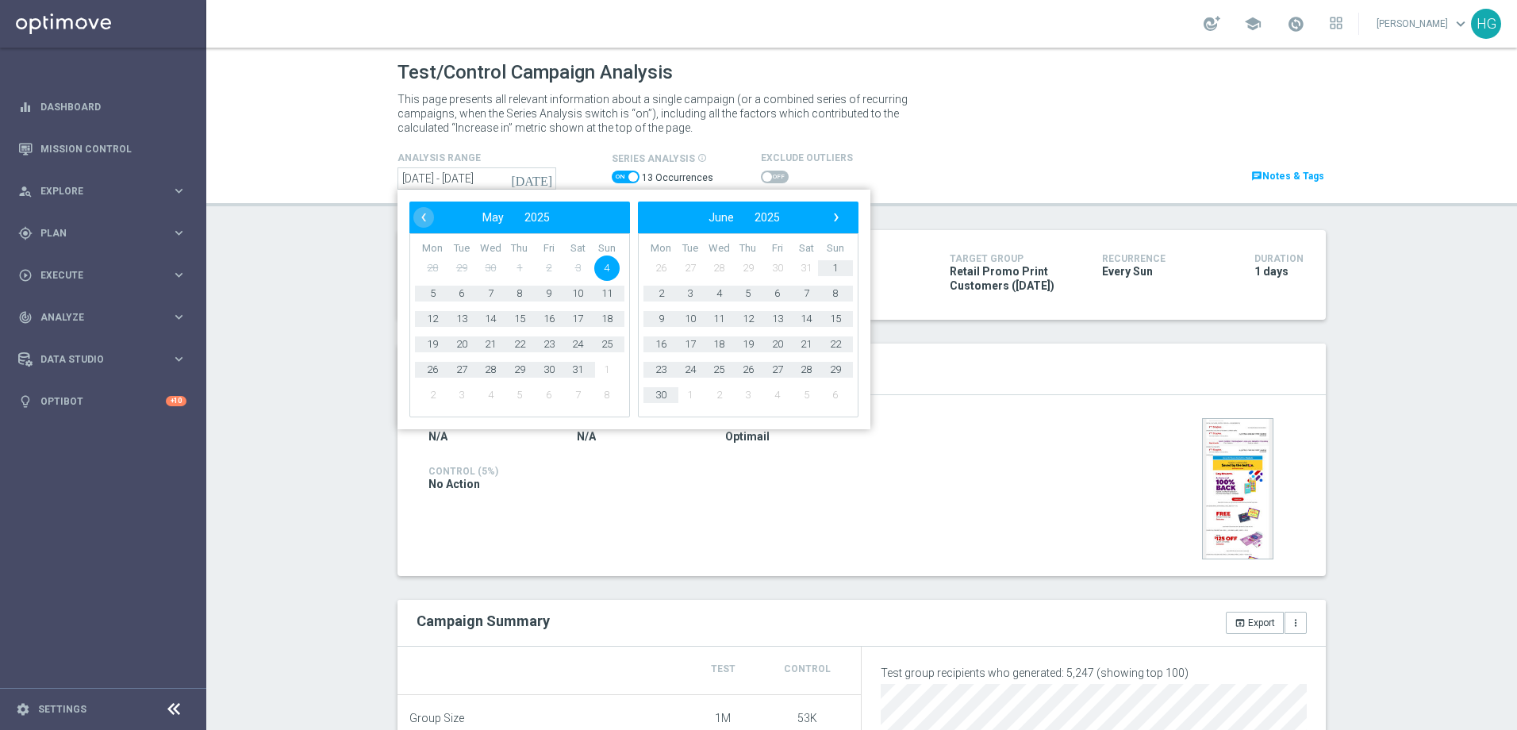
click at [836, 207] on bs-datepicker-navigation-view "‹ ​ June ​ 2025 ​ ›" at bounding box center [744, 217] width 205 height 21
click at [826, 225] on span "›" at bounding box center [836, 217] width 21 height 21
click at [831, 213] on span "›" at bounding box center [836, 217] width 21 height 21
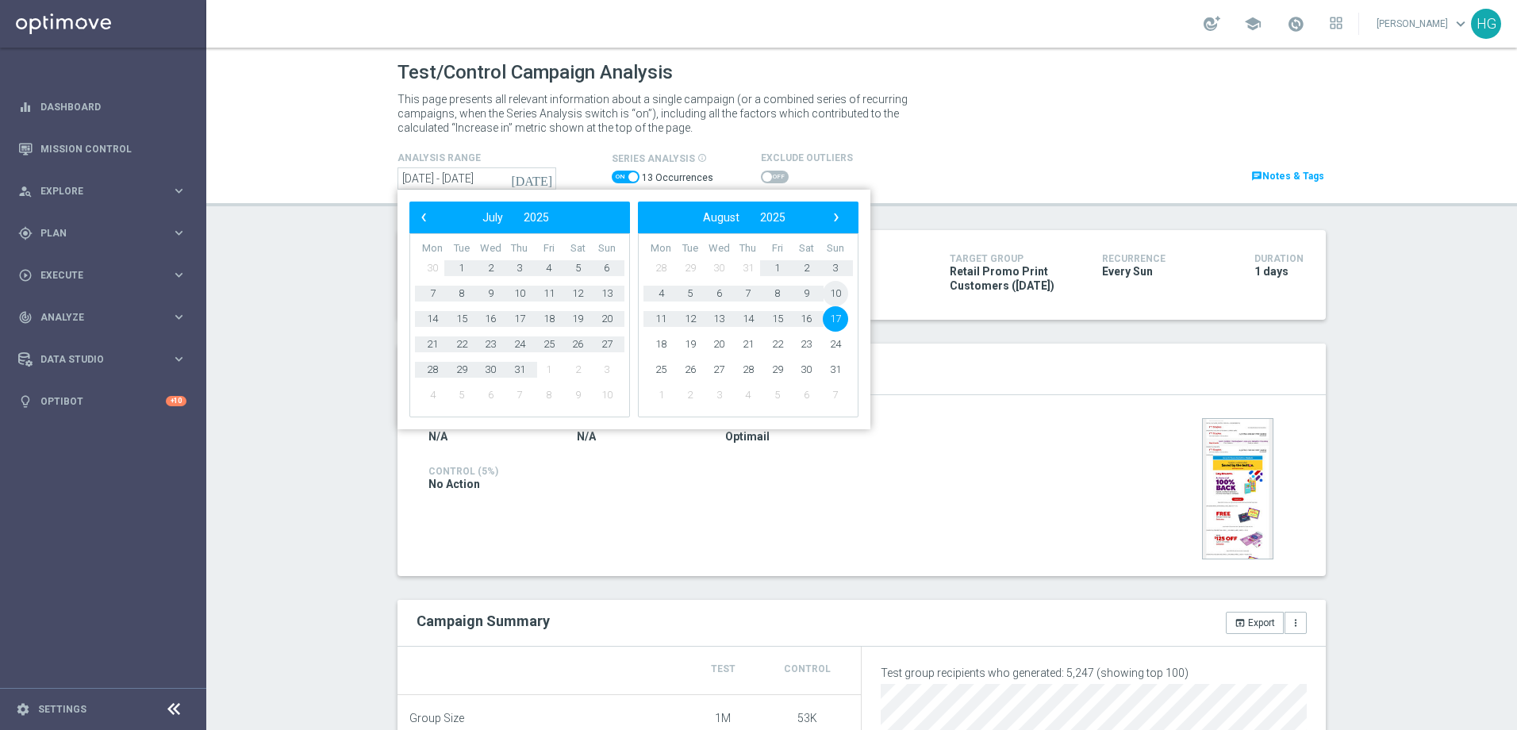
click at [831, 298] on span "10" at bounding box center [835, 293] width 25 height 25
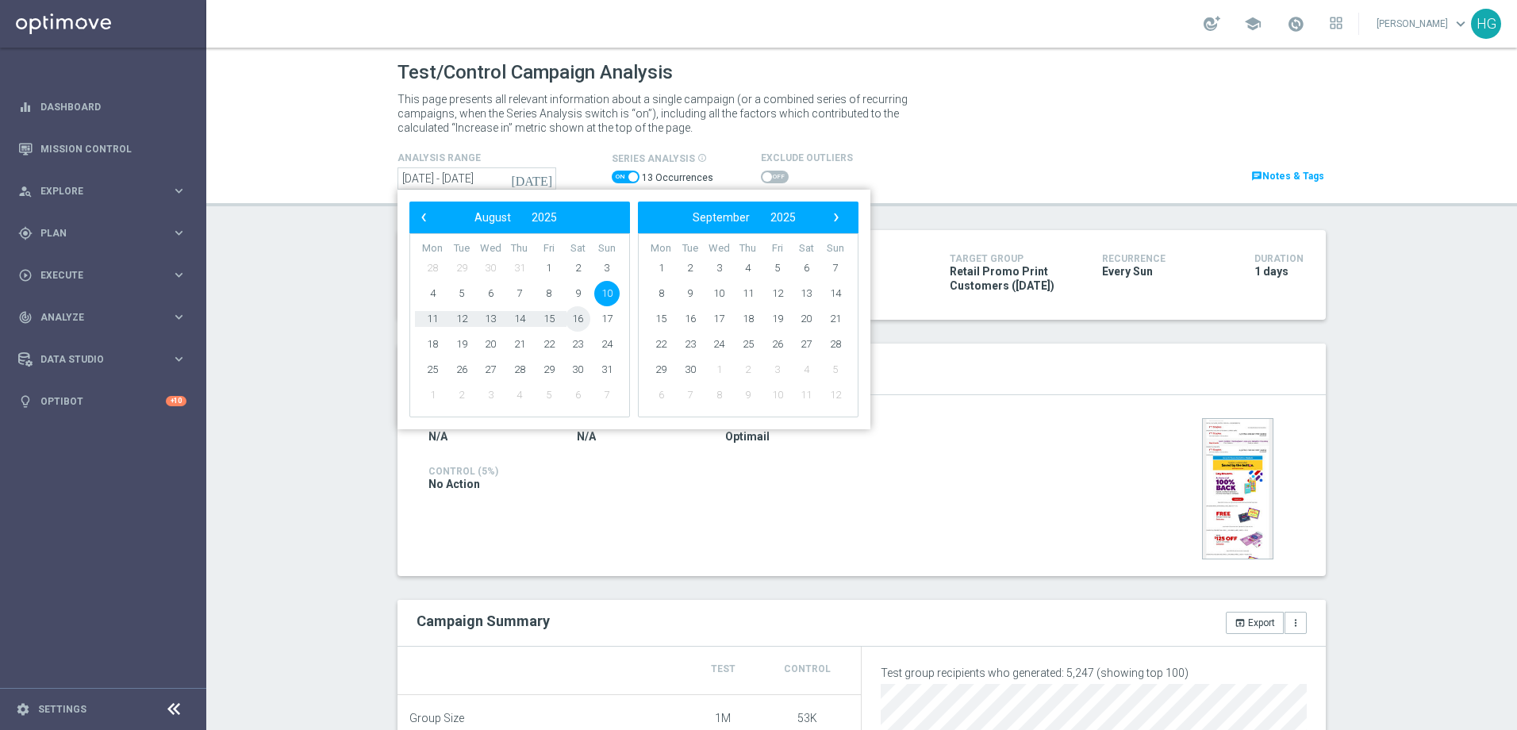
click at [567, 319] on span "16" at bounding box center [577, 318] width 25 height 25
type input "[DATE] - [DATE]"
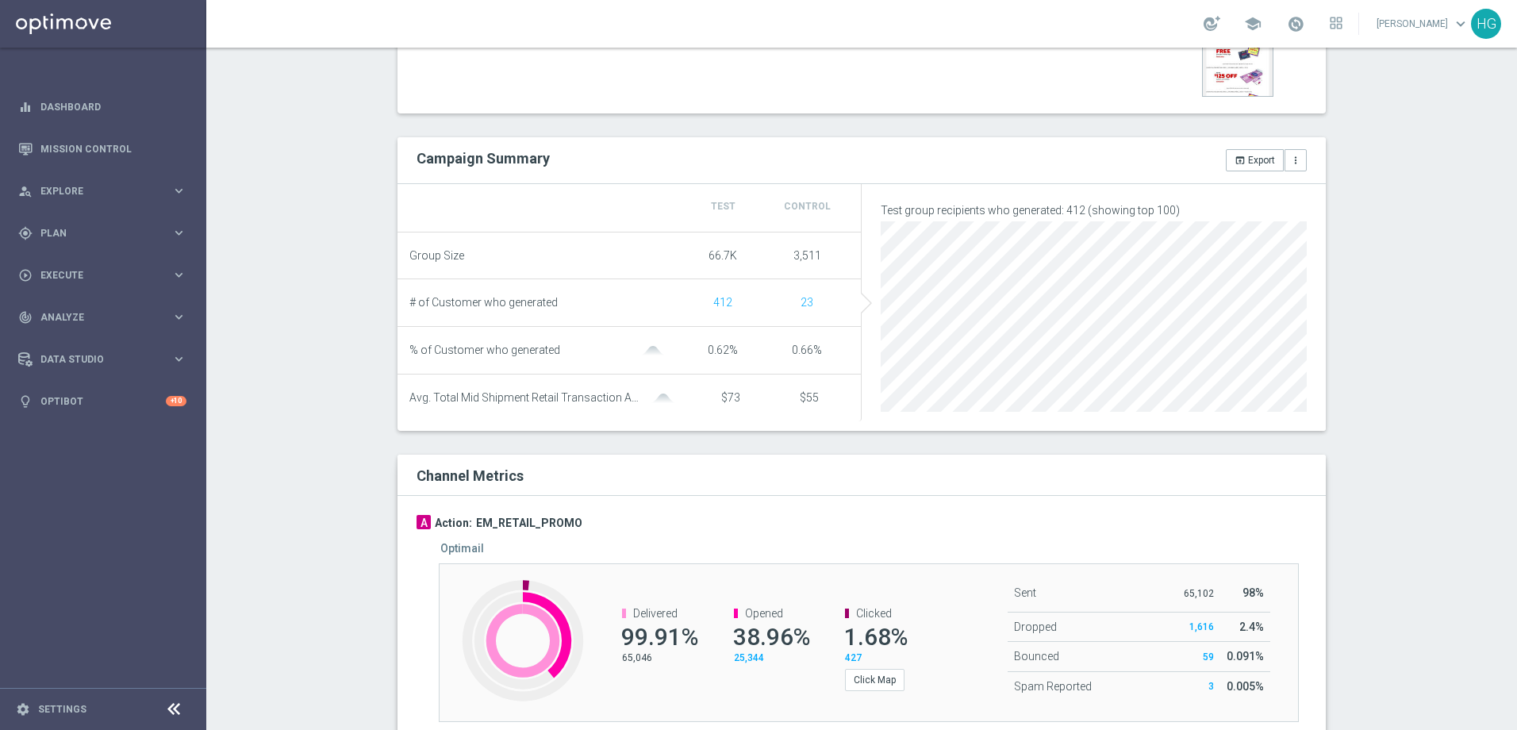
scroll to position [521, 0]
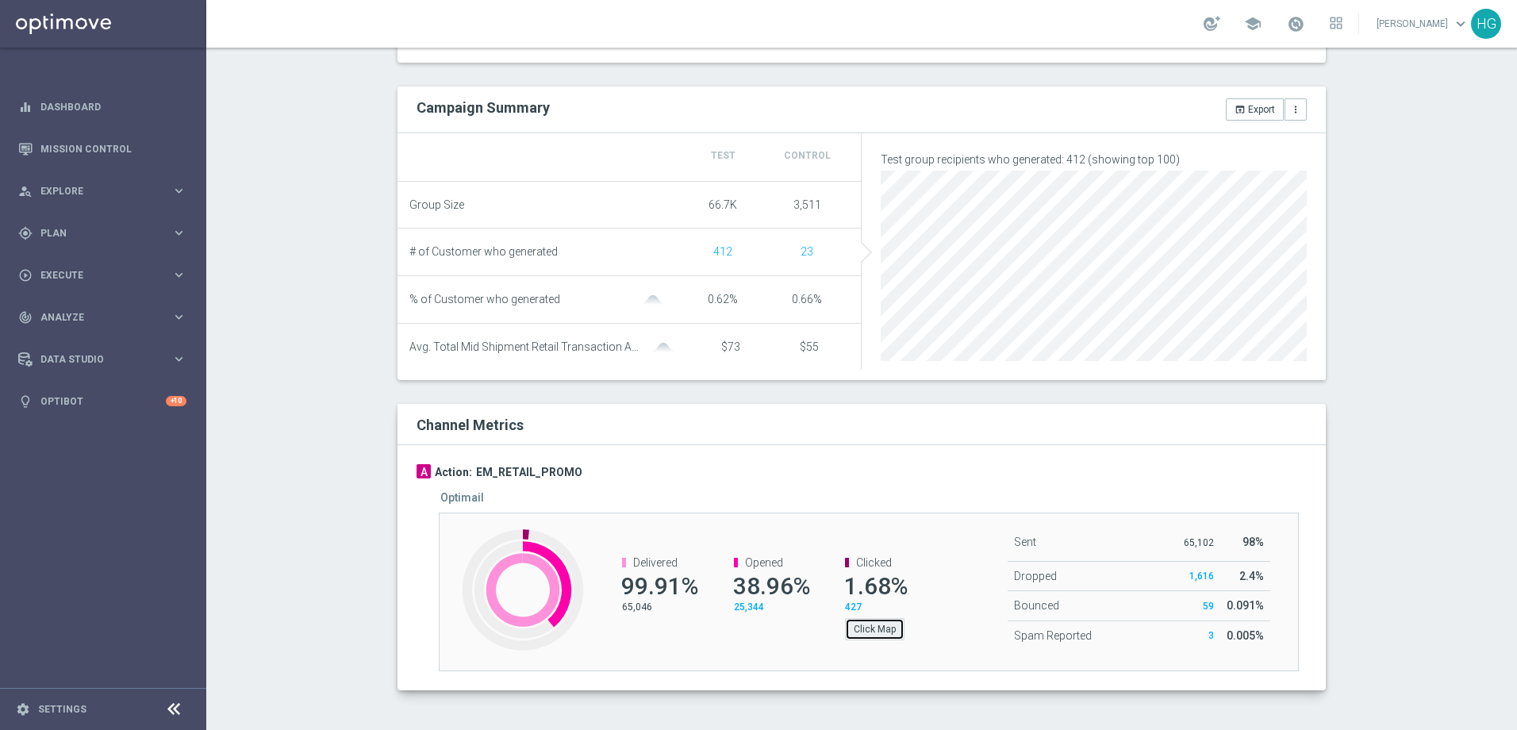
click at [879, 636] on button "Click Map" at bounding box center [875, 629] width 60 height 22
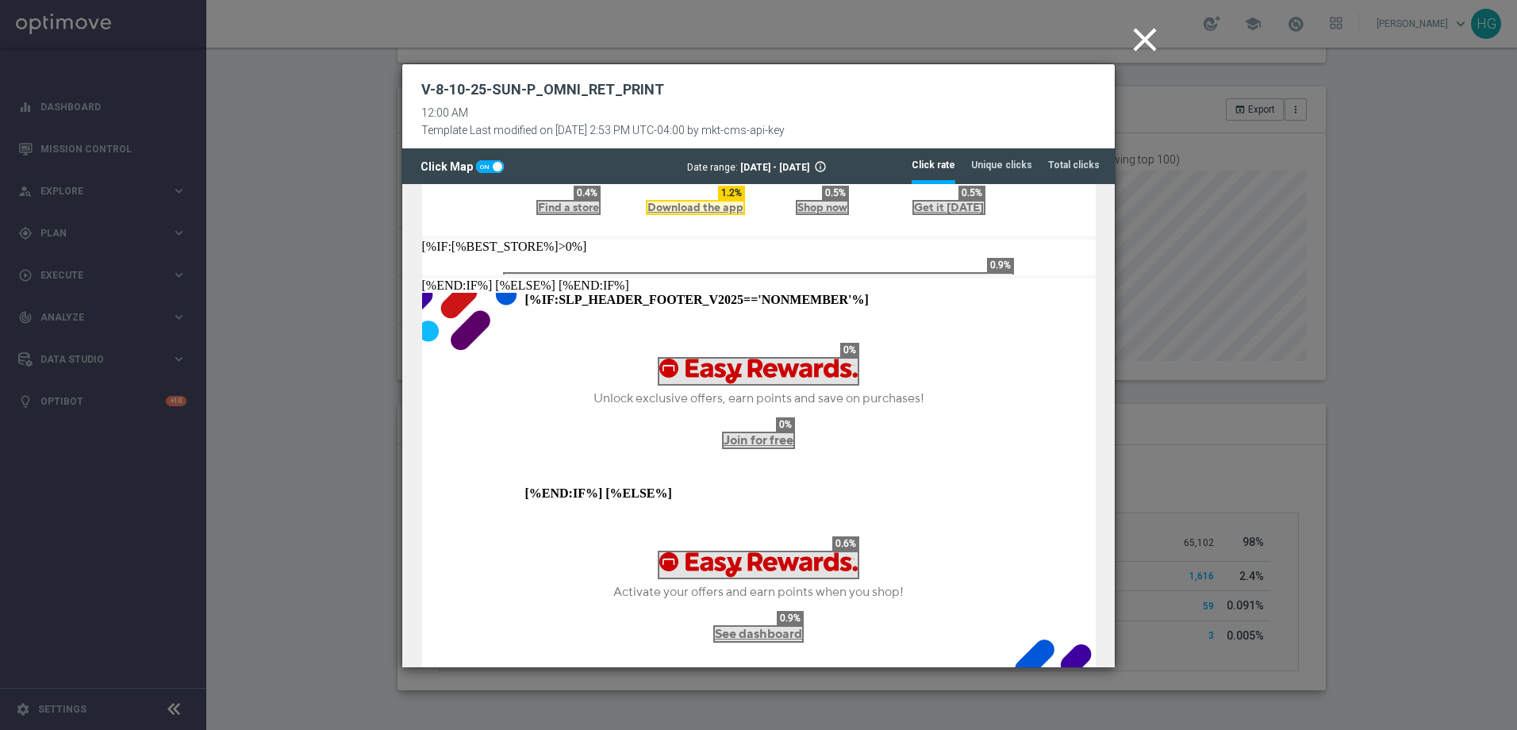
scroll to position [3492, 0]
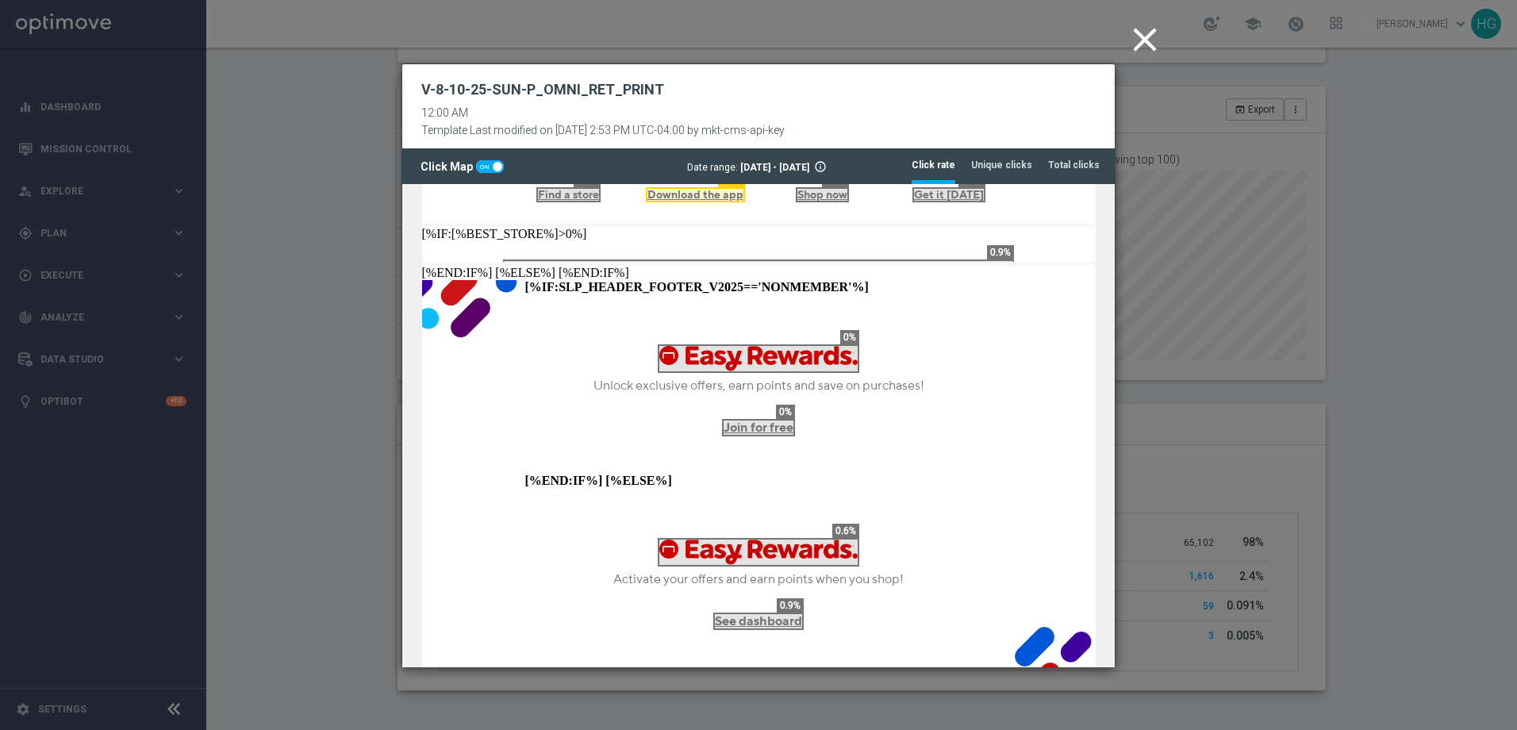
click at [1152, 41] on icon "close" at bounding box center [1145, 40] width 40 height 40
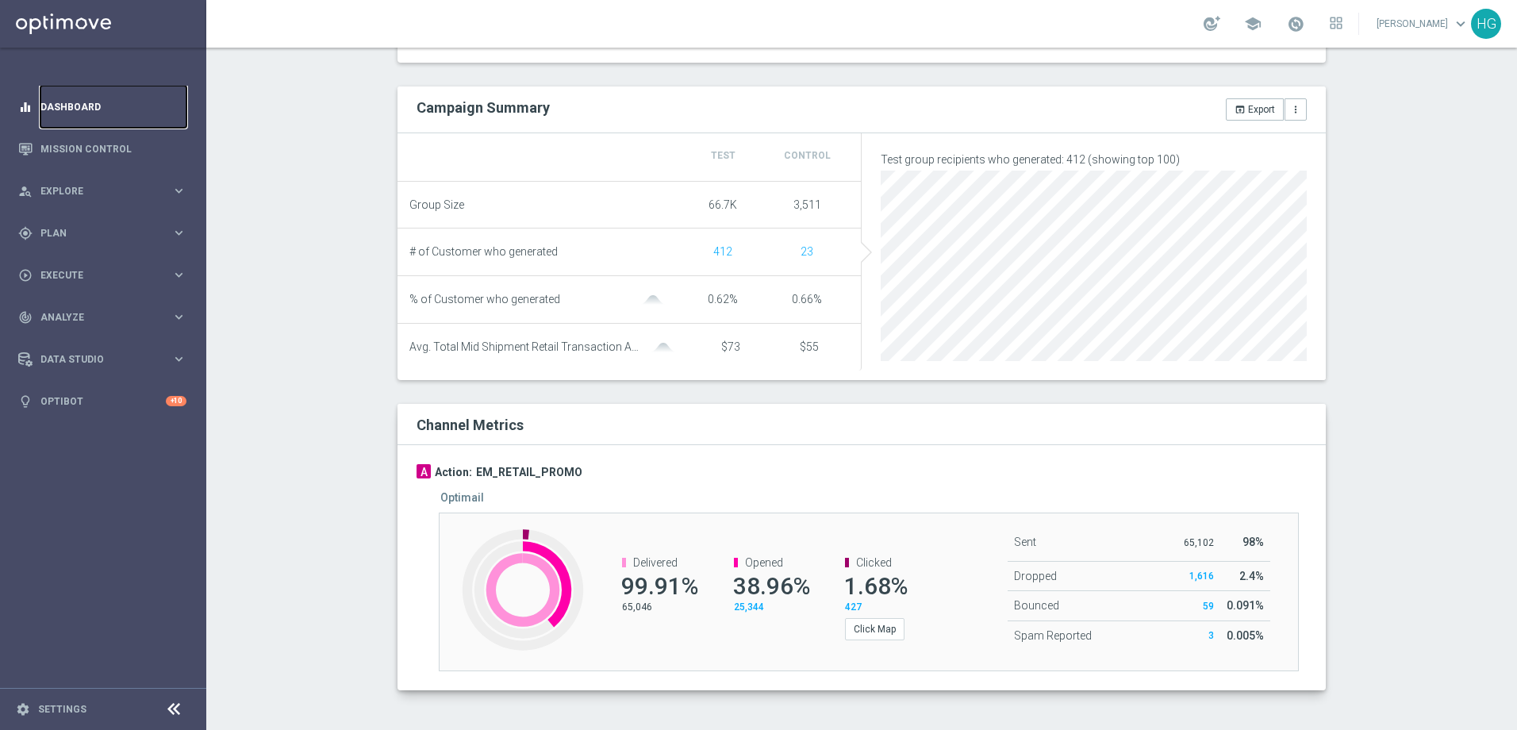
click at [102, 110] on link "Dashboard" at bounding box center [113, 107] width 146 height 42
